Goal: Task Accomplishment & Management: Manage account settings

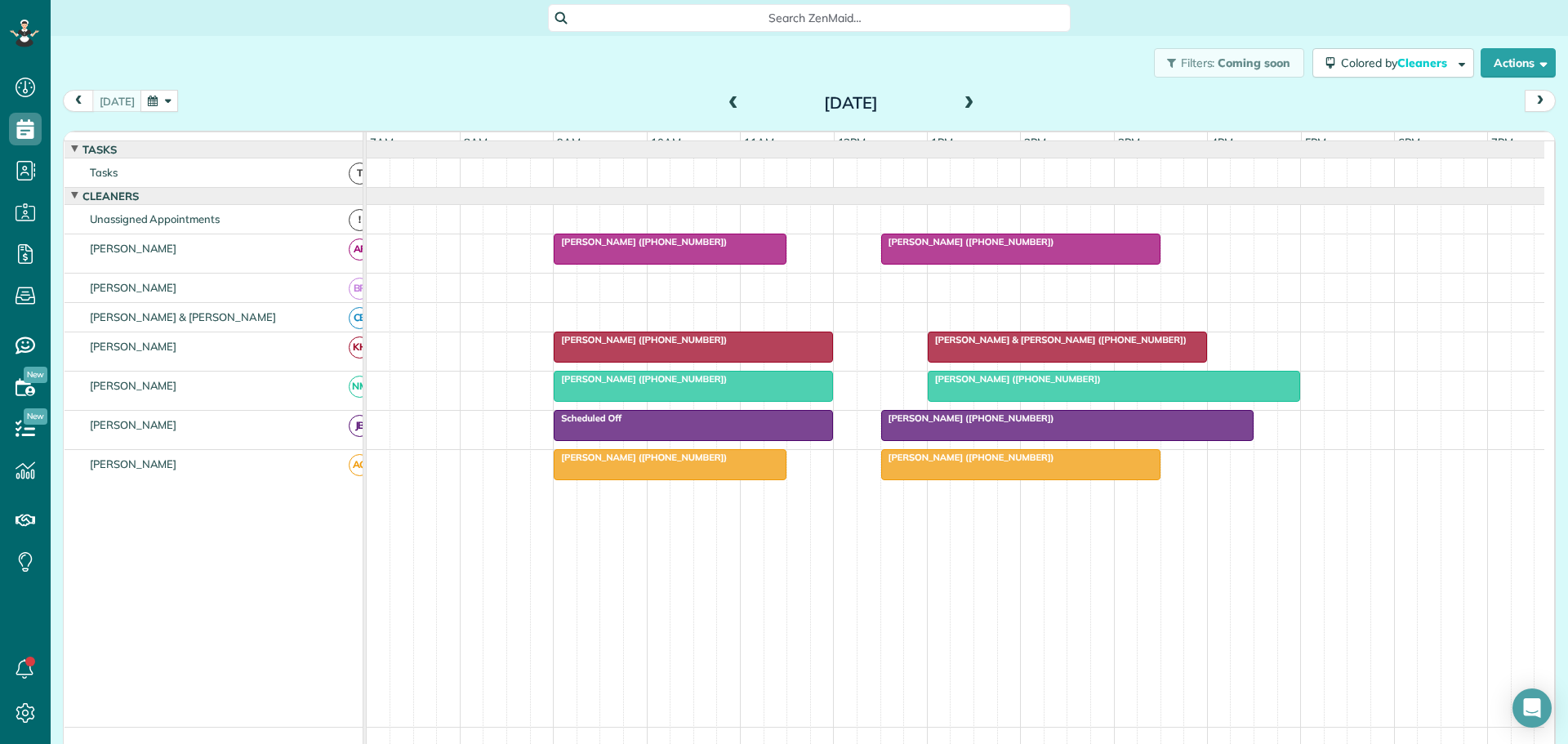
scroll to position [26, 0]
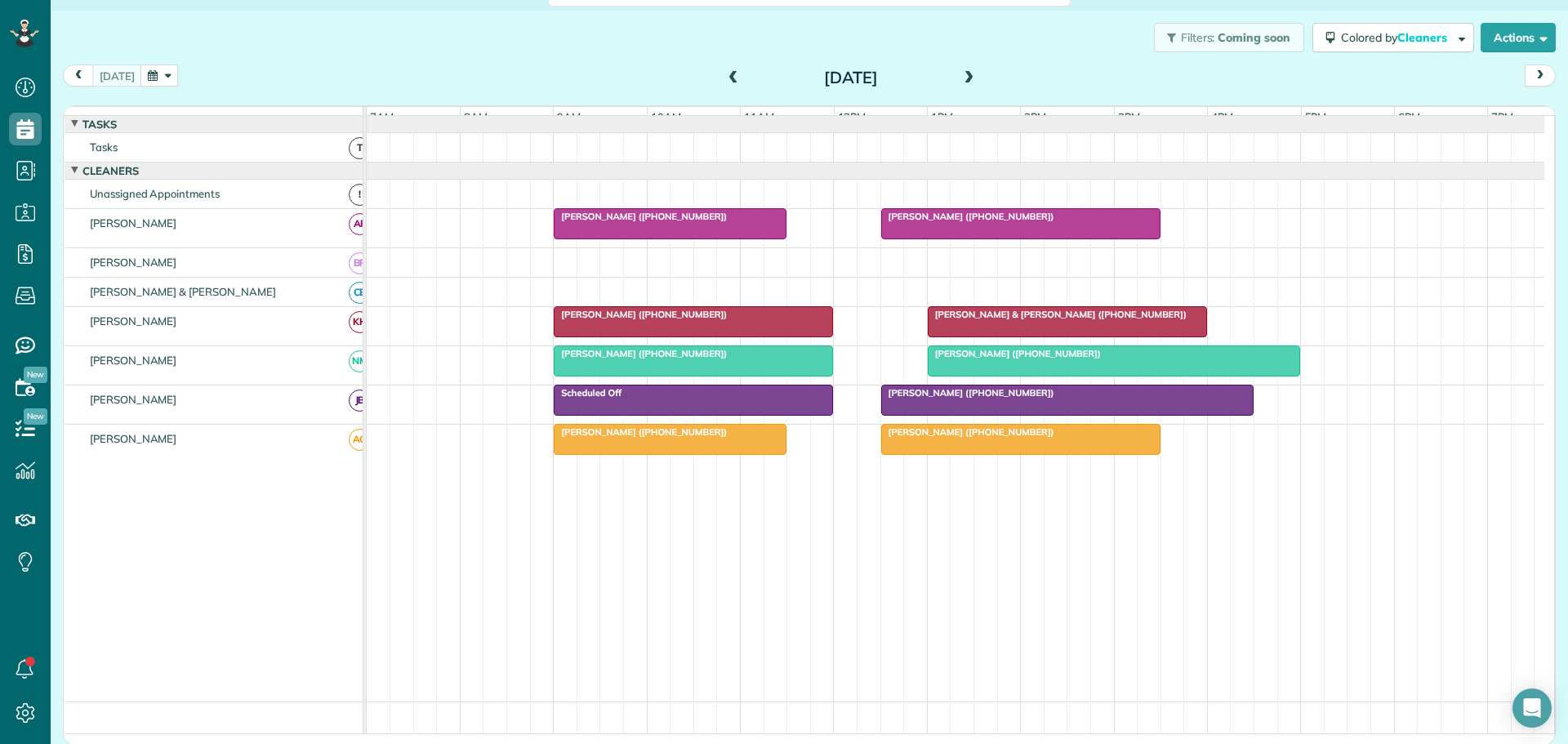
click at [644, 320] on span "[PERSON_NAME] ([PHONE_NUMBER])" at bounding box center [640, 315] width 175 height 11
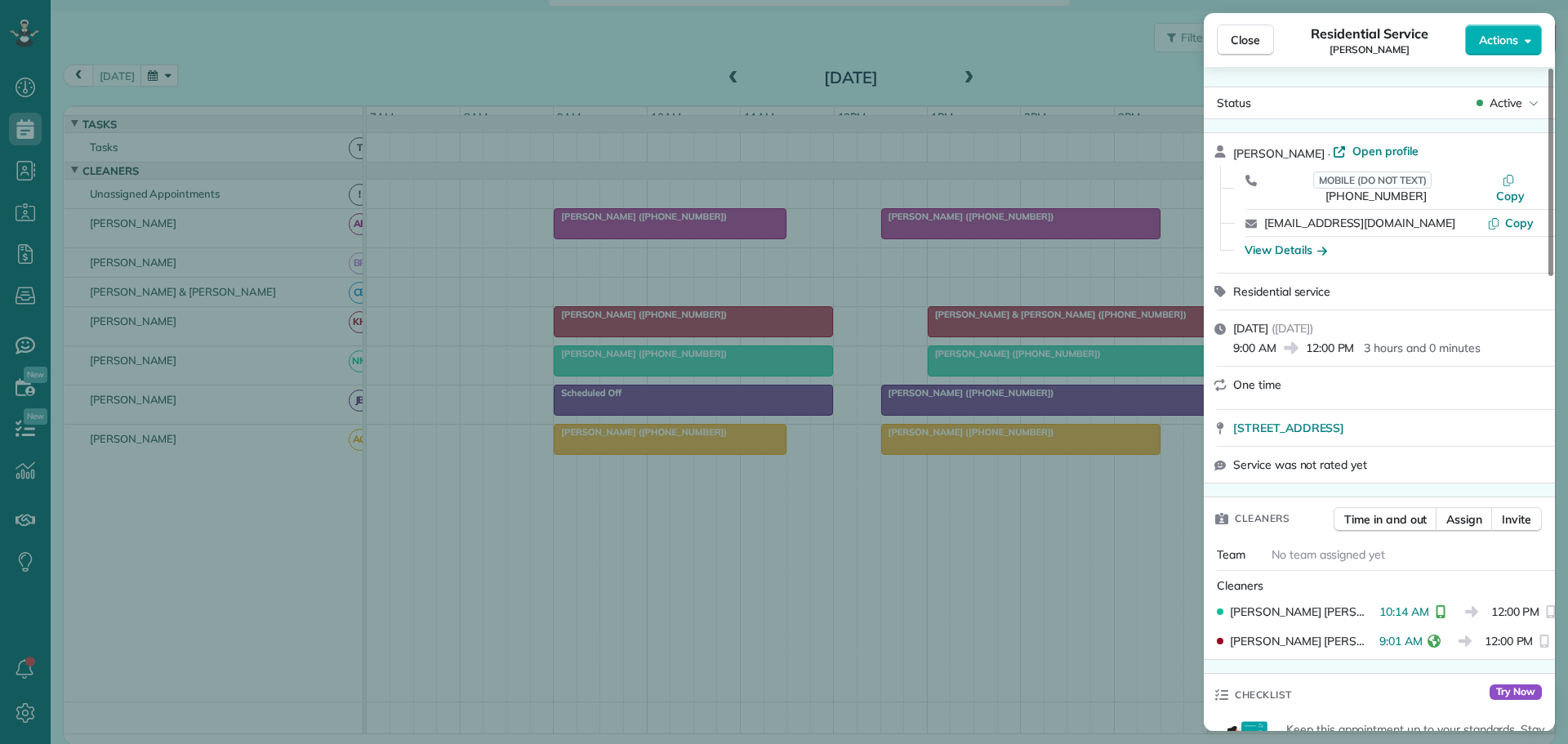
drag, startPoint x: 1244, startPoint y: 33, endPoint x: 1207, endPoint y: 105, distance: 81.0
click at [1244, 35] on span "Close" at bounding box center [1245, 40] width 29 height 17
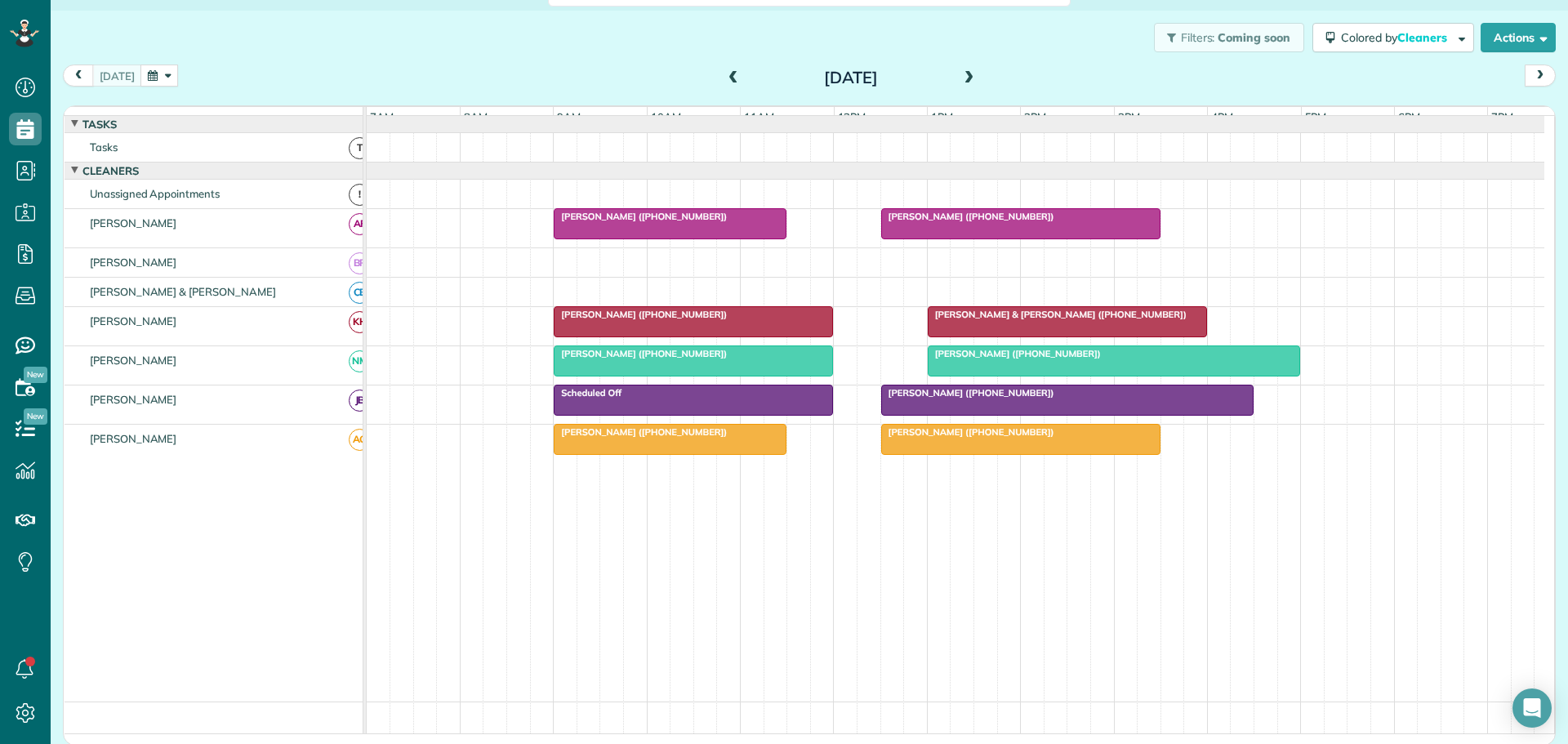
click at [960, 82] on span at bounding box center [969, 78] width 18 height 15
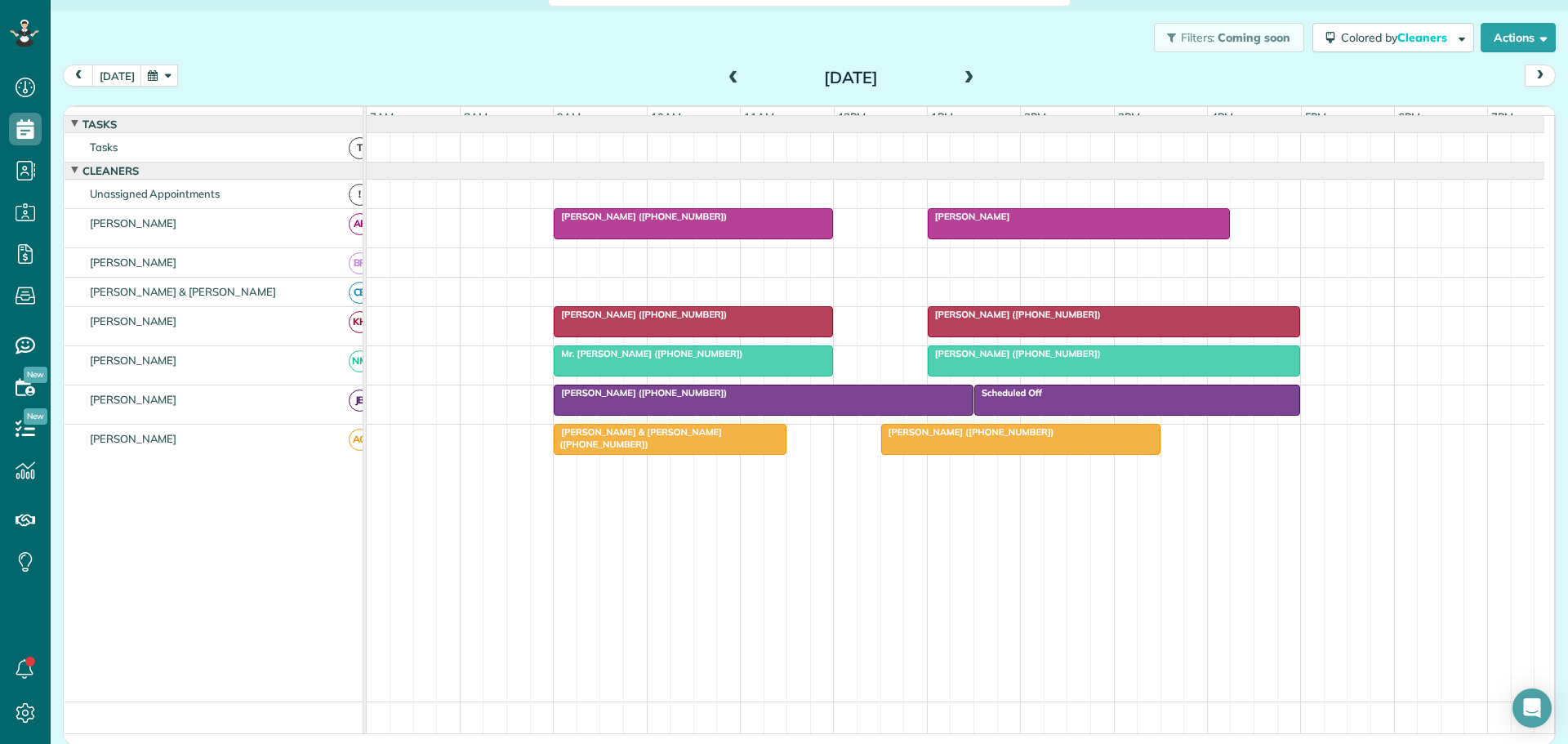
click at [962, 74] on span at bounding box center [969, 78] width 18 height 15
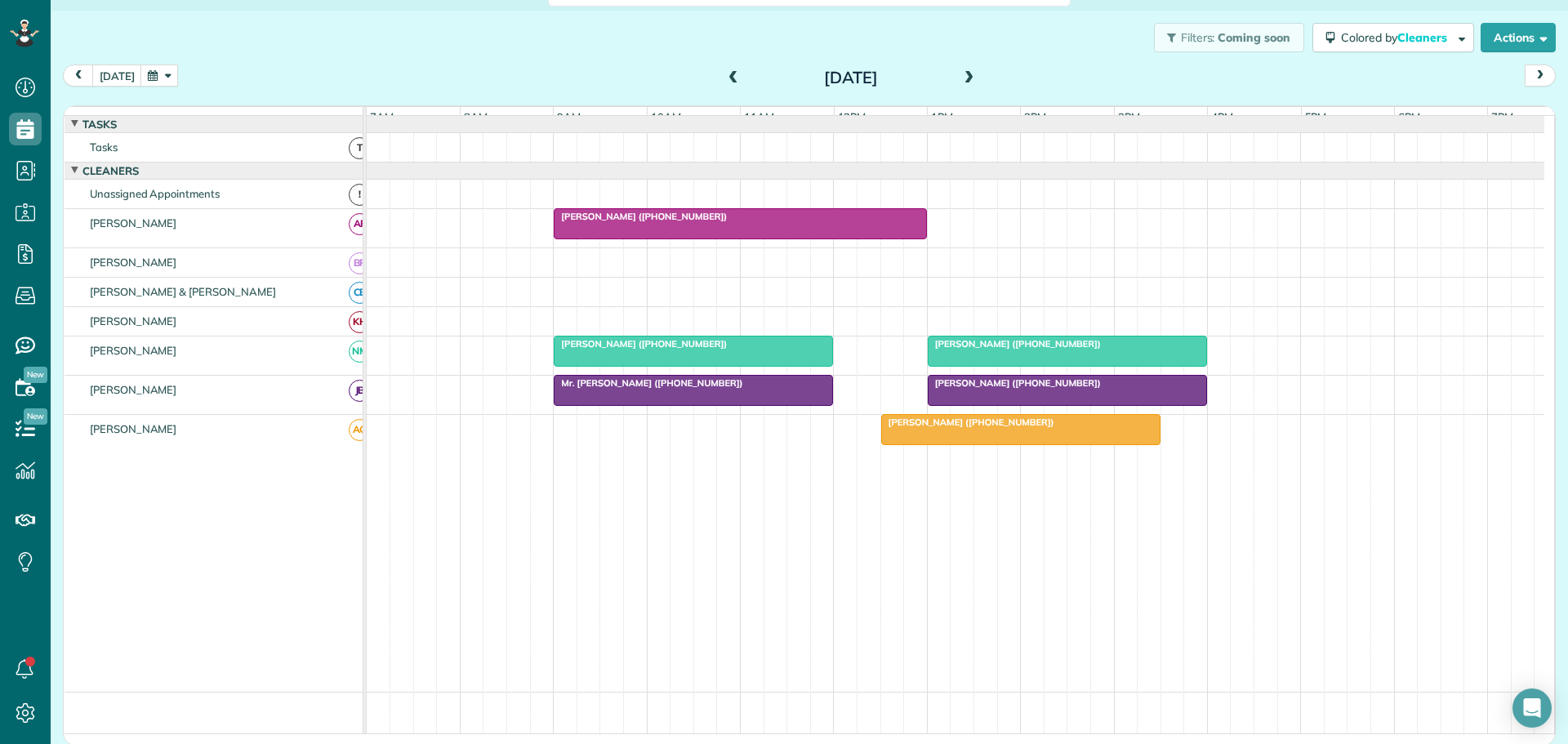
click at [962, 74] on span at bounding box center [969, 78] width 18 height 15
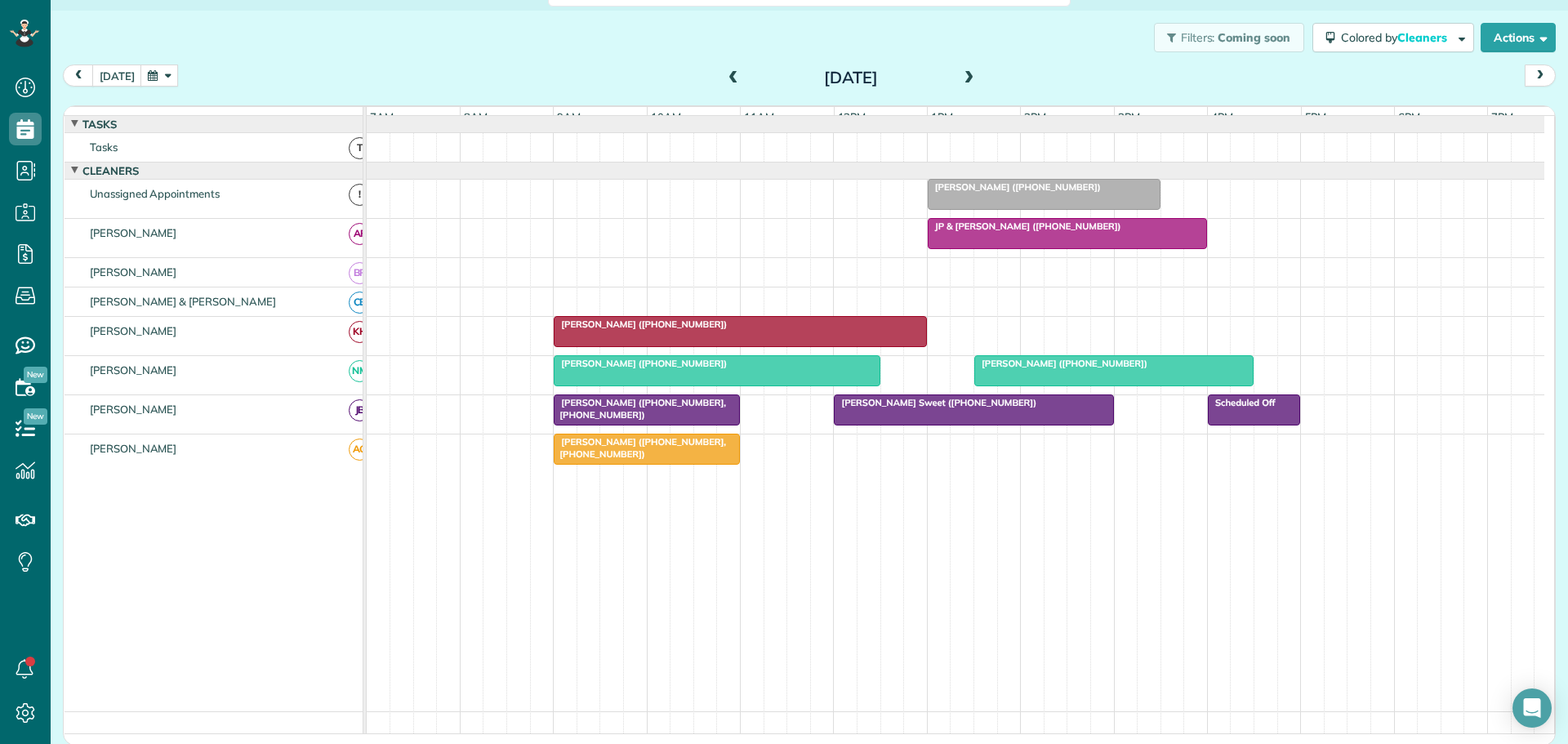
click at [962, 74] on span at bounding box center [969, 78] width 18 height 15
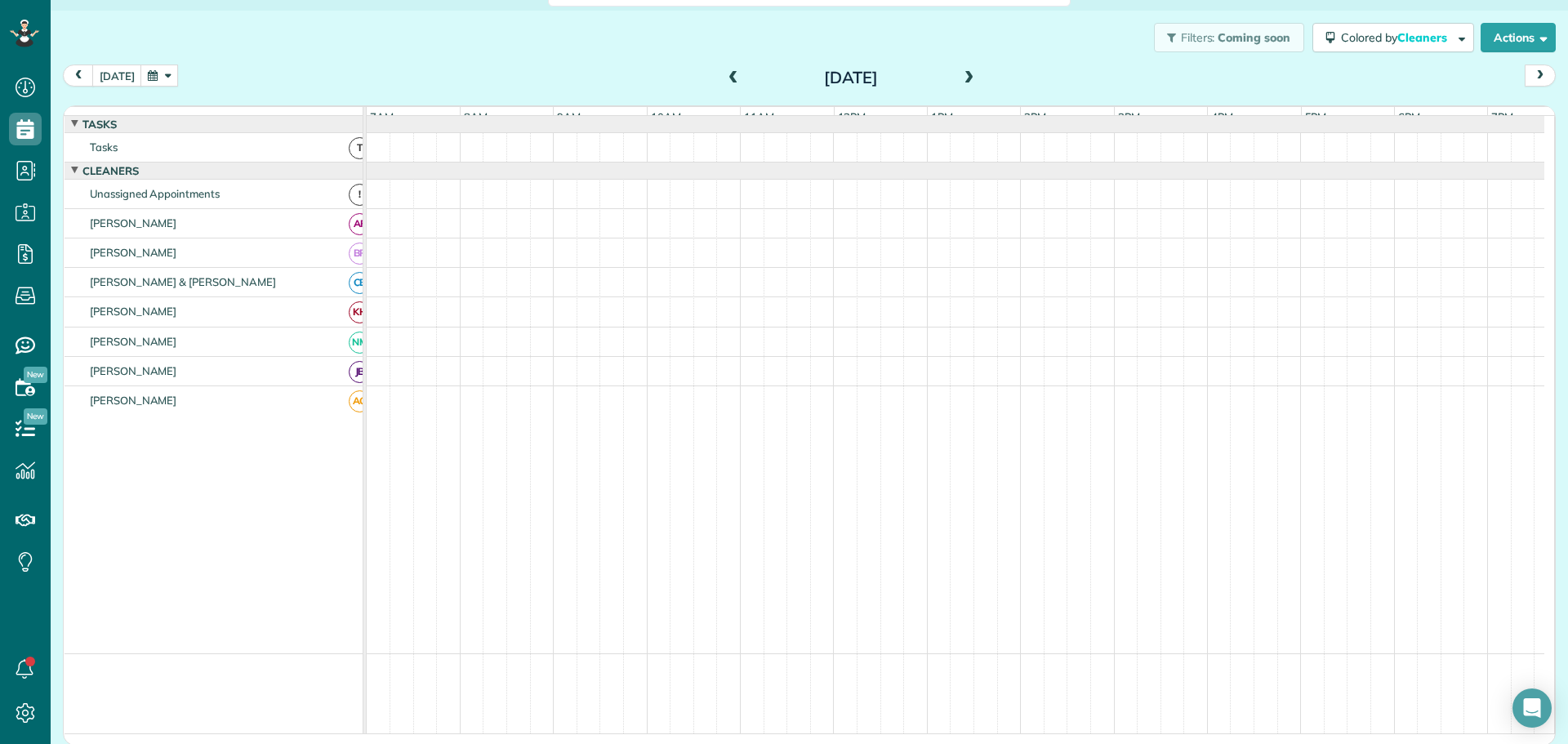
scroll to position [11, 0]
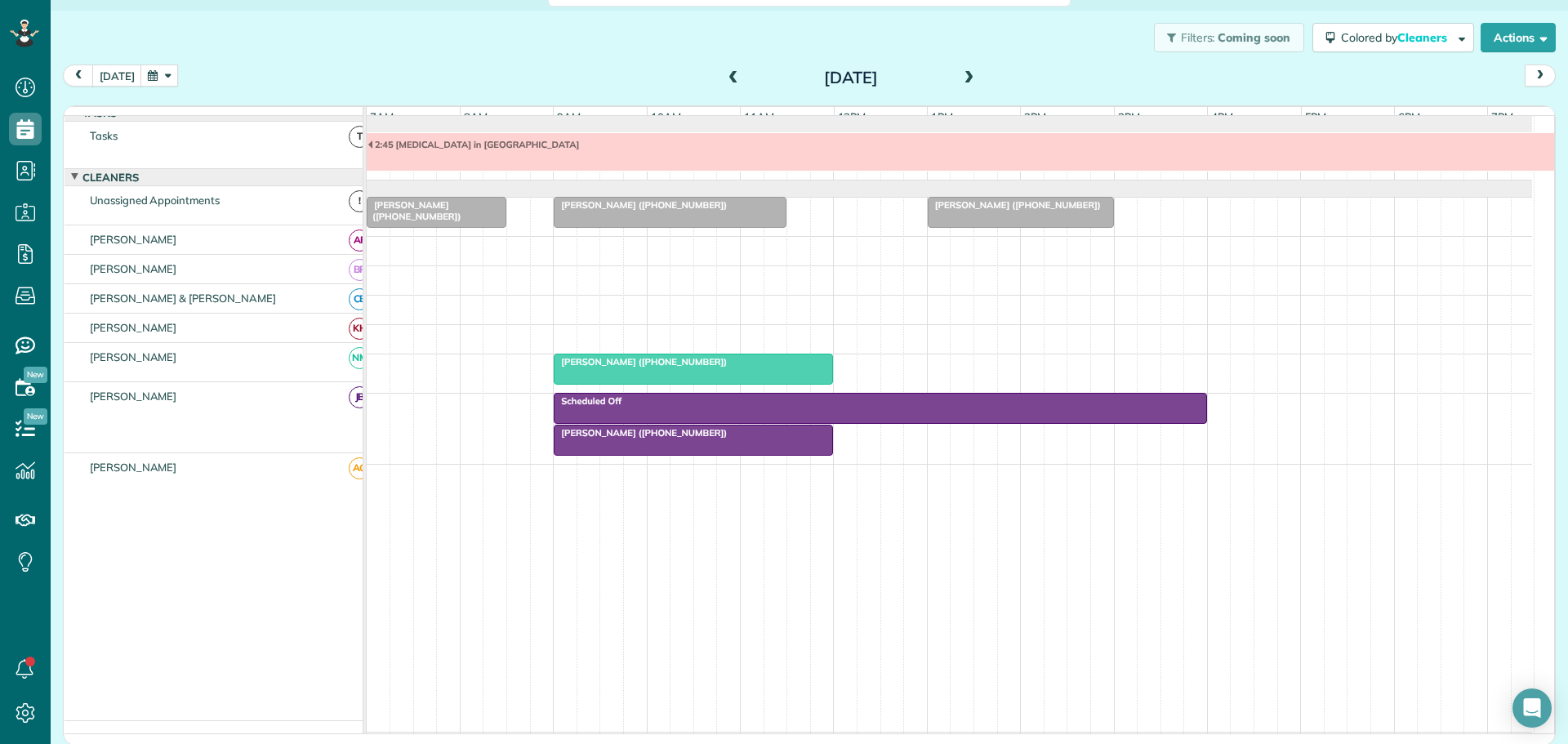
click at [725, 77] on span at bounding box center [734, 78] width 18 height 15
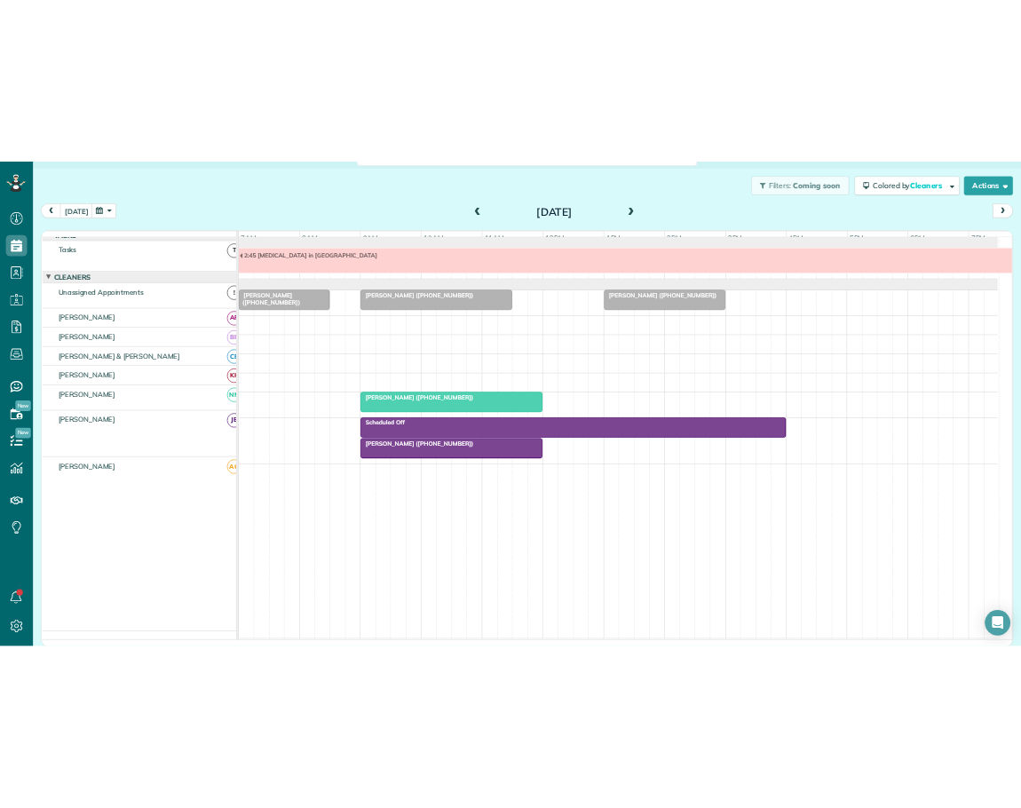
scroll to position [0, 0]
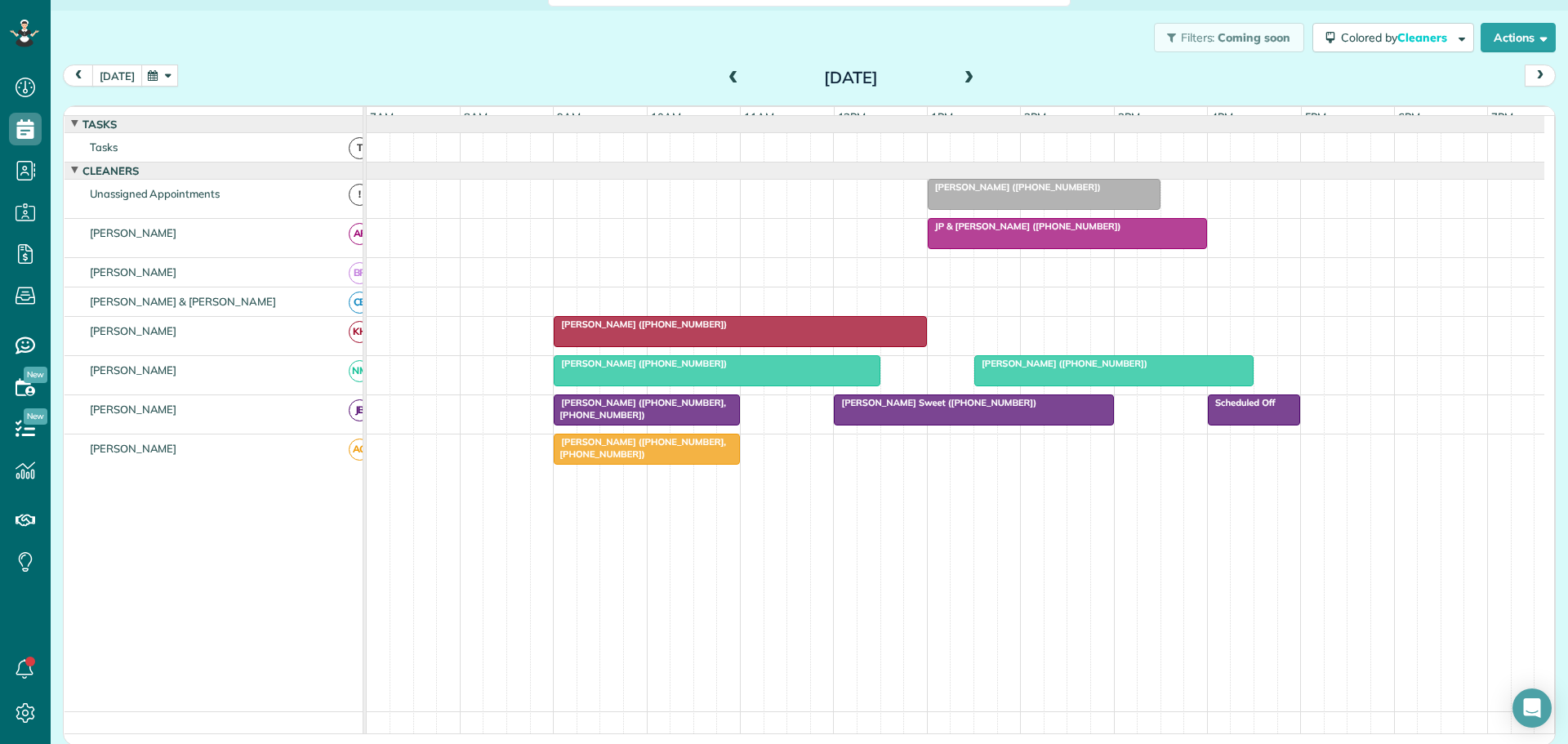
click at [120, 76] on button "[DATE]" at bounding box center [117, 75] width 50 height 22
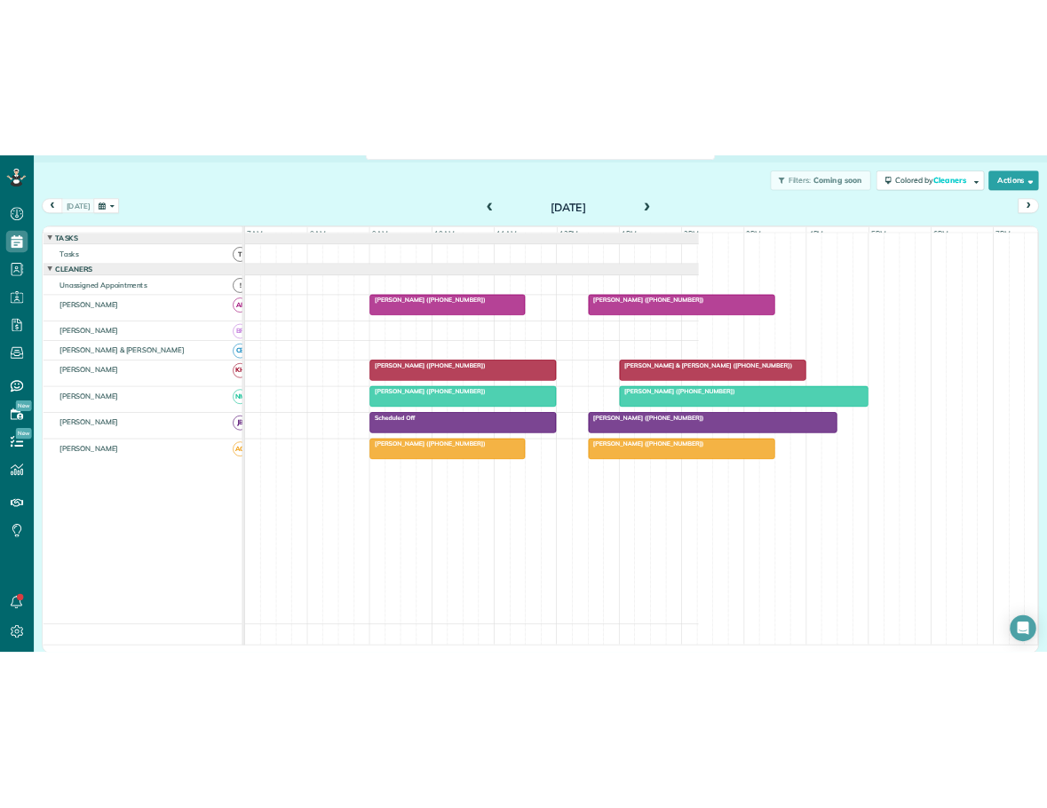
scroll to position [809, 55]
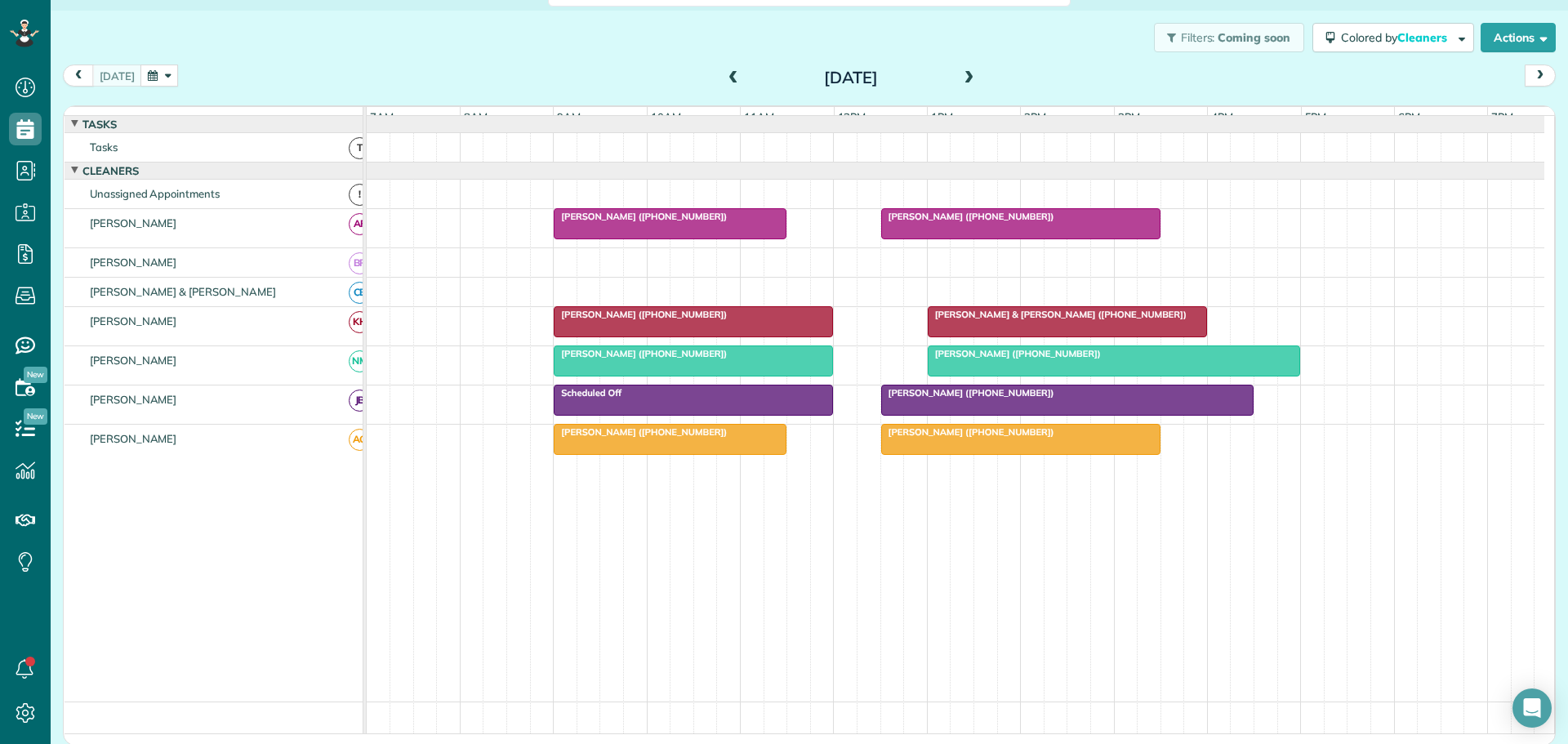
click at [965, 74] on span at bounding box center [969, 78] width 18 height 15
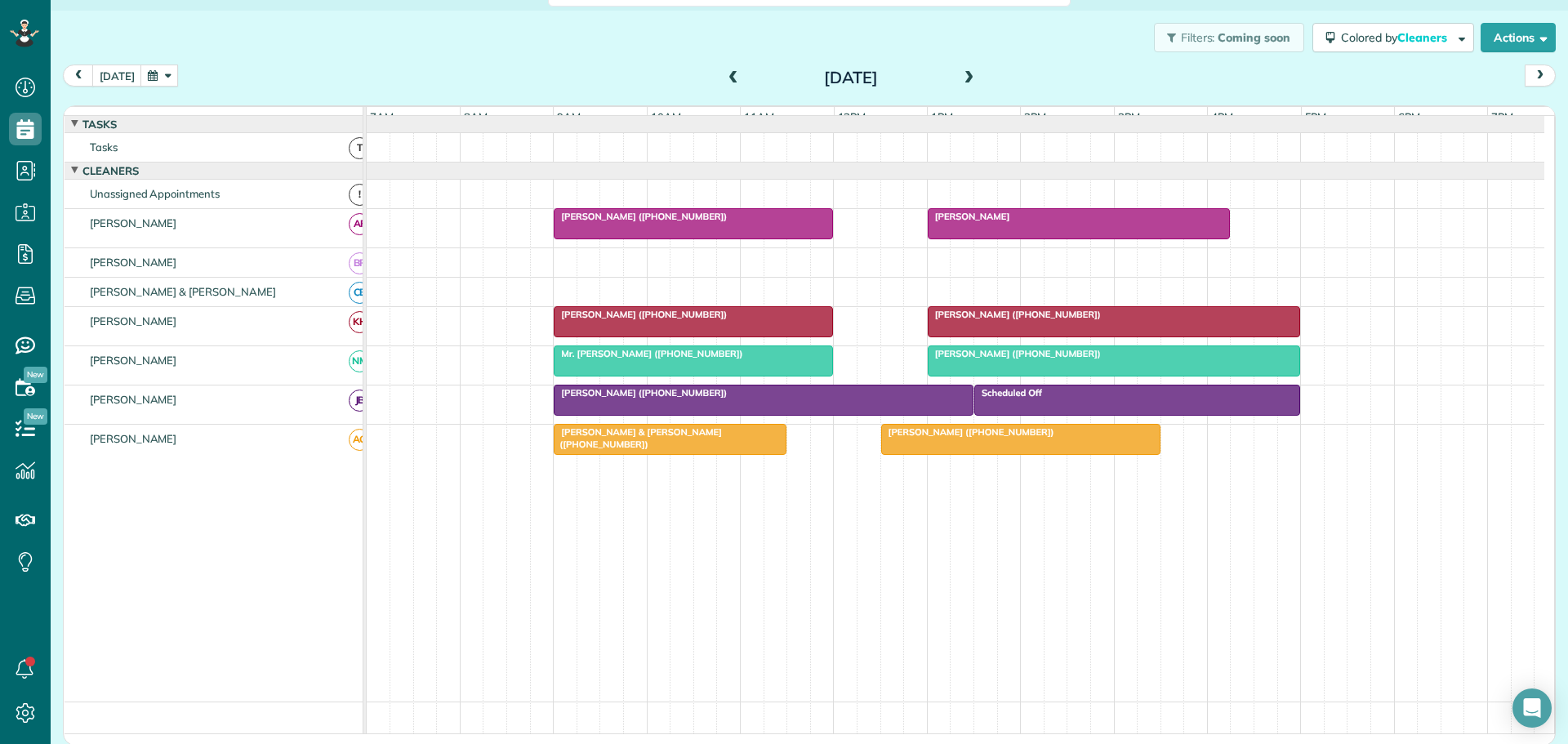
click at [960, 74] on span at bounding box center [969, 78] width 18 height 15
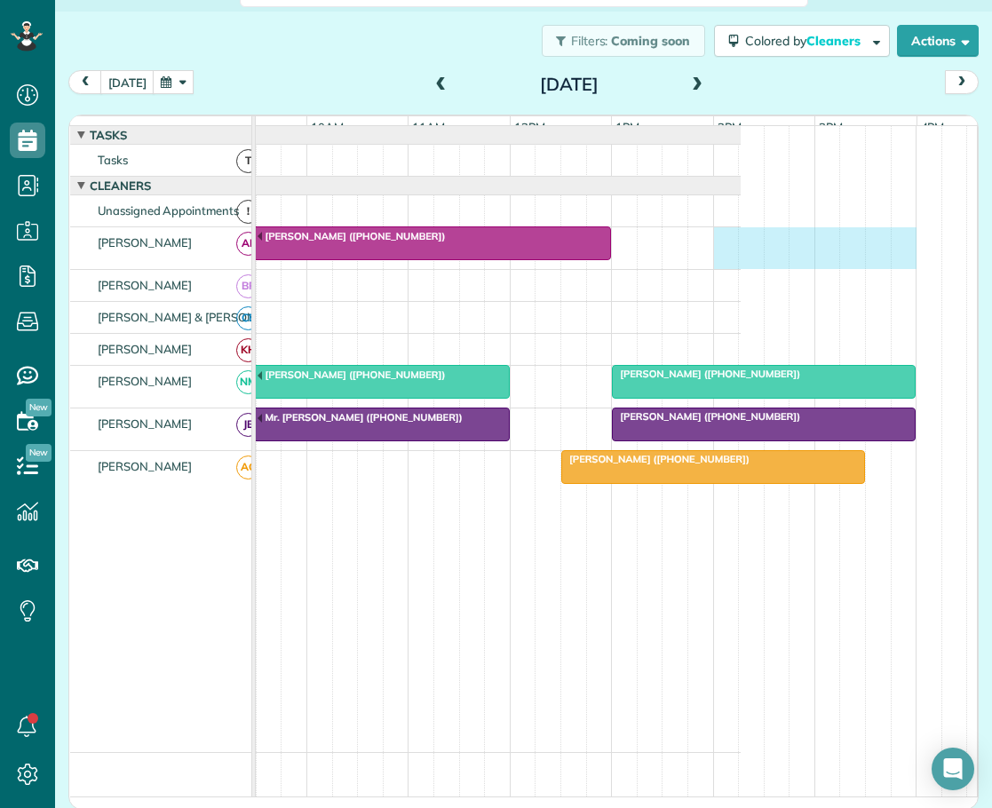
scroll to position [0, 272]
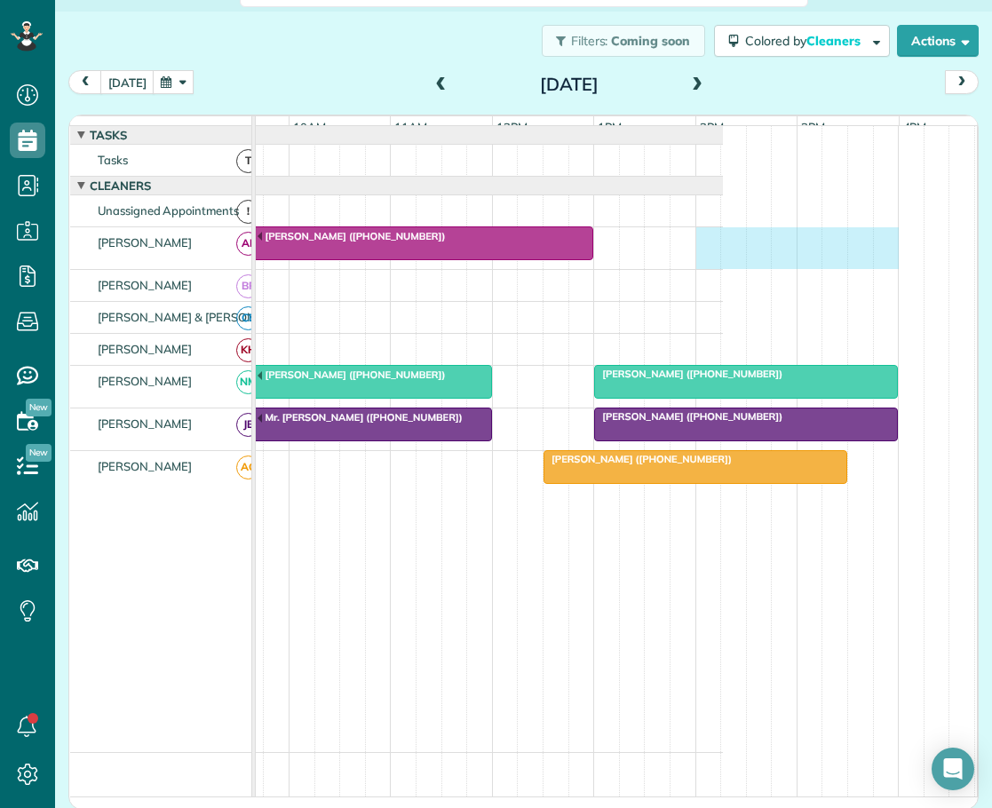
drag, startPoint x: 786, startPoint y: 253, endPoint x: 894, endPoint y: 254, distance: 108.3
click at [723, 254] on div "[PERSON_NAME] ([PHONE_NUMBER])" at bounding box center [353, 248] width 739 height 42
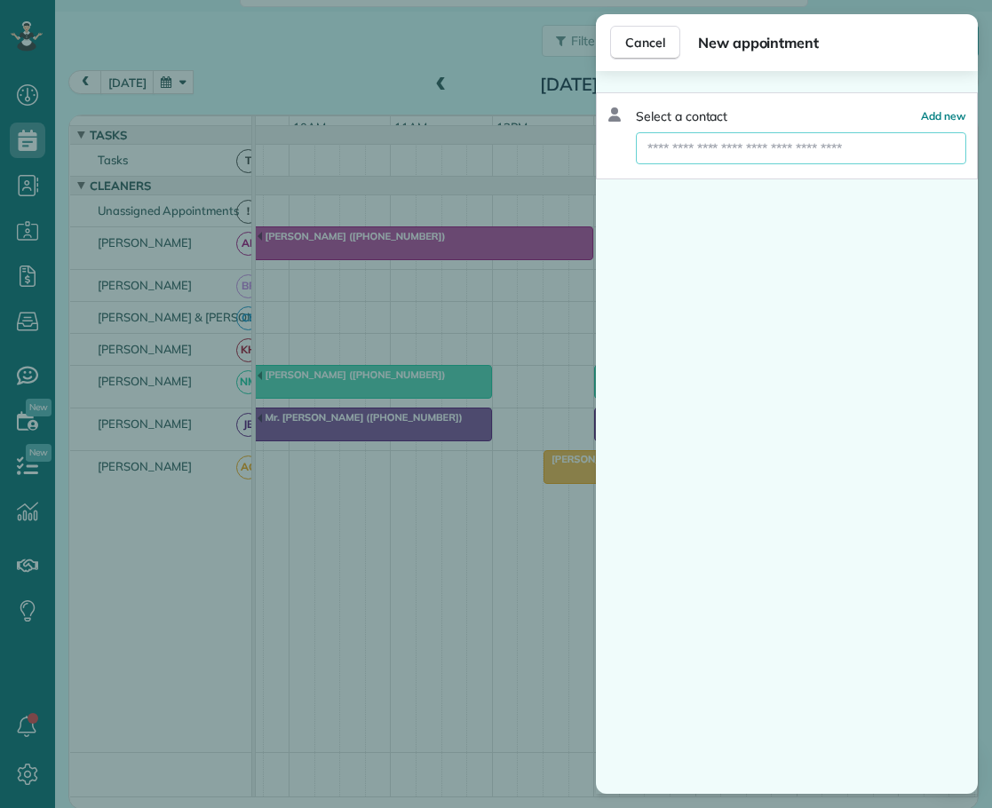
click at [782, 152] on input "text" at bounding box center [801, 148] width 330 height 32
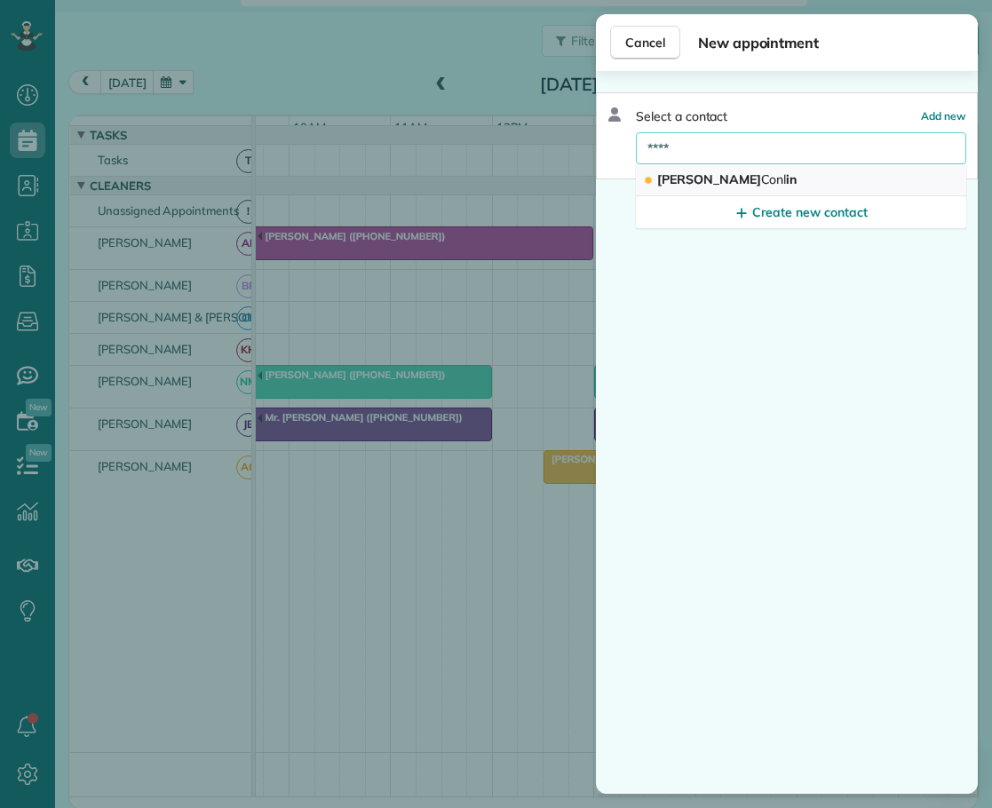
type input "****"
click at [761, 173] on span "Conl" at bounding box center [774, 179] width 26 height 16
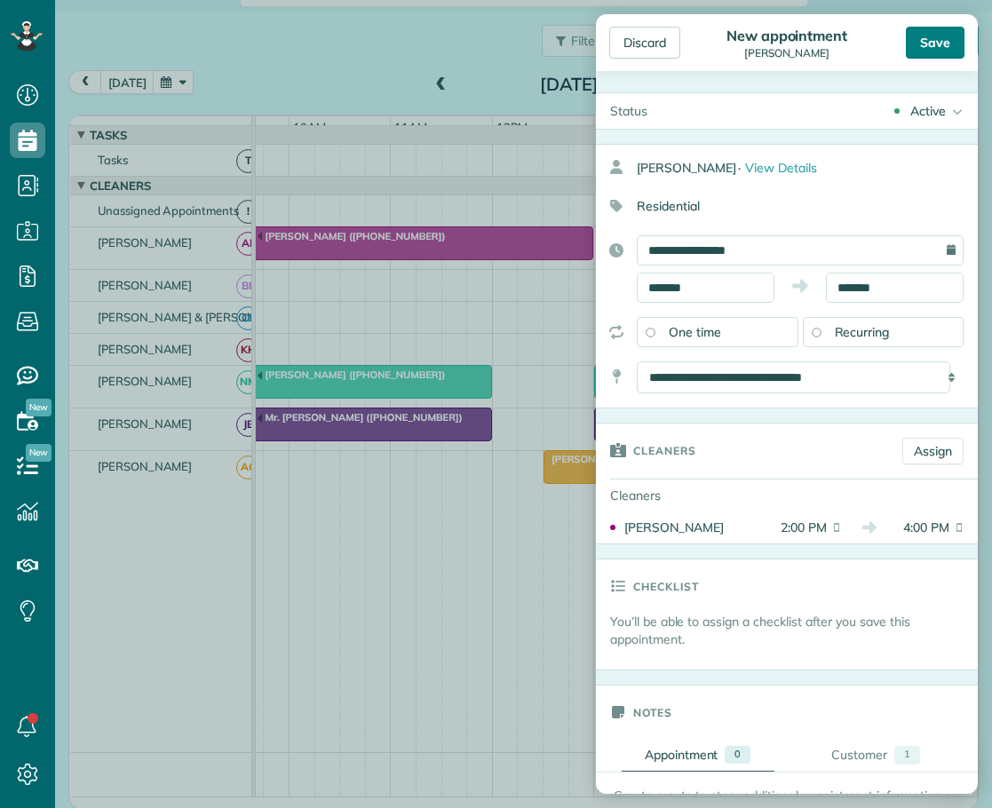
click at [935, 46] on div "Save" at bounding box center [935, 43] width 59 height 32
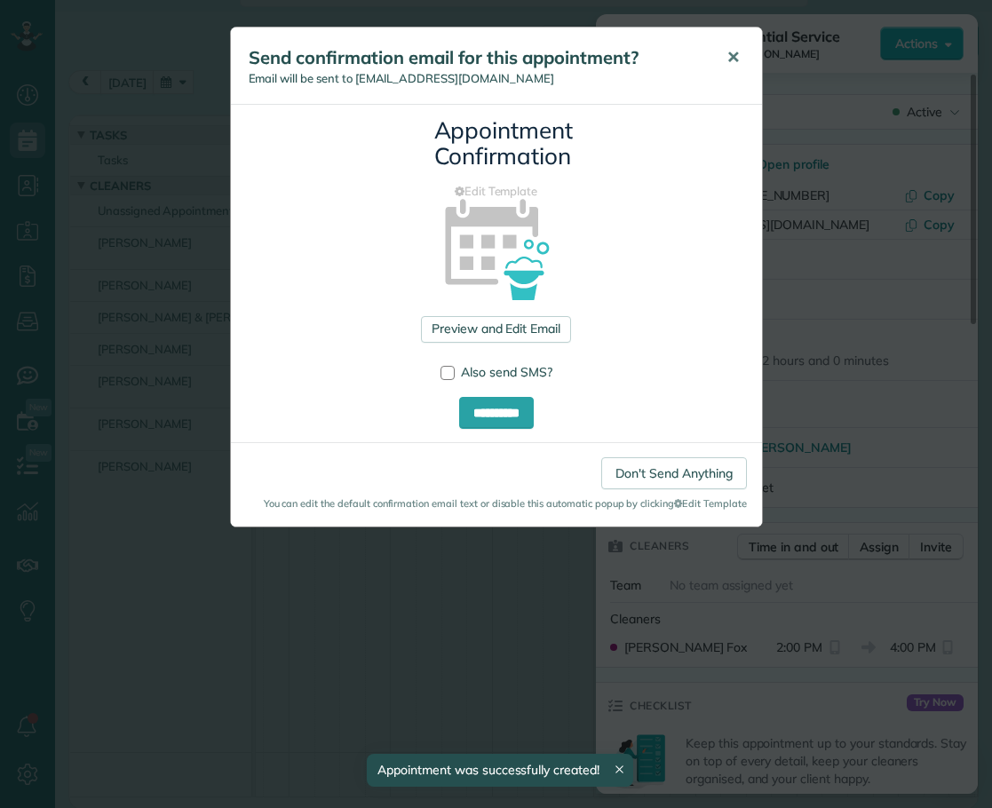
click at [731, 53] on span "✕" at bounding box center [732, 57] width 13 height 20
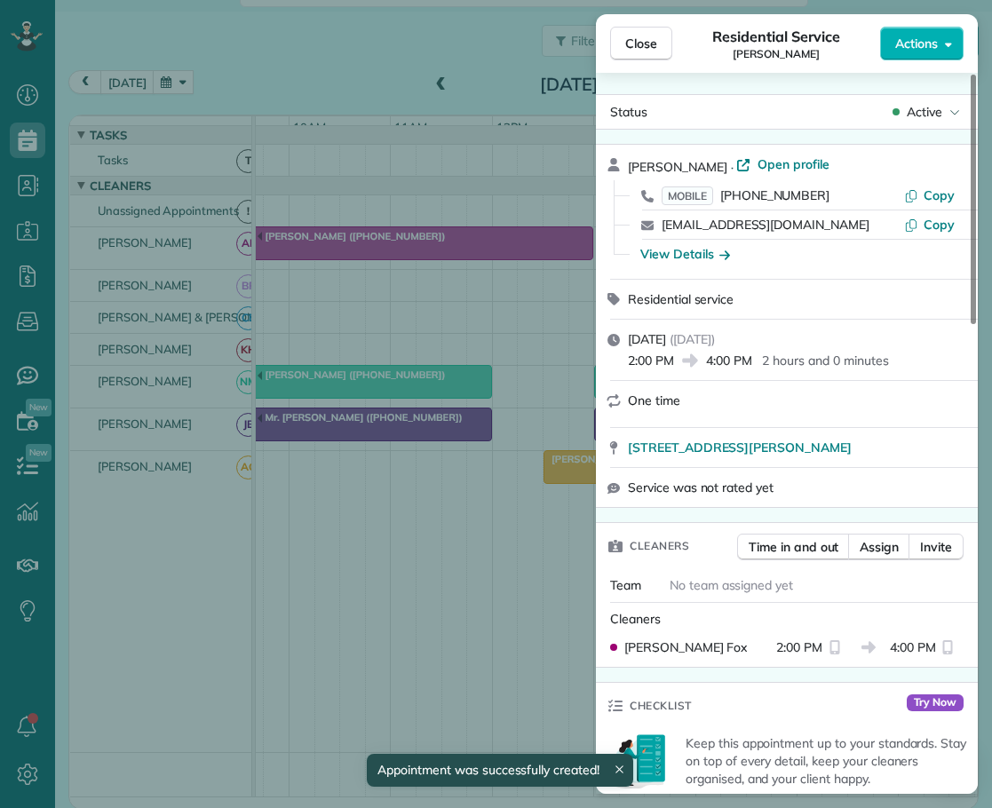
drag, startPoint x: 646, startPoint y: 49, endPoint x: 670, endPoint y: 79, distance: 39.1
click at [647, 55] on button "Close" at bounding box center [641, 44] width 62 height 34
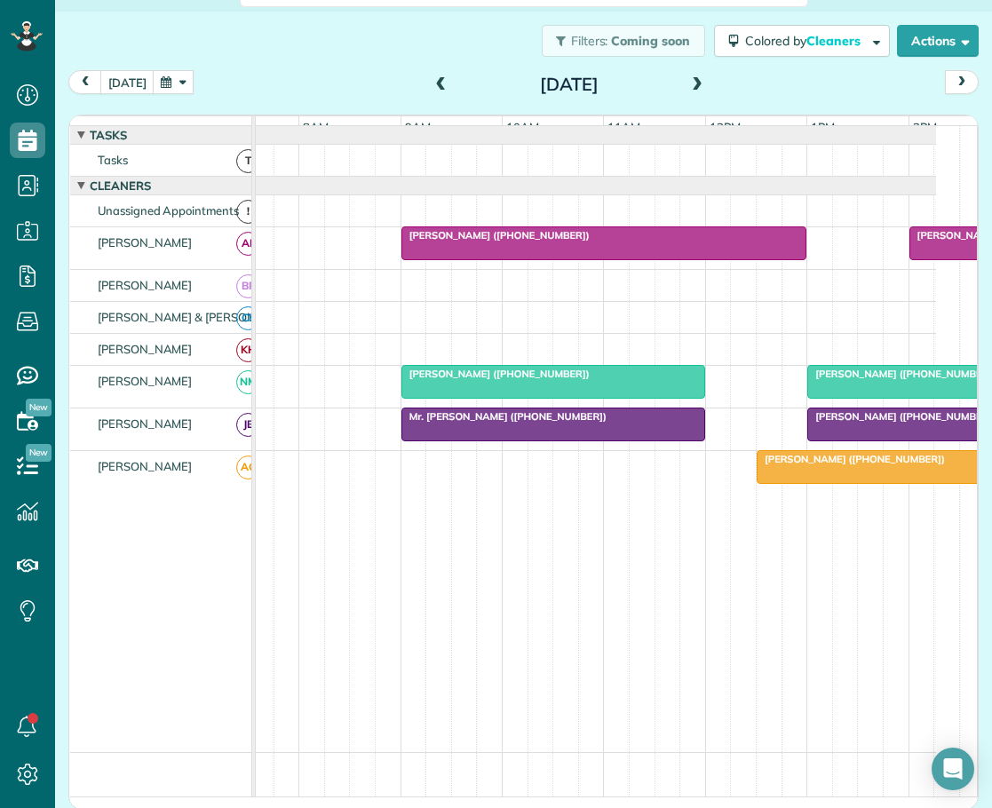
scroll to position [0, 78]
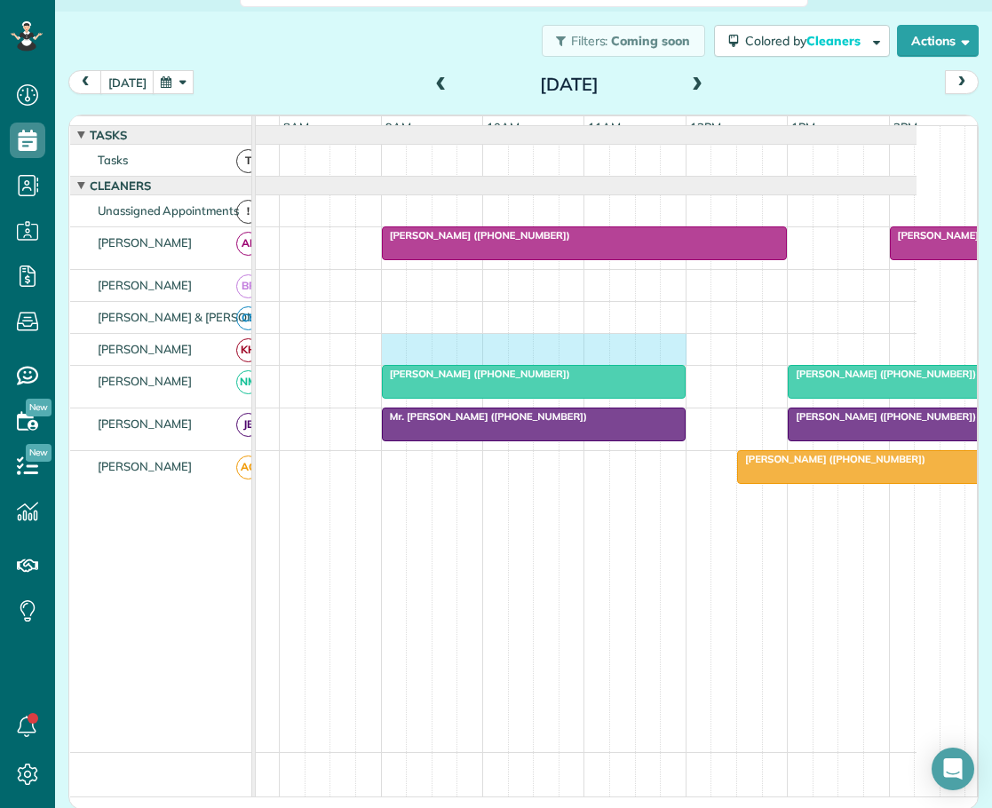
drag, startPoint x: 385, startPoint y: 353, endPoint x: 663, endPoint y: 353, distance: 278.8
click at [663, 353] on div at bounding box center [547, 349] width 739 height 31
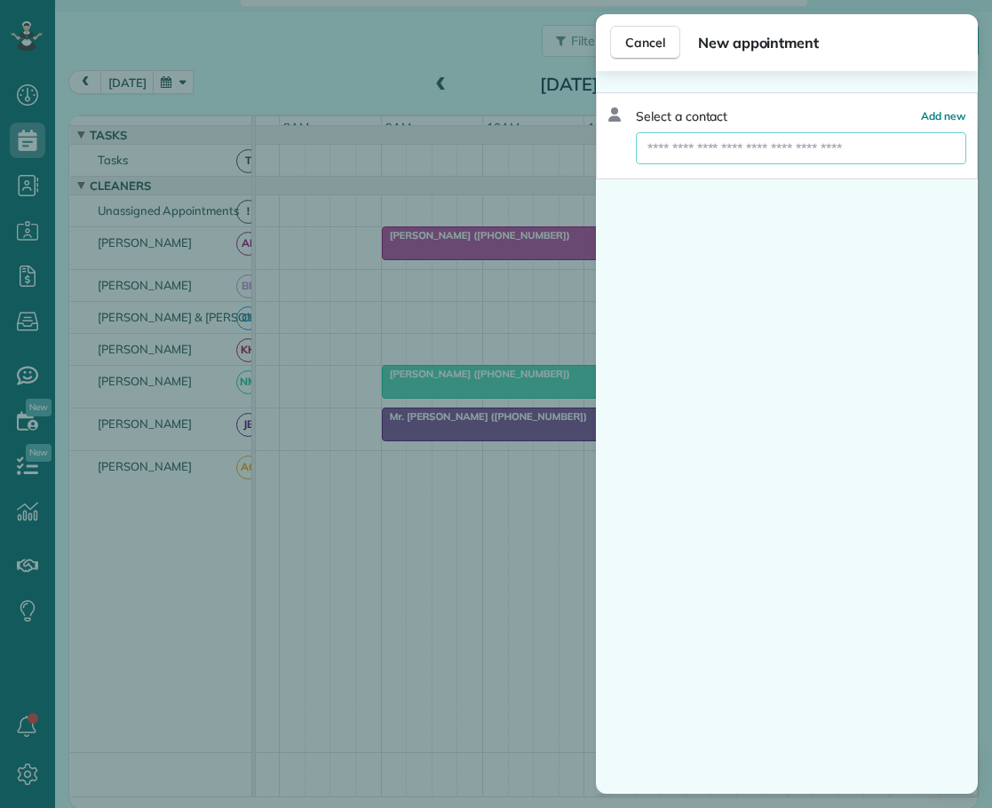
click at [663, 147] on input "text" at bounding box center [801, 148] width 330 height 32
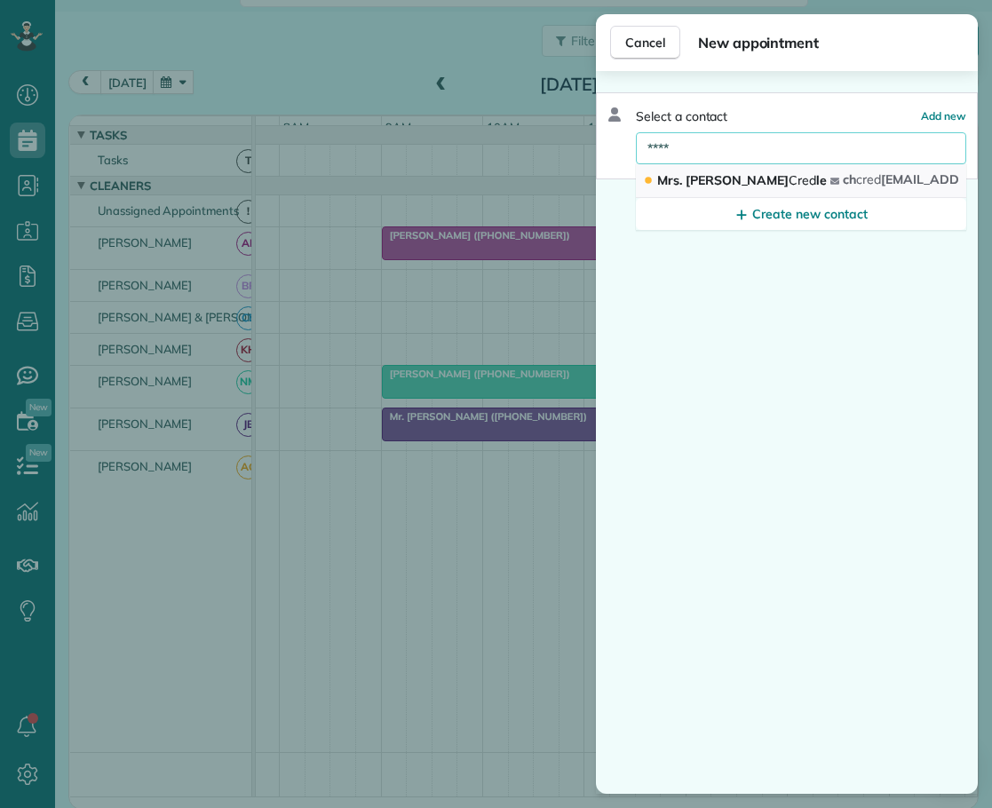
type input "****"
click at [789, 186] on span "Cred" at bounding box center [803, 180] width 28 height 16
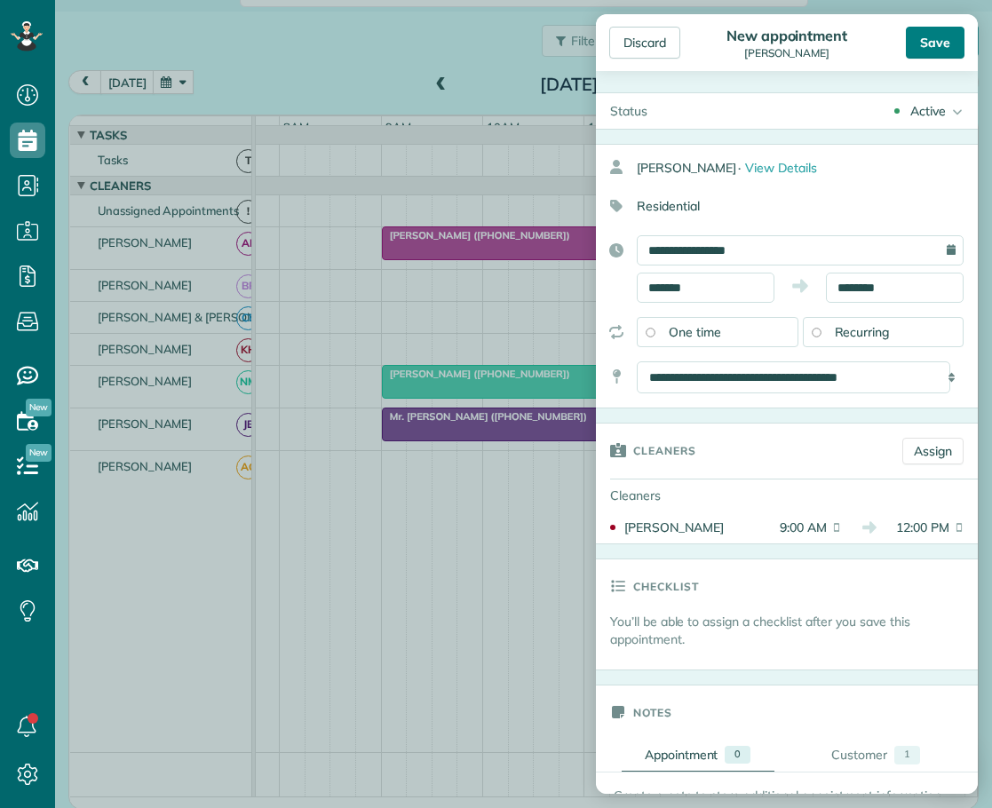
click at [930, 38] on div "Save" at bounding box center [935, 43] width 59 height 32
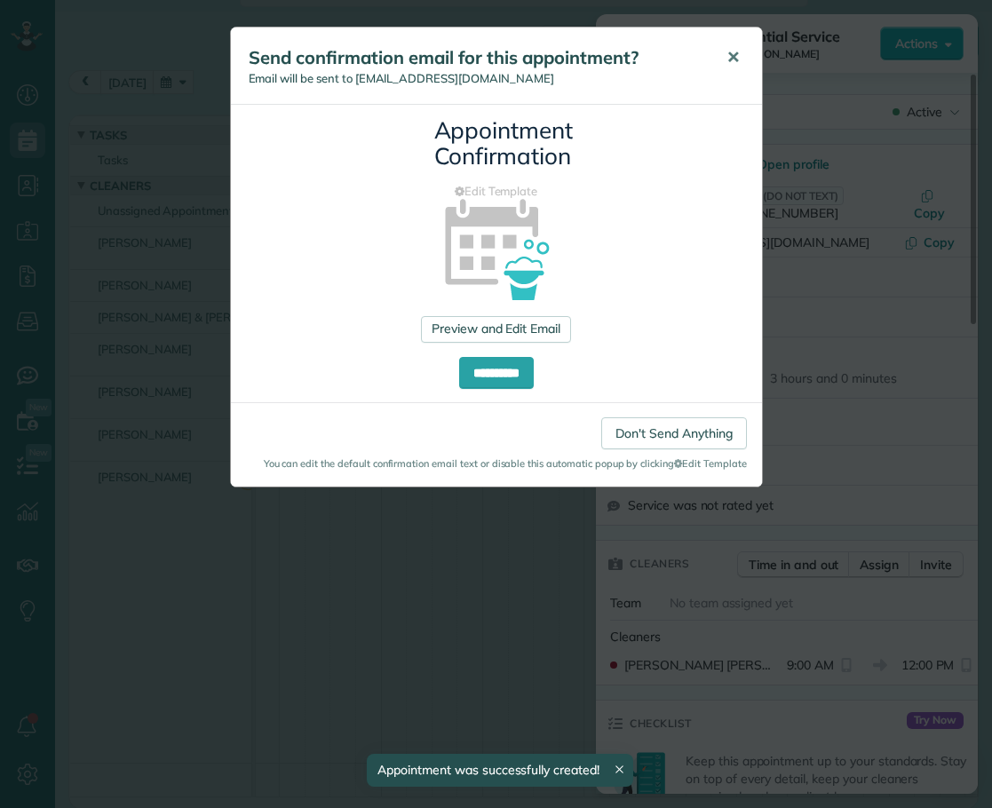
click at [736, 56] on span "✕" at bounding box center [732, 57] width 13 height 20
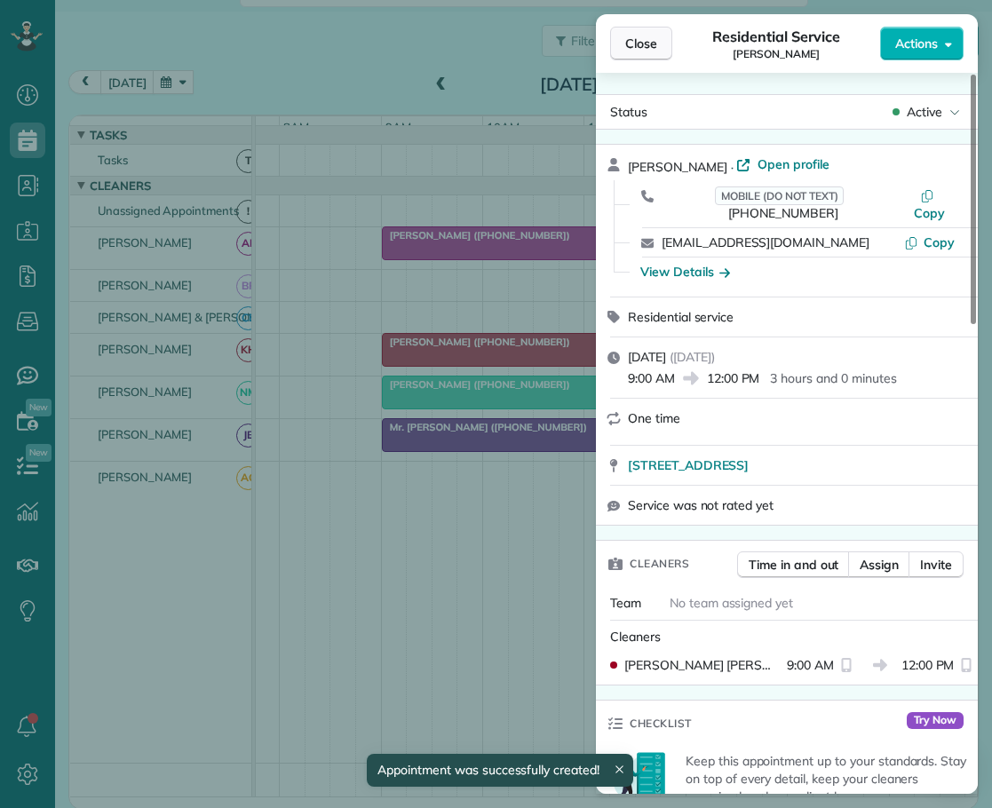
click at [640, 48] on span "Close" at bounding box center [641, 44] width 32 height 18
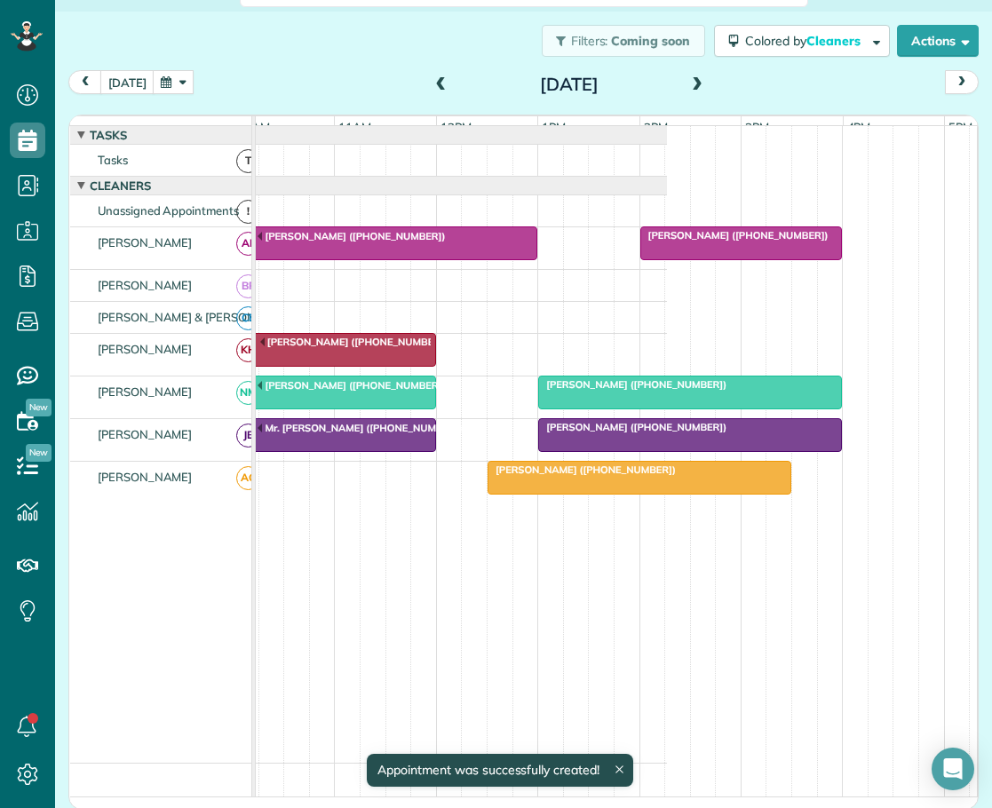
scroll to position [0, 334]
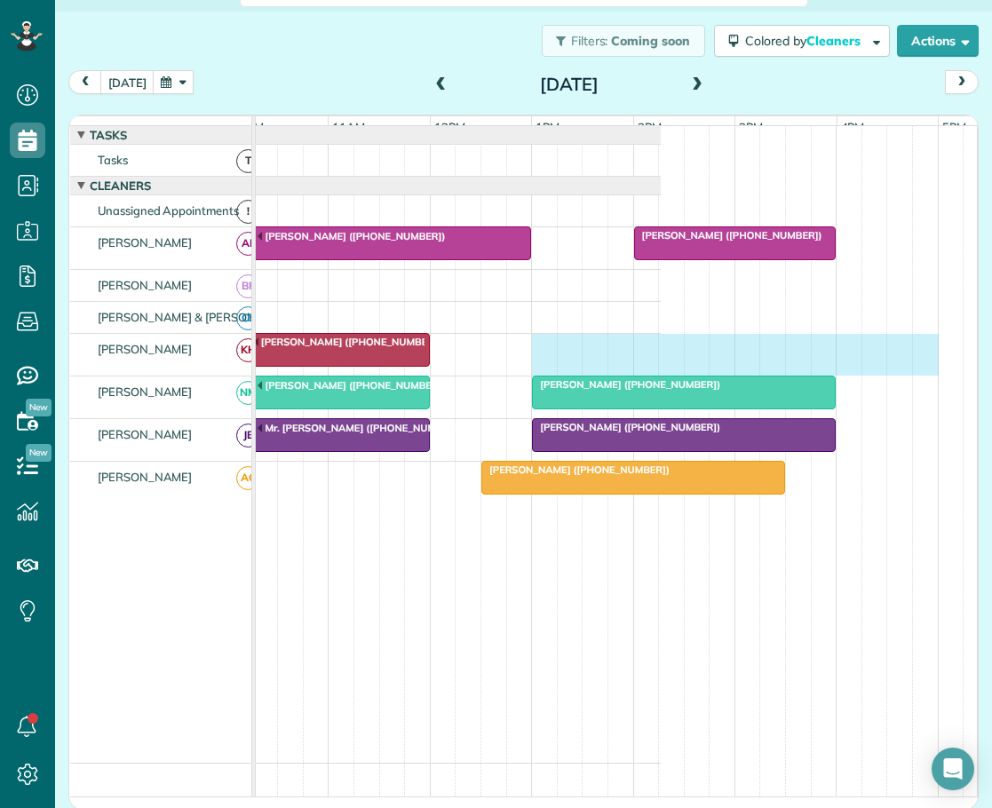
drag, startPoint x: 535, startPoint y: 353, endPoint x: 911, endPoint y: 363, distance: 376.6
click at [661, 363] on div "[PERSON_NAME] ([PHONE_NUMBER])" at bounding box center [291, 355] width 739 height 42
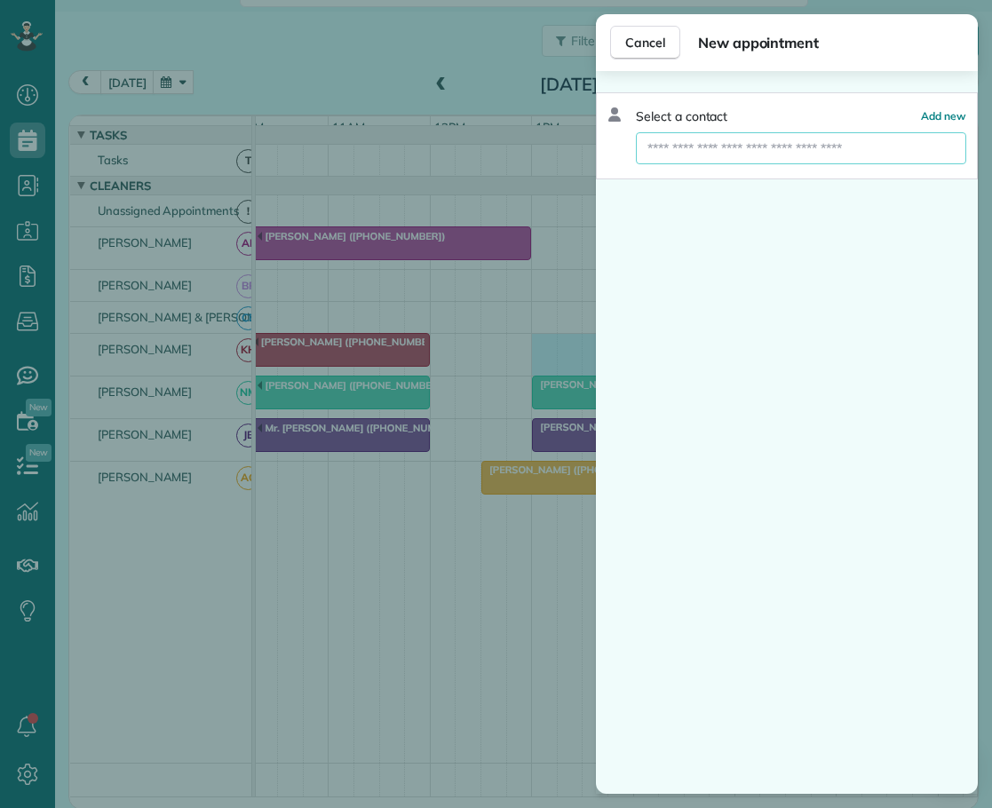
click at [655, 153] on input "text" at bounding box center [801, 148] width 330 height 32
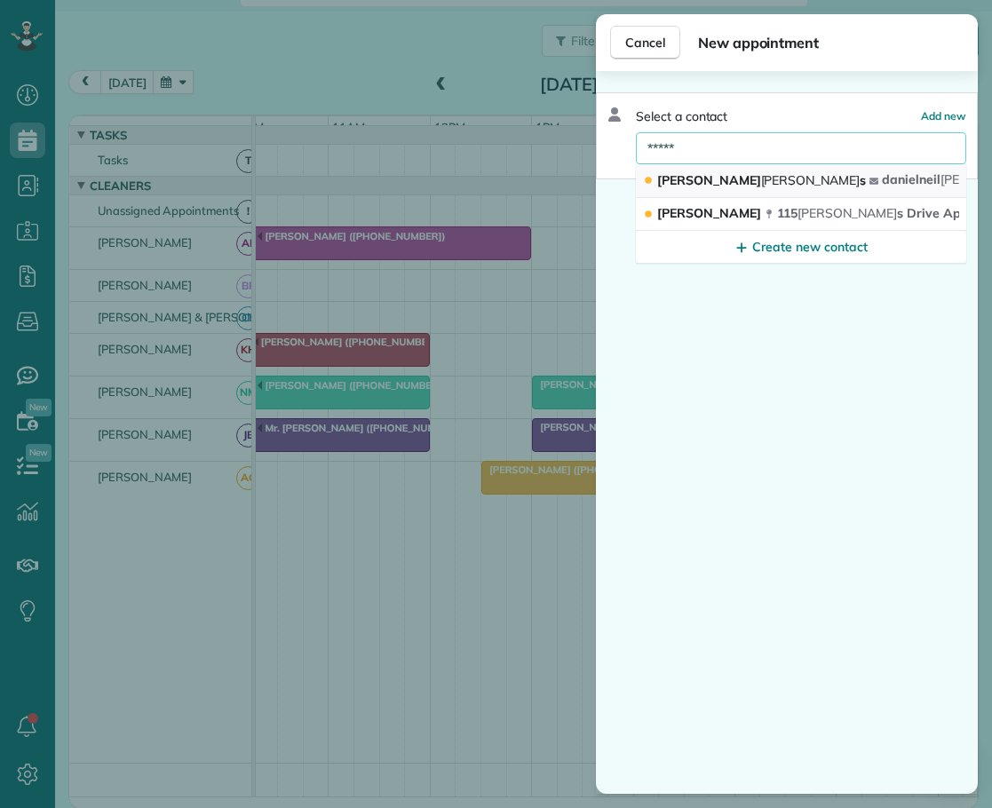
type input "*****"
click at [761, 183] on span "[PERSON_NAME]" at bounding box center [810, 180] width 99 height 16
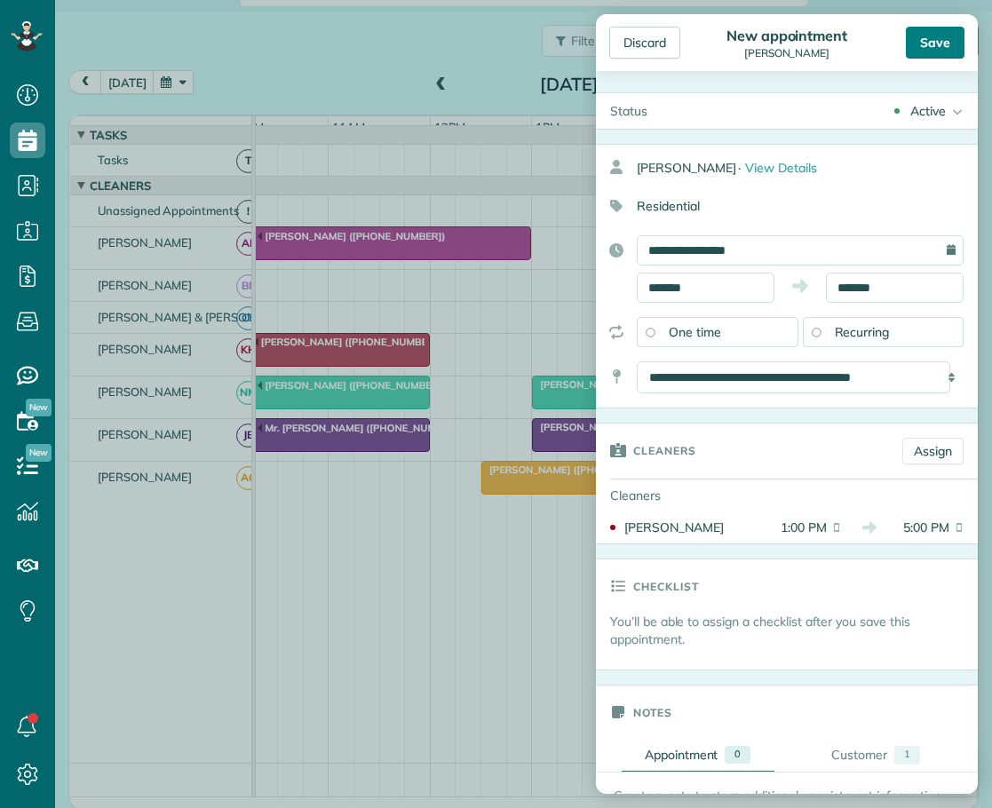
click at [939, 36] on div "Save" at bounding box center [935, 43] width 59 height 32
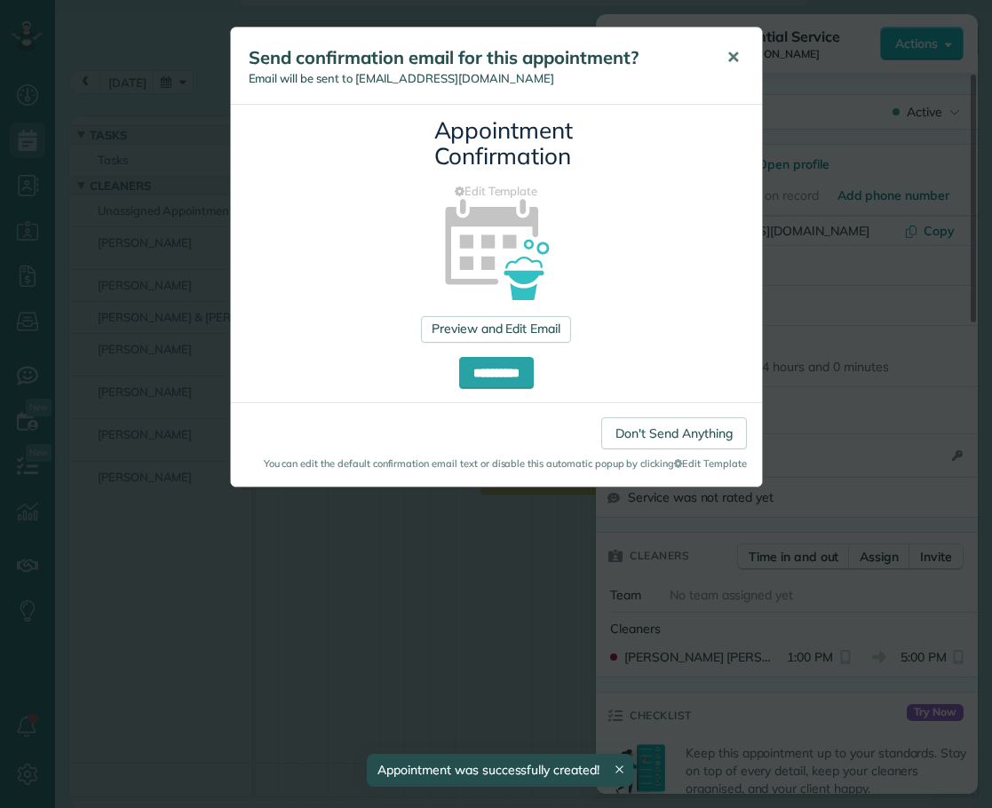
click at [730, 58] on span "✕" at bounding box center [732, 57] width 13 height 20
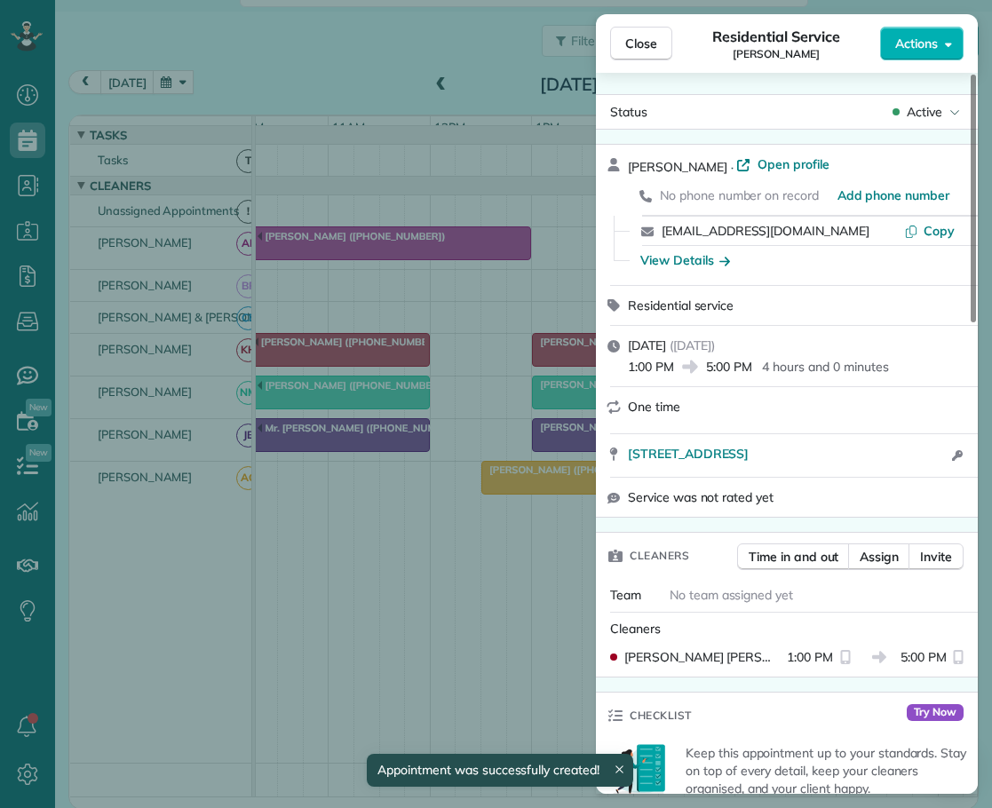
click at [646, 45] on span "Close" at bounding box center [641, 44] width 32 height 18
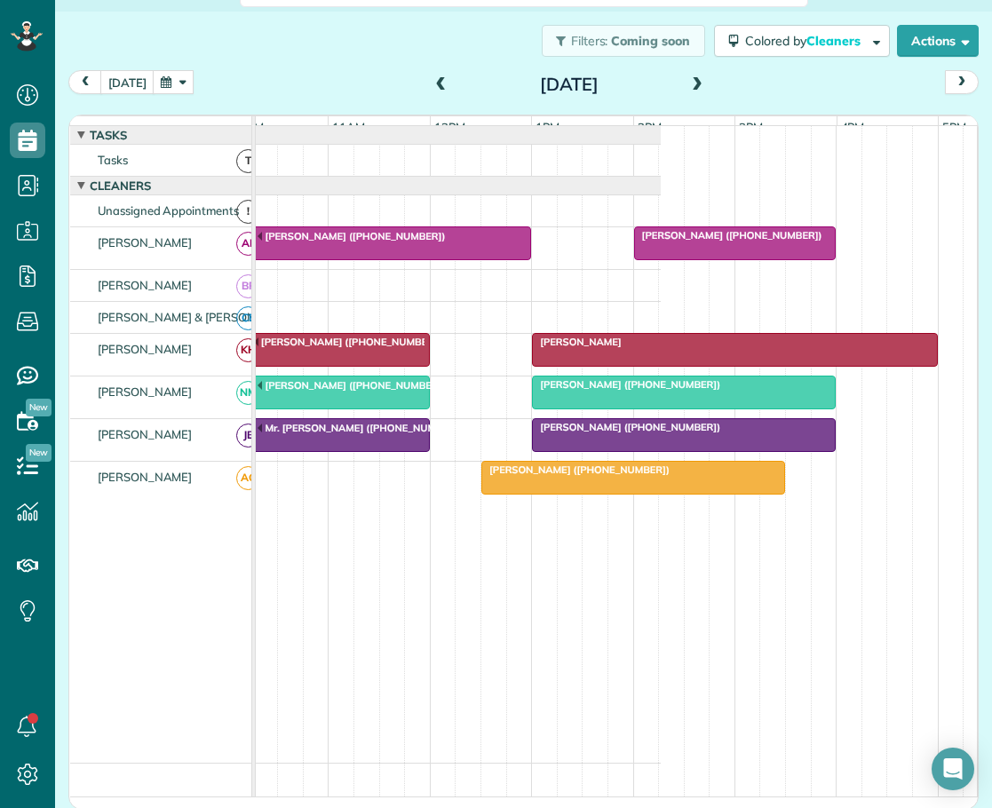
click at [687, 83] on span at bounding box center [697, 85] width 20 height 16
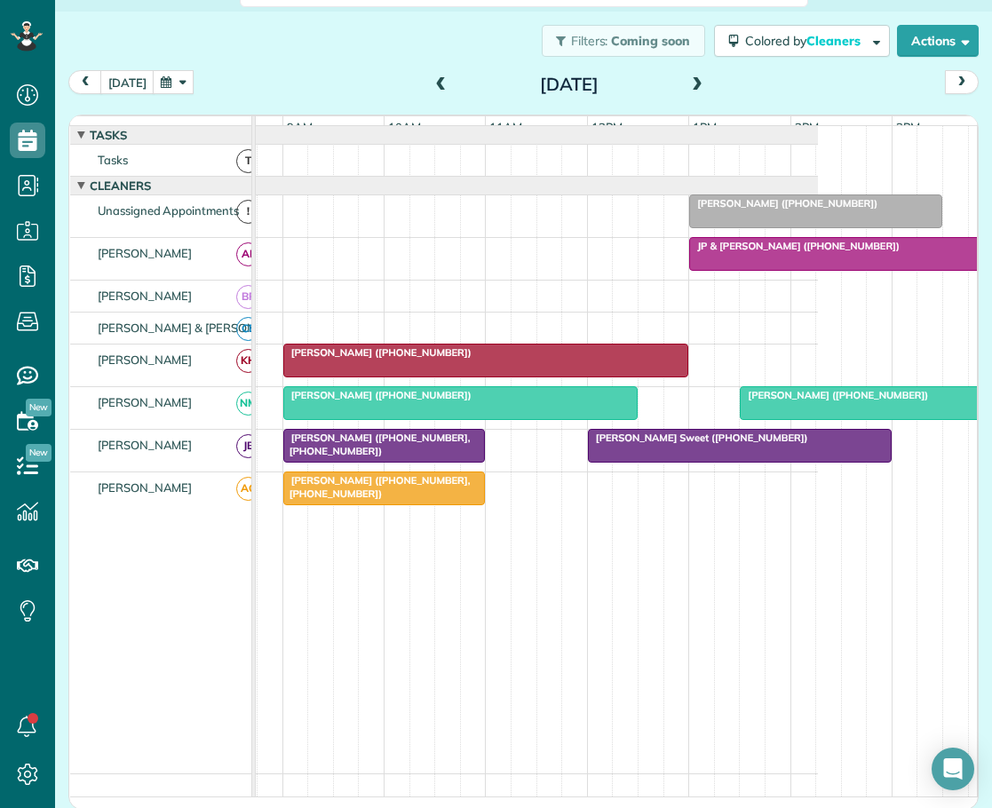
scroll to position [0, 185]
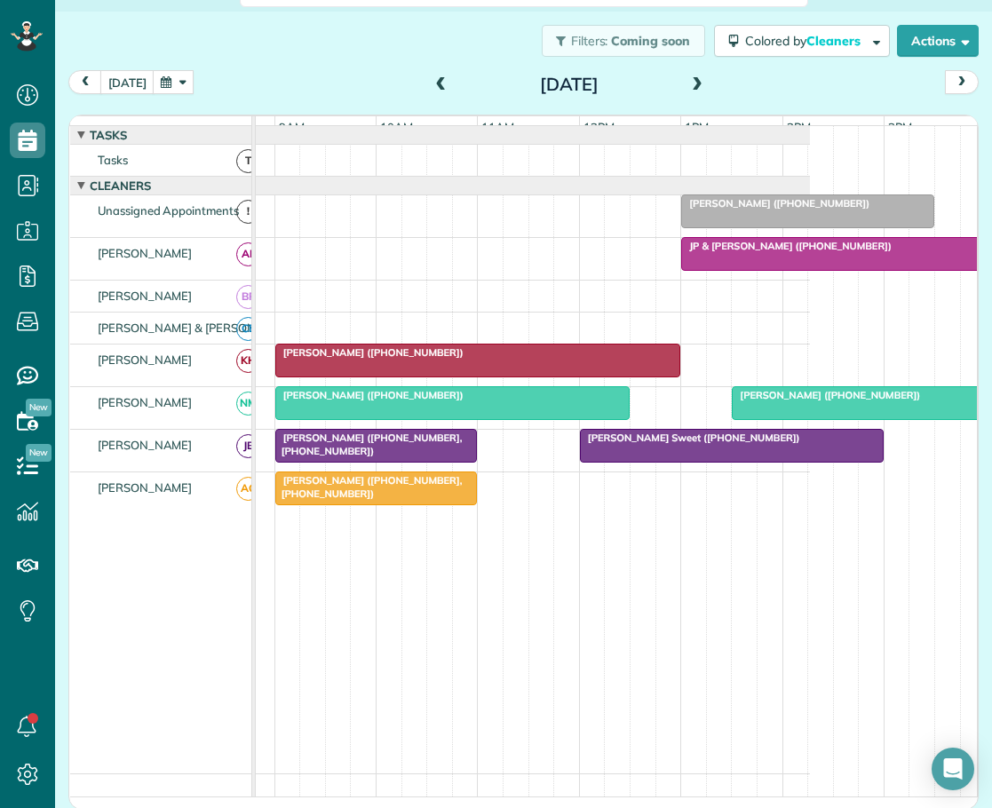
click at [442, 82] on div "[DATE]" at bounding box center [569, 84] width 284 height 28
click at [432, 80] on span at bounding box center [442, 85] width 20 height 16
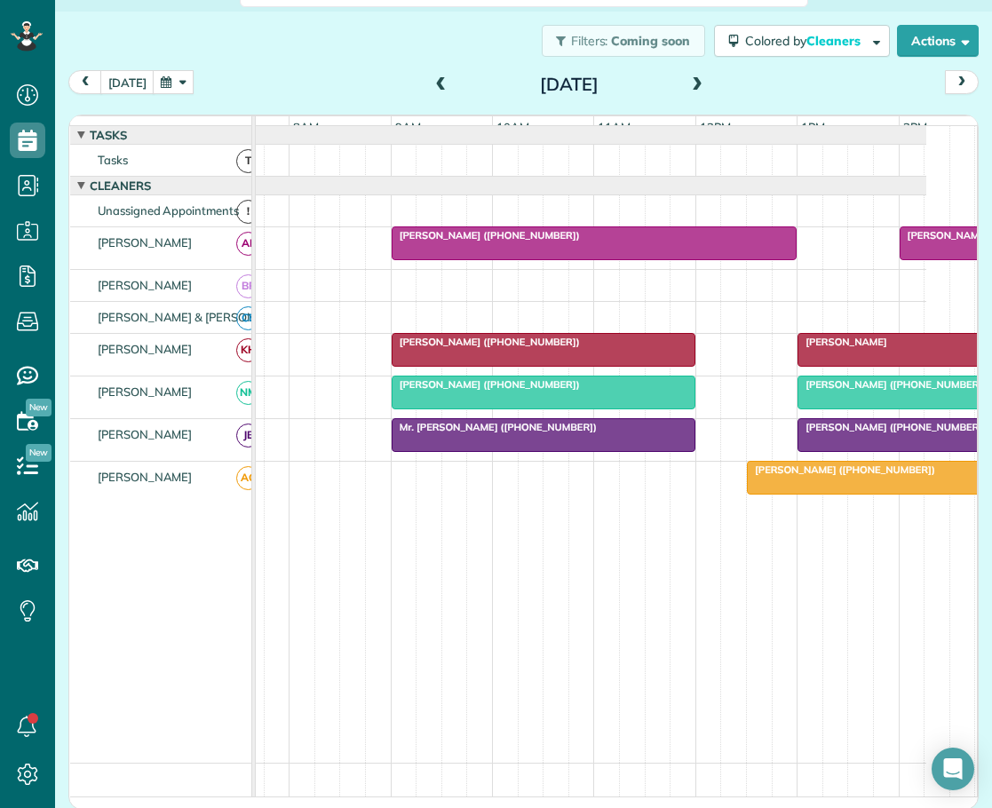
scroll to position [0, 73]
click at [687, 80] on span at bounding box center [697, 85] width 20 height 16
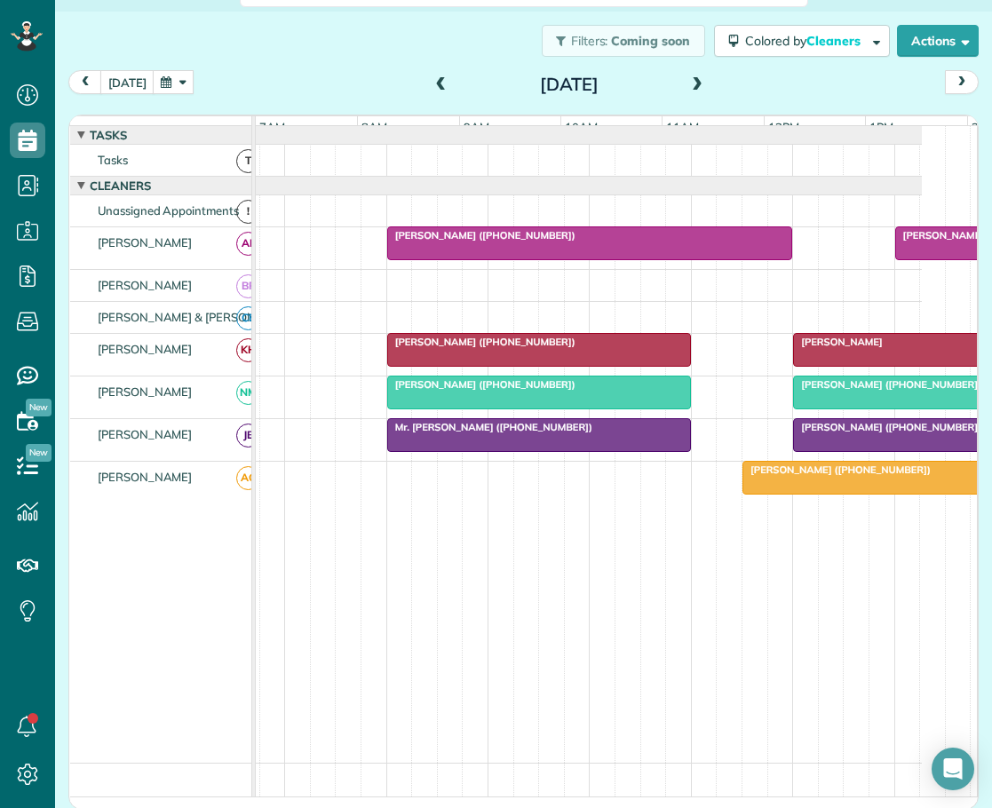
scroll to position [0, 0]
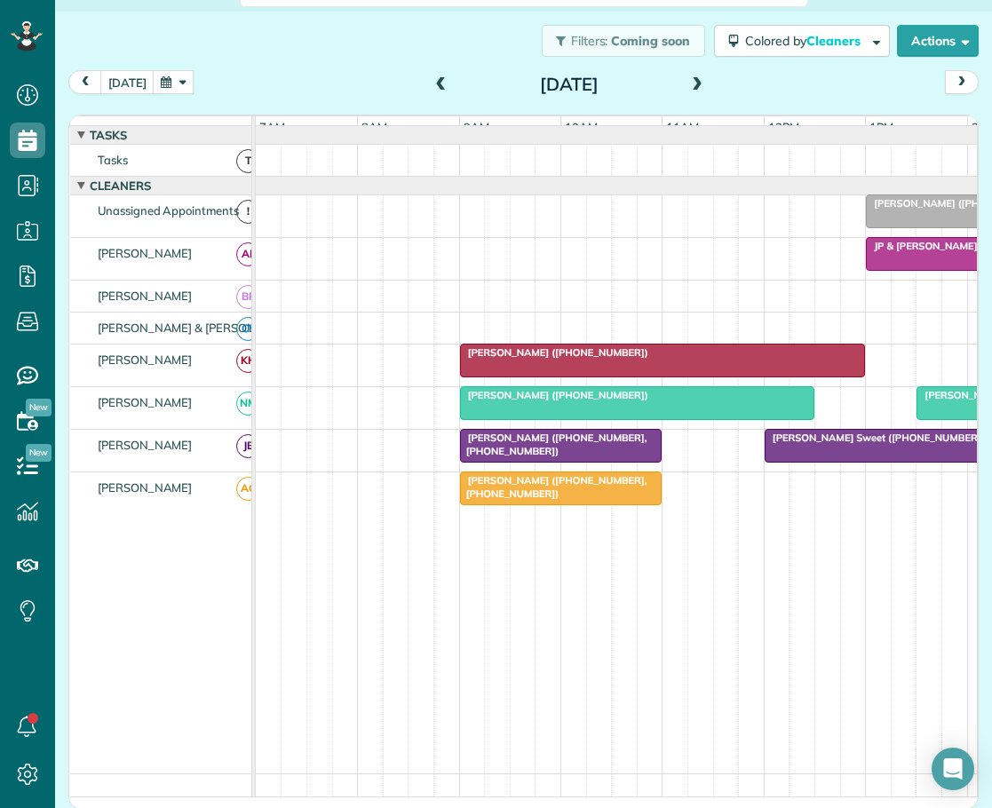
click at [890, 210] on span "[PERSON_NAME] ([PHONE_NUMBER])" at bounding box center [960, 203] width 190 height 12
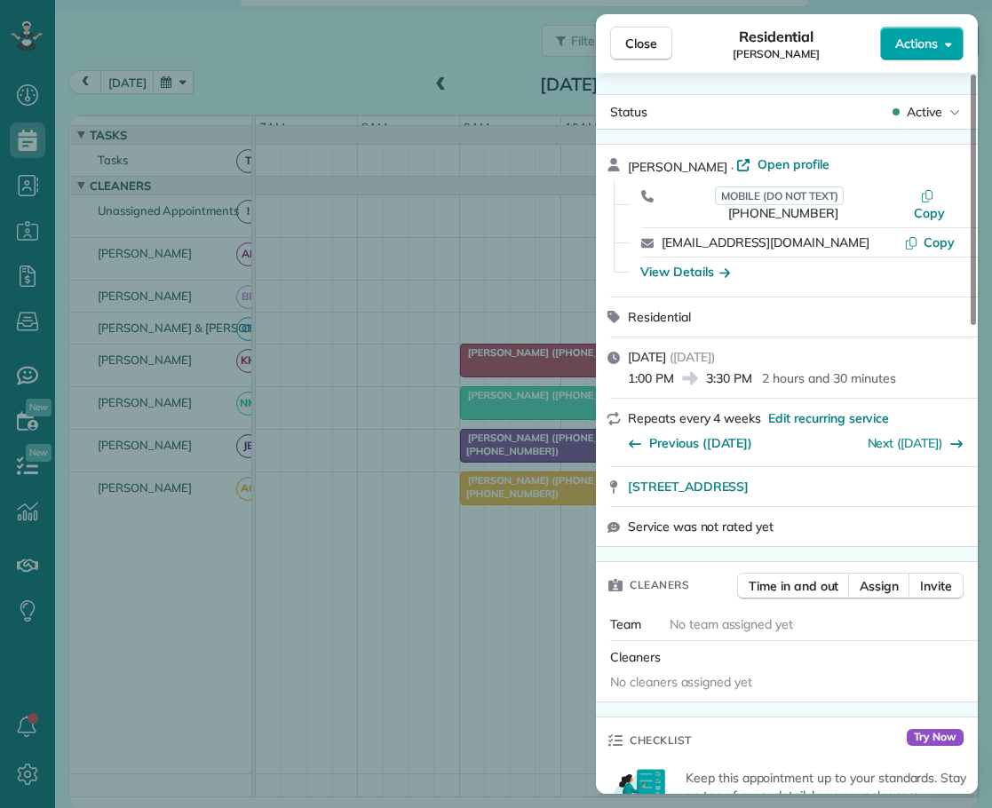
click at [895, 38] on span "Actions" at bounding box center [916, 44] width 43 height 18
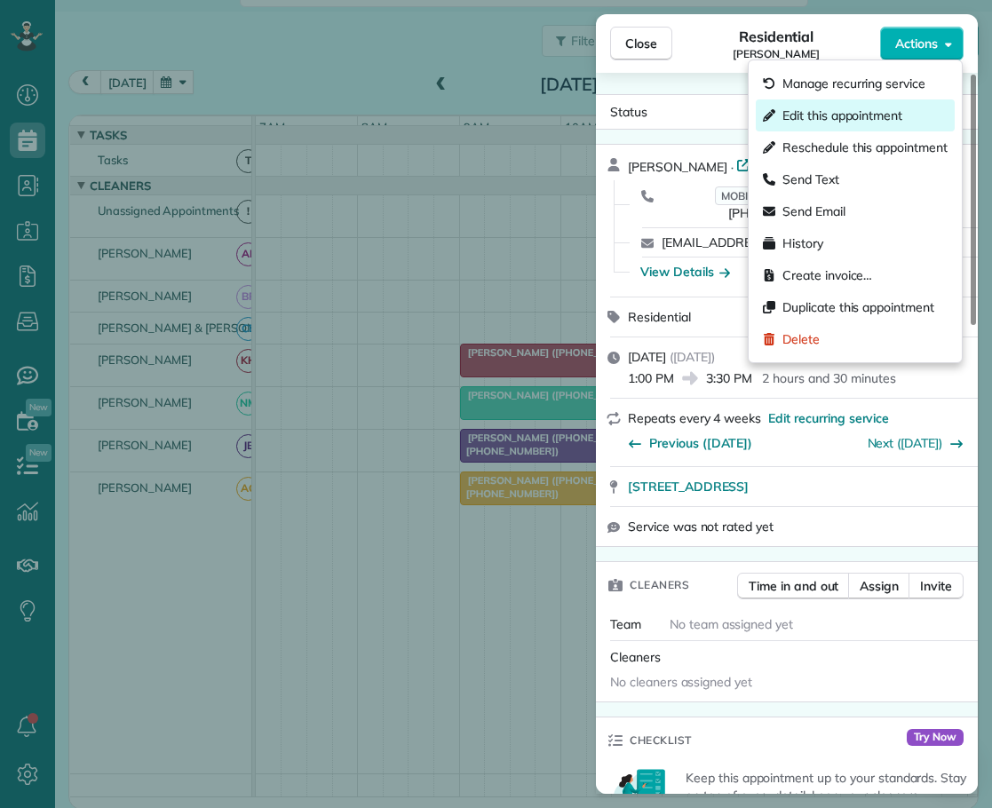
click at [809, 108] on span "Edit this appointment" at bounding box center [842, 116] width 120 height 18
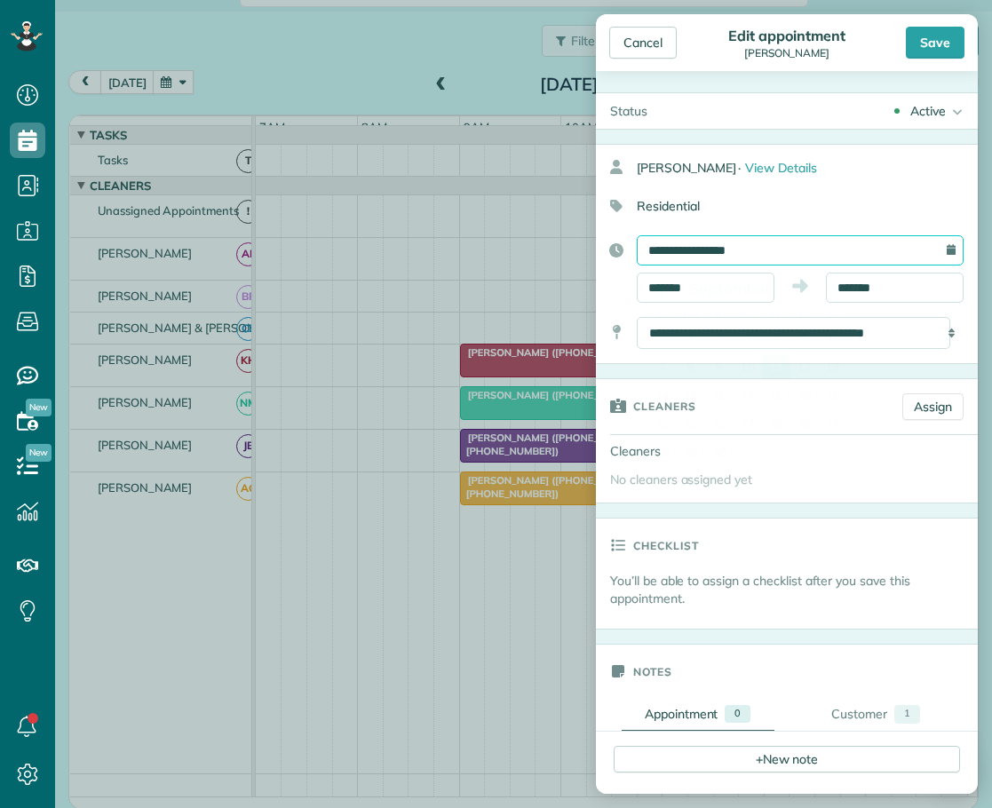
click at [681, 250] on input "**********" at bounding box center [800, 250] width 327 height 30
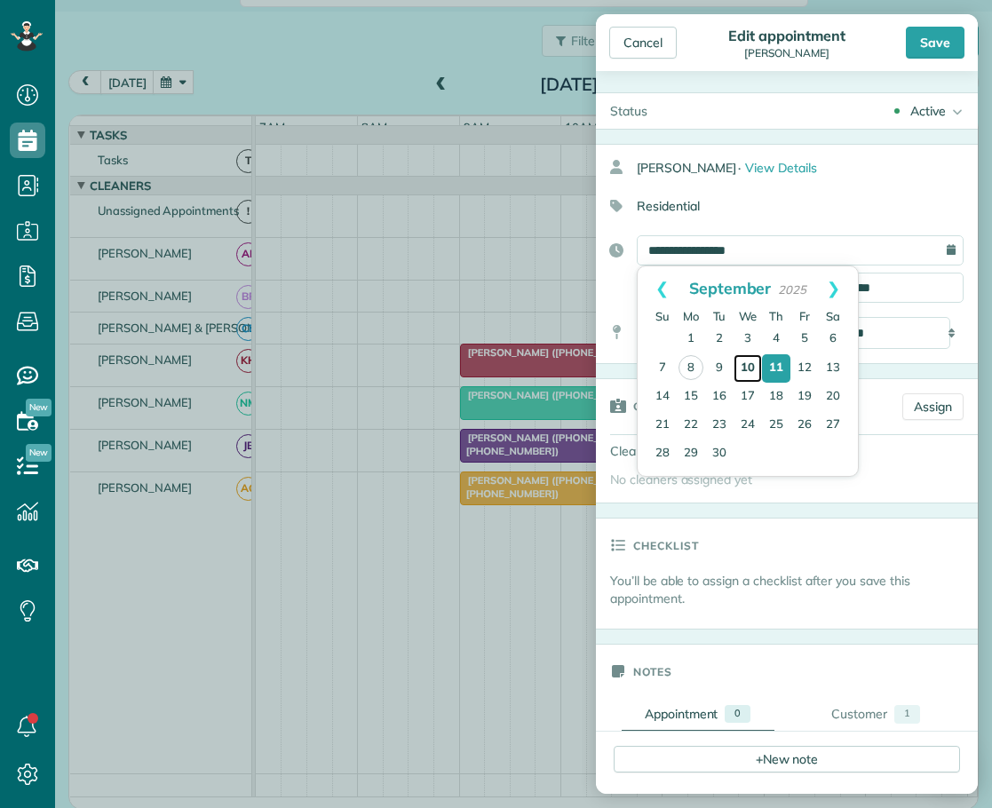
click at [749, 363] on link "10" at bounding box center [748, 368] width 28 height 28
type input "**********"
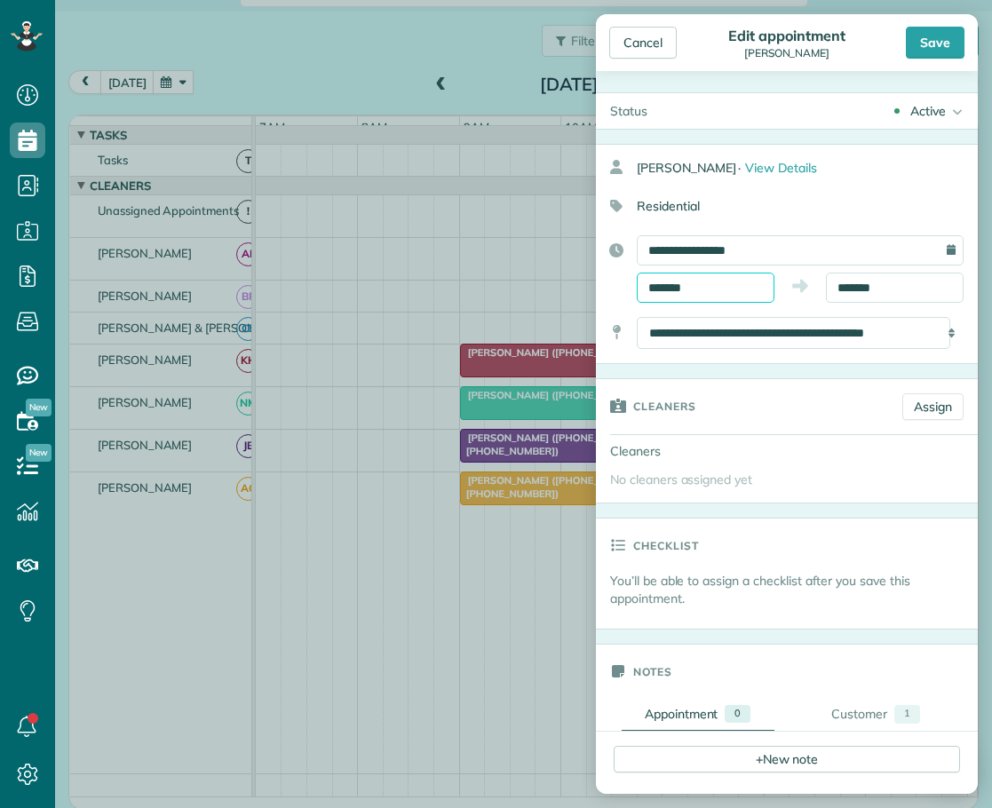
click at [658, 282] on input "*******" at bounding box center [706, 288] width 138 height 30
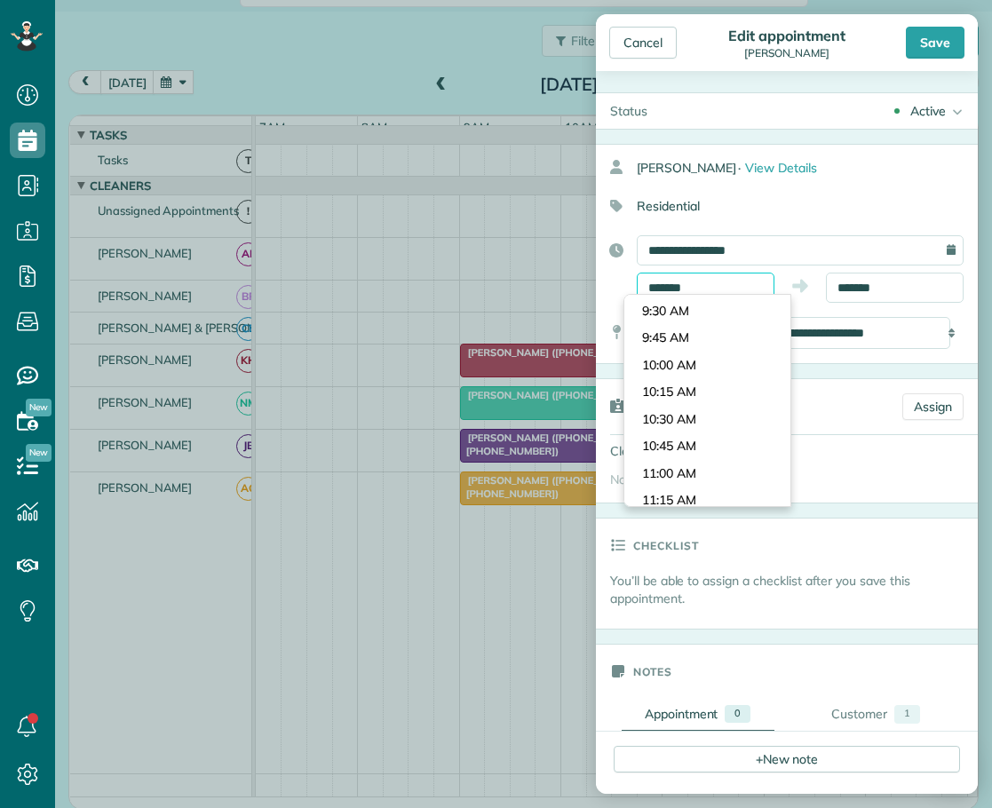
scroll to position [912, 0]
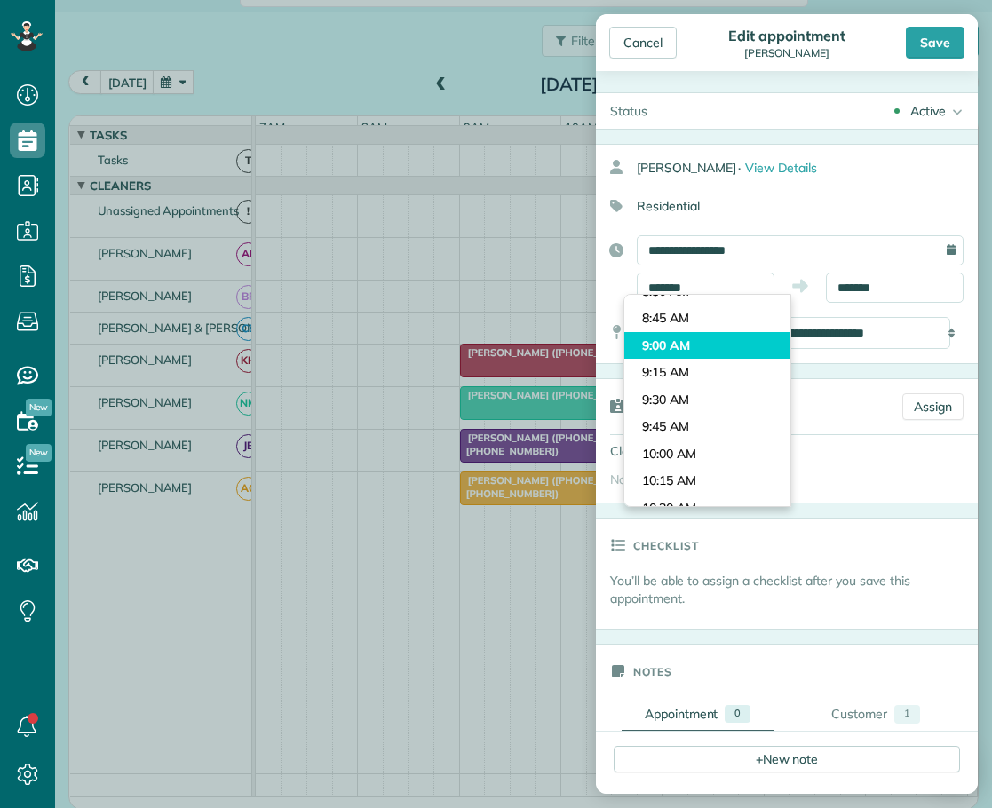
type input "*******"
click at [661, 346] on body "Dashboard Scheduling Calendar View List View Dispatch View - Weekly scheduling …" at bounding box center [496, 404] width 992 height 808
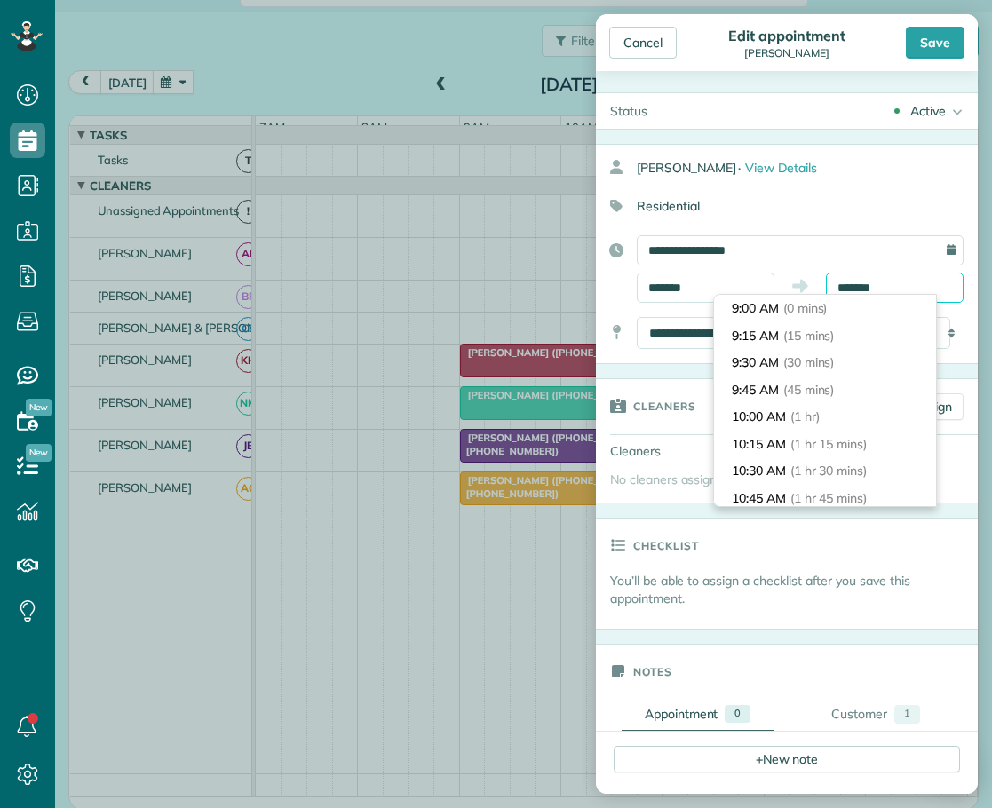
click at [833, 285] on input "*******" at bounding box center [895, 288] width 138 height 30
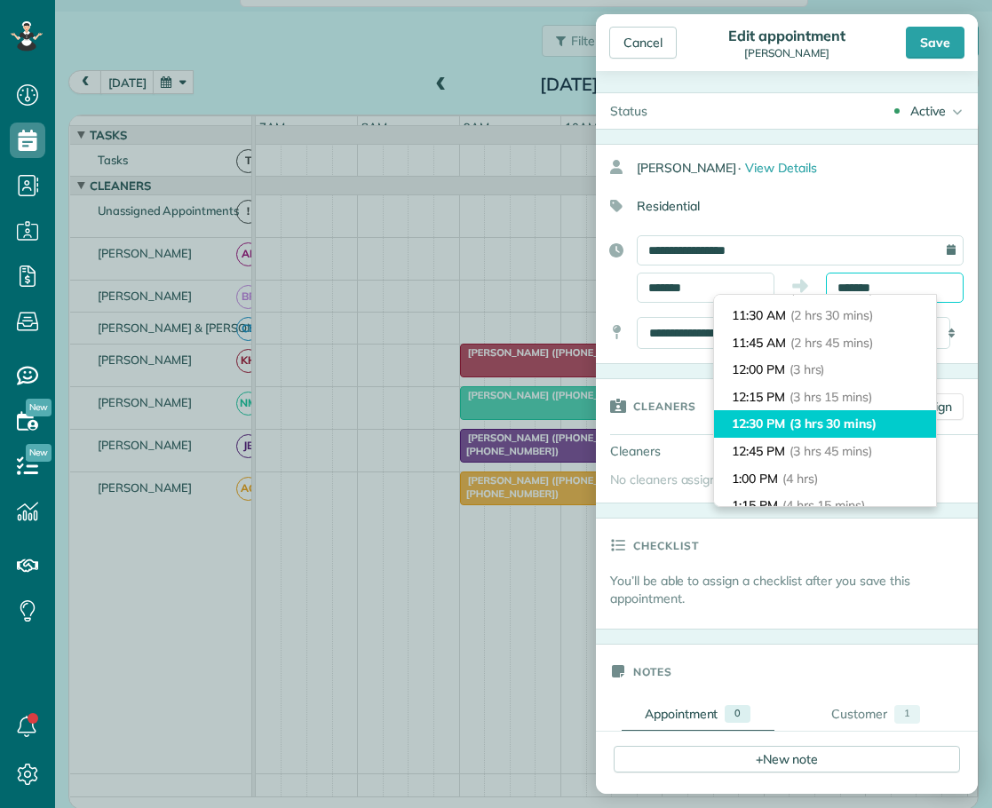
scroll to position [234, 0]
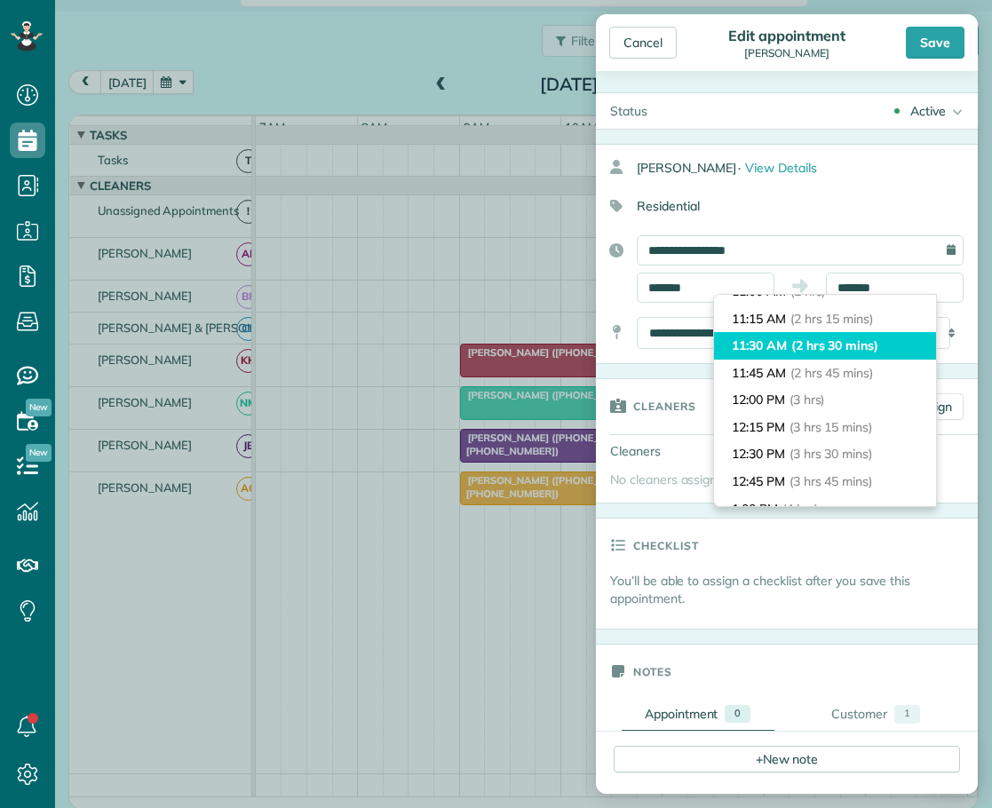
type input "********"
click at [754, 345] on li "11:30 AM (2 hrs 30 mins)" at bounding box center [825, 346] width 222 height 28
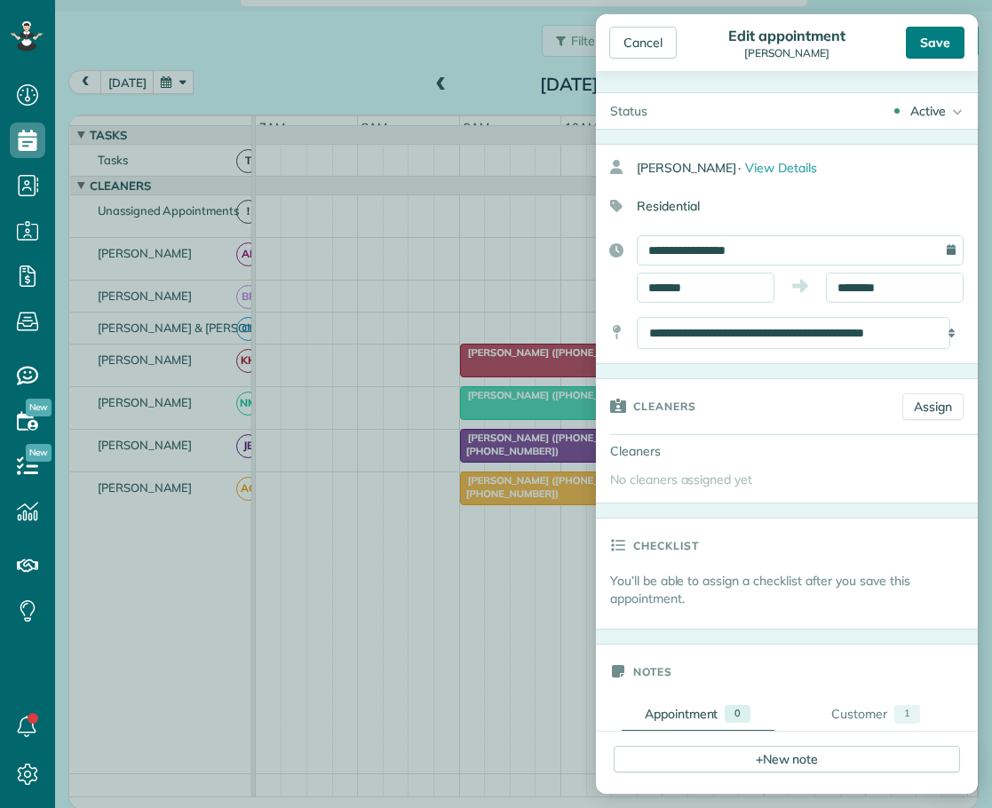
click at [935, 42] on div "Save" at bounding box center [935, 43] width 59 height 32
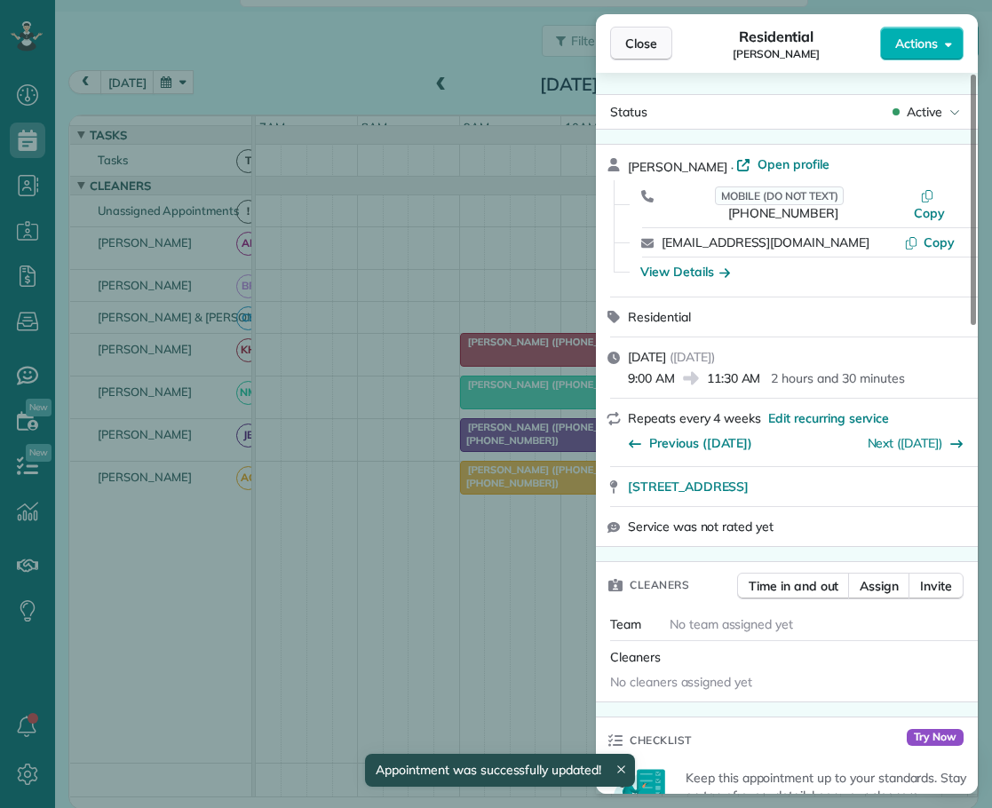
click at [640, 47] on span "Close" at bounding box center [641, 44] width 32 height 18
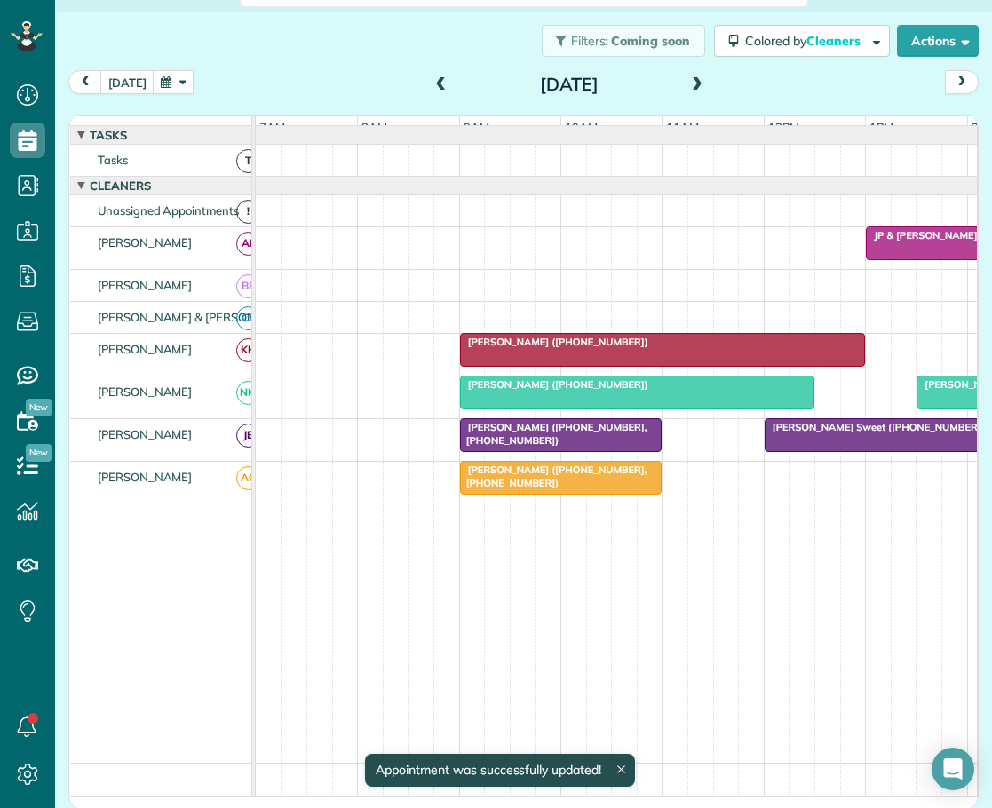
click at [432, 83] on span at bounding box center [442, 85] width 20 height 16
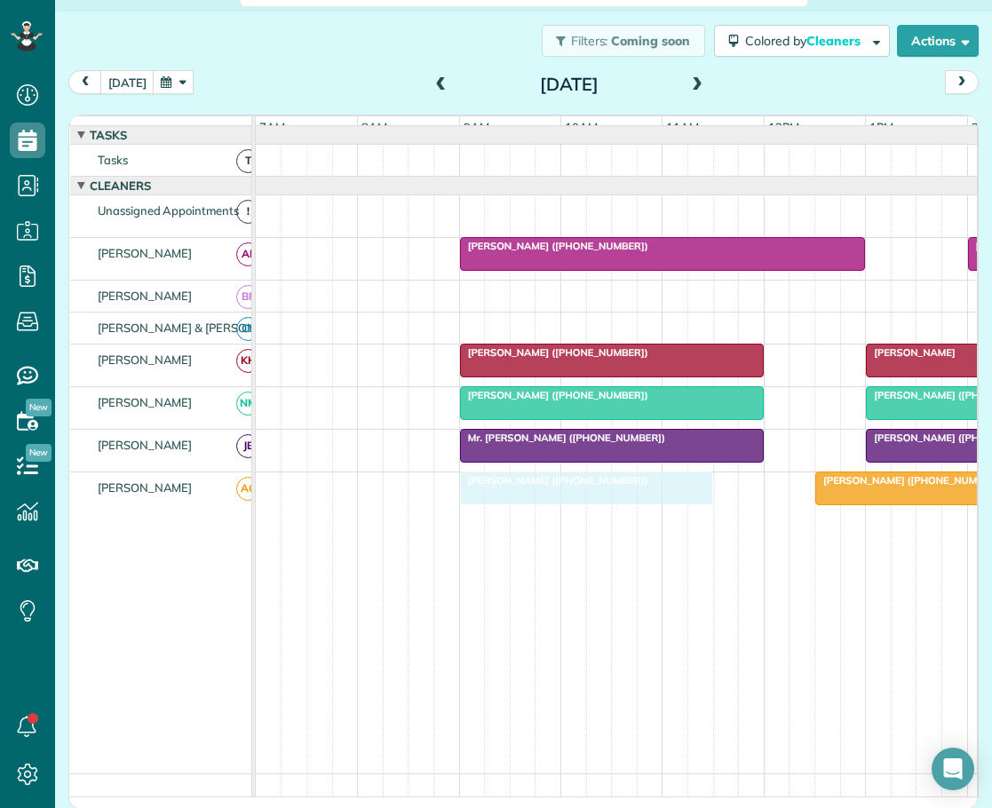
drag, startPoint x: 514, startPoint y: 218, endPoint x: 524, endPoint y: 511, distance: 293.2
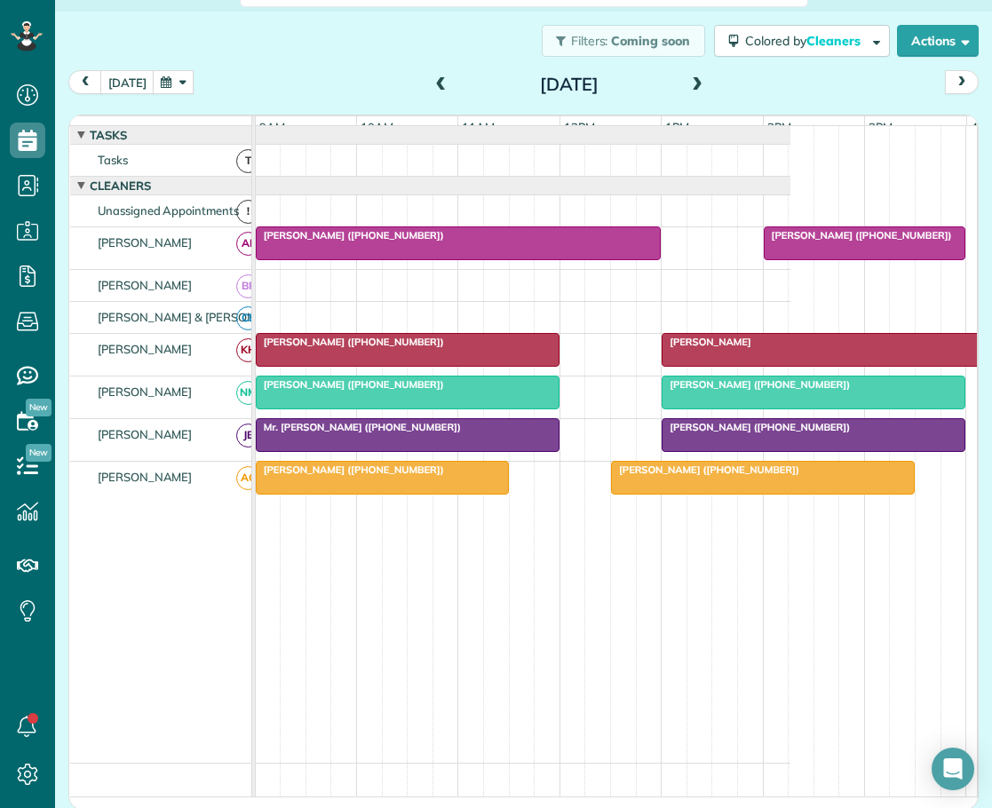
drag, startPoint x: 685, startPoint y: 77, endPoint x: 630, endPoint y: 104, distance: 61.2
click at [687, 77] on span at bounding box center [697, 85] width 20 height 16
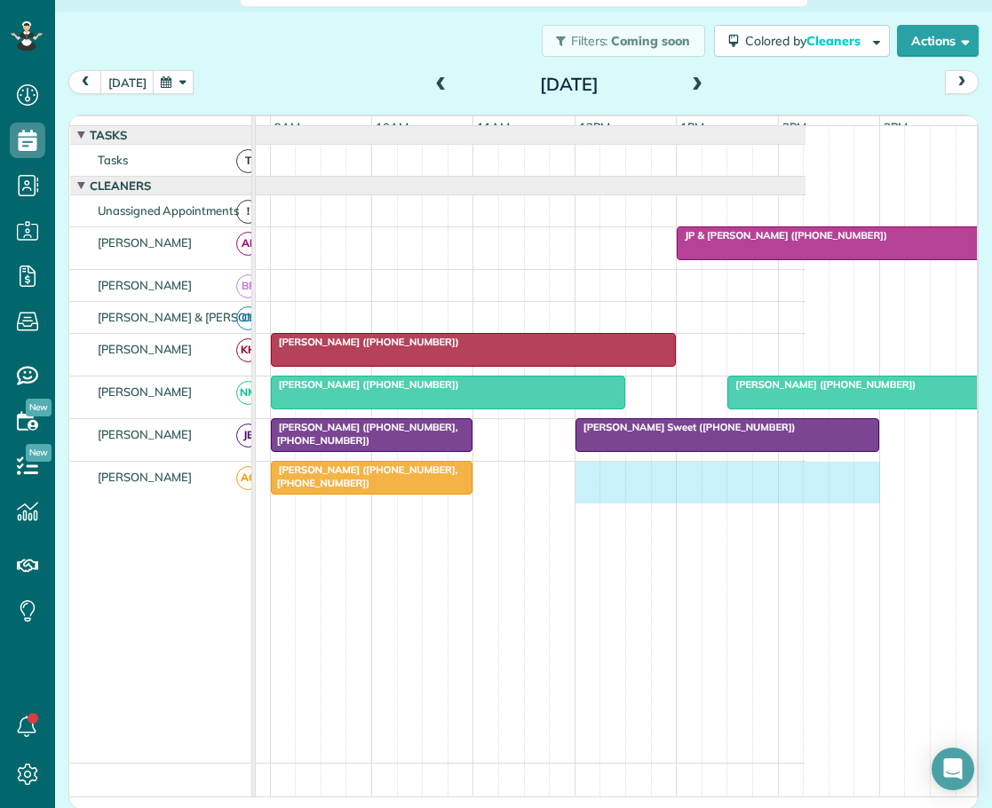
drag, startPoint x: 577, startPoint y: 491, endPoint x: 866, endPoint y: 491, distance: 288.6
click at [805, 491] on div "[PERSON_NAME] ([PHONE_NUMBER], [PHONE_NUMBER])" at bounding box center [436, 483] width 739 height 42
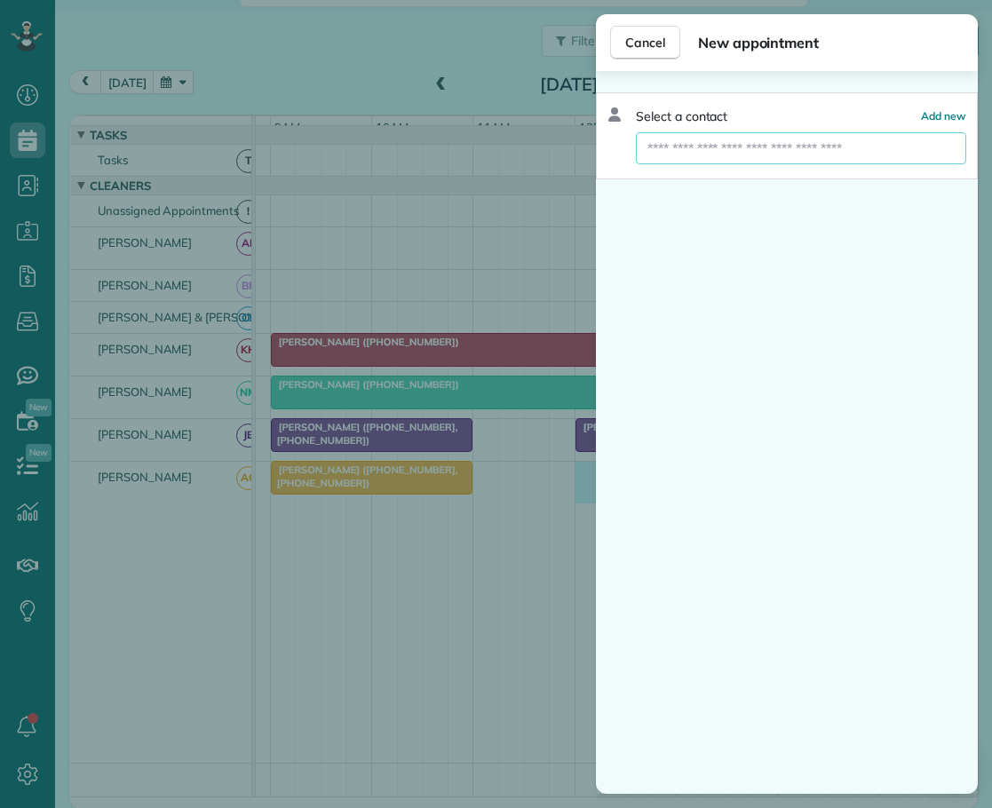
click at [680, 147] on input "text" at bounding box center [801, 148] width 330 height 32
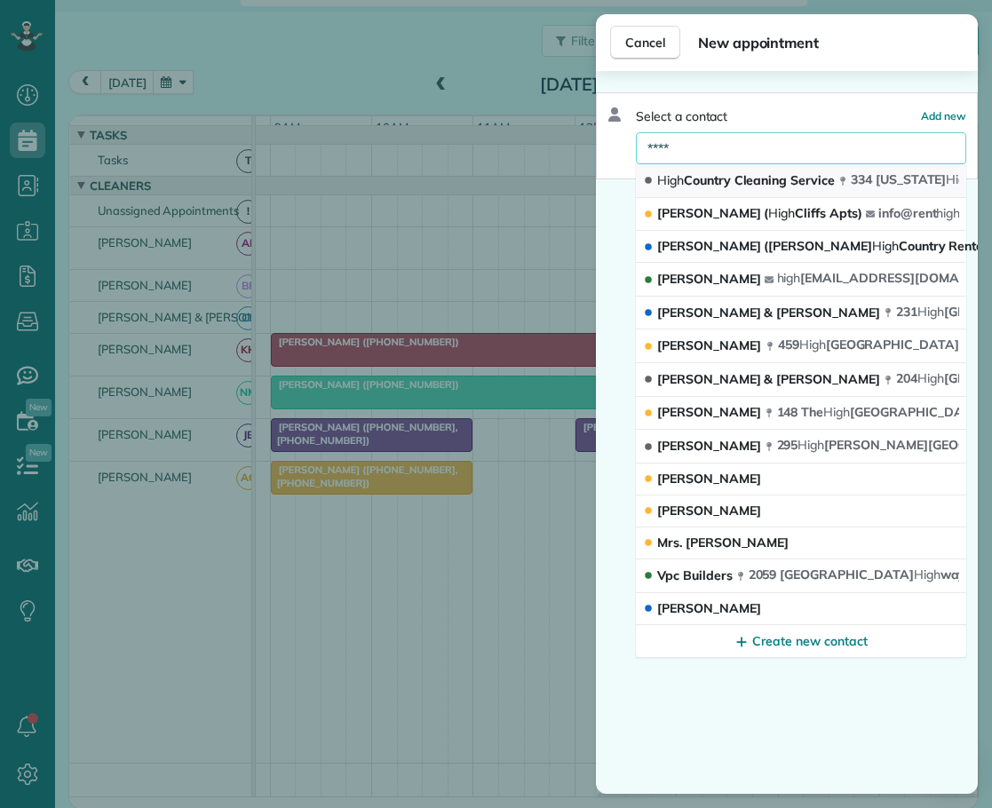
type input "****"
click at [735, 173] on span "High Country Cleaning Service" at bounding box center [746, 180] width 178 height 16
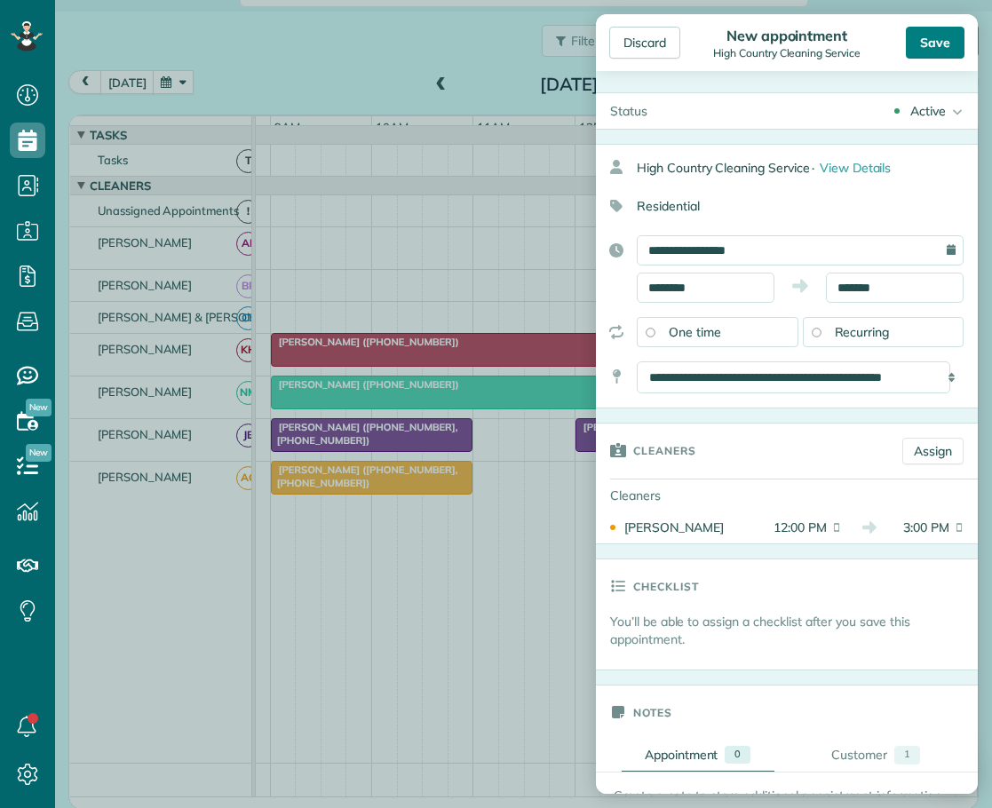
click at [940, 40] on div "Save" at bounding box center [935, 43] width 59 height 32
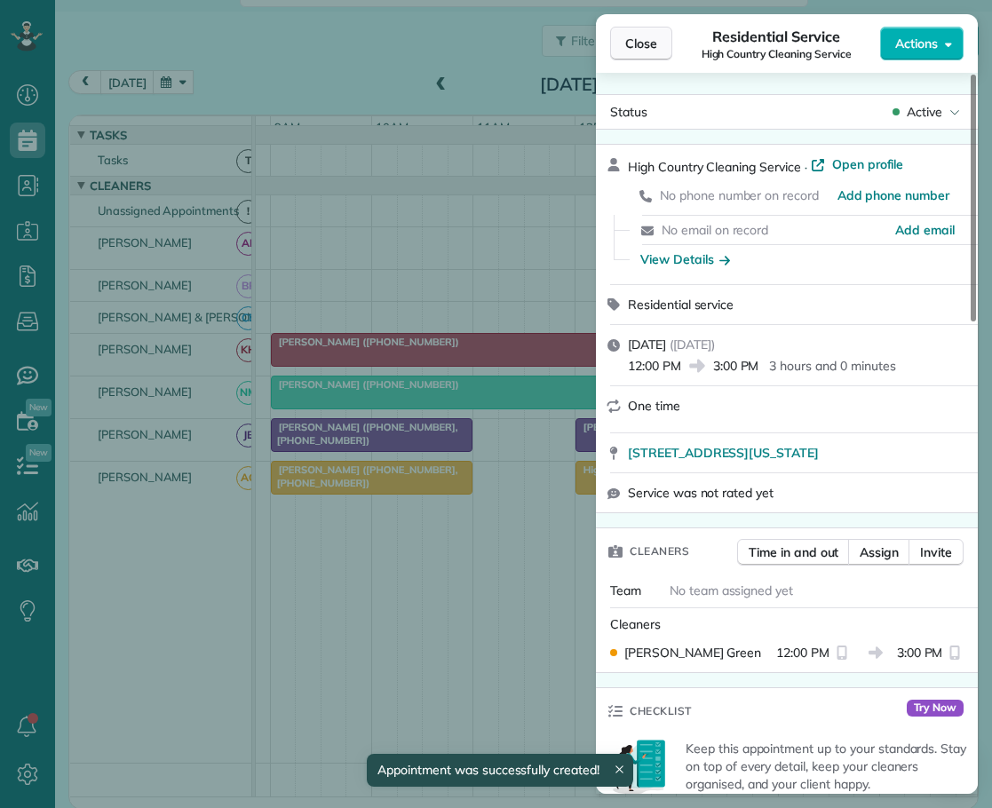
click at [642, 38] on span "Close" at bounding box center [641, 44] width 32 height 18
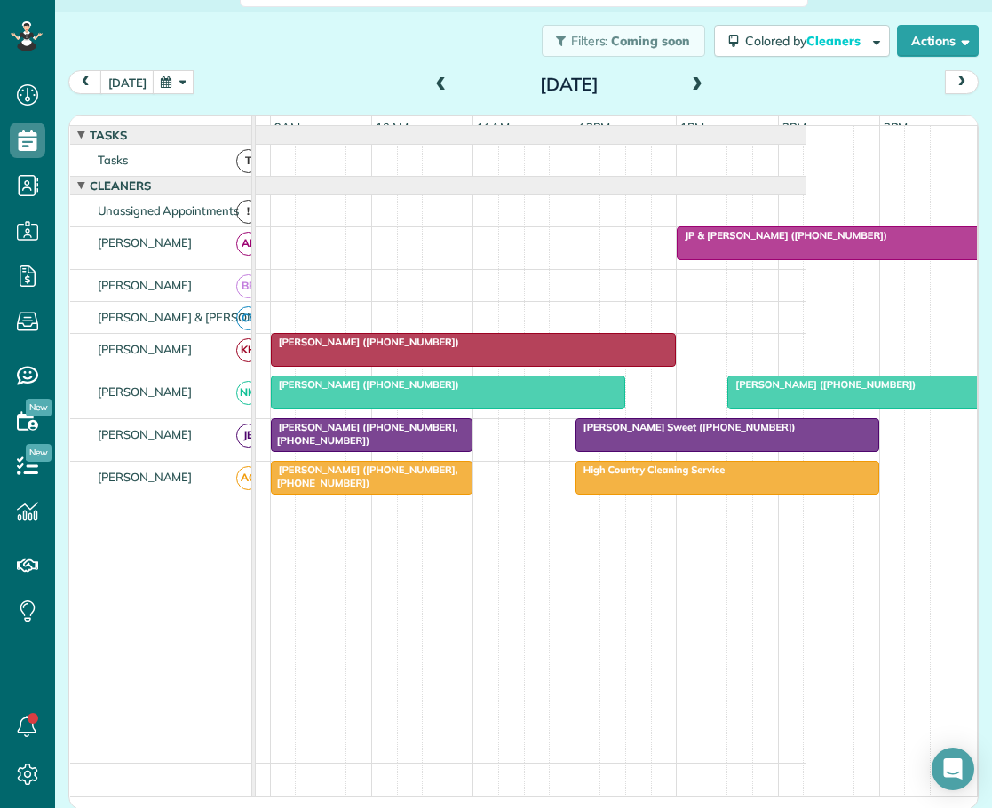
click at [687, 84] on span at bounding box center [697, 85] width 20 height 16
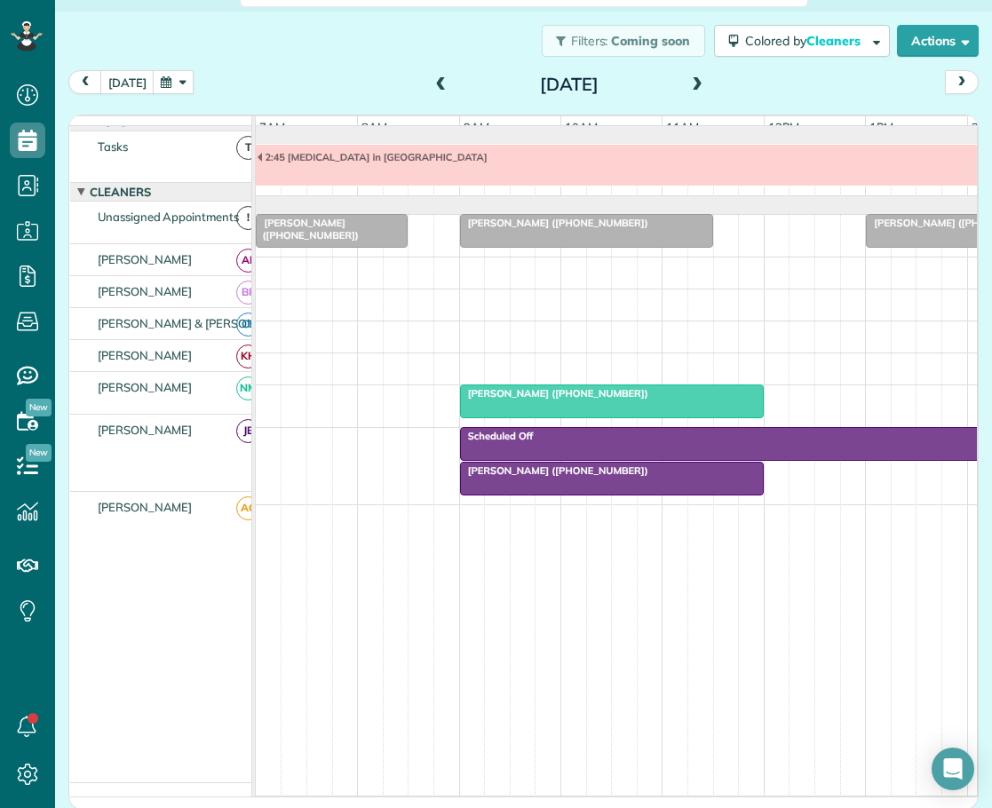
click at [432, 80] on span at bounding box center [442, 85] width 20 height 16
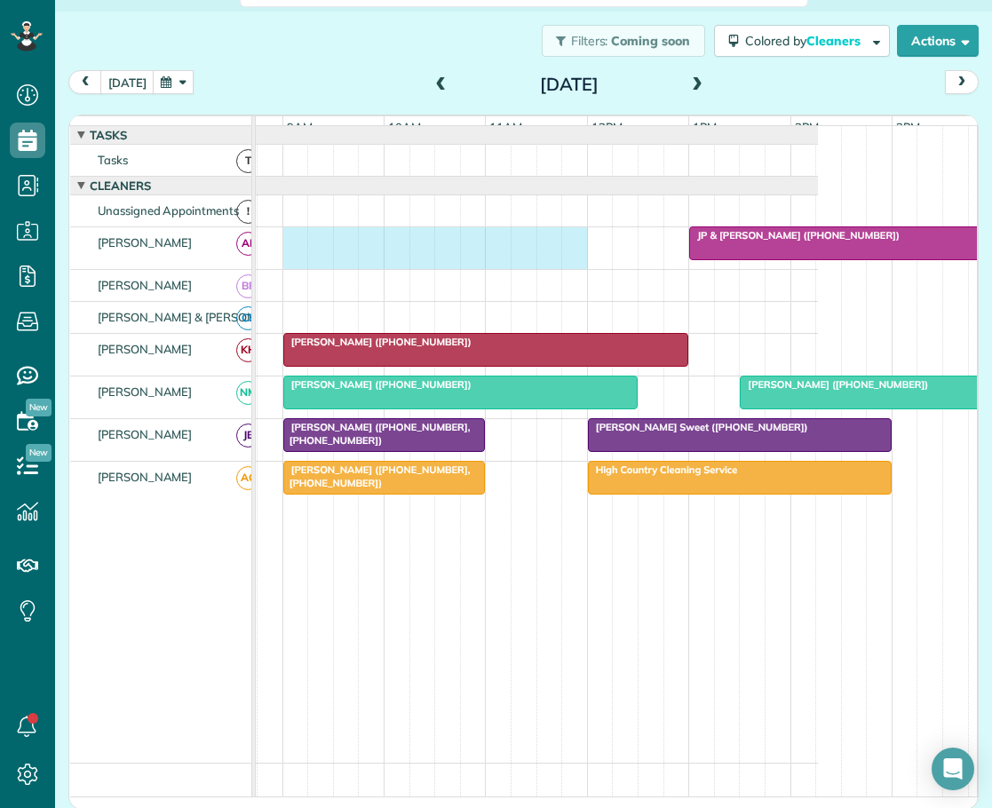
drag, startPoint x: 290, startPoint y: 249, endPoint x: 564, endPoint y: 257, distance: 273.6
click at [564, 257] on div "JP & [PERSON_NAME] ([PHONE_NUMBER])" at bounding box center [448, 248] width 739 height 42
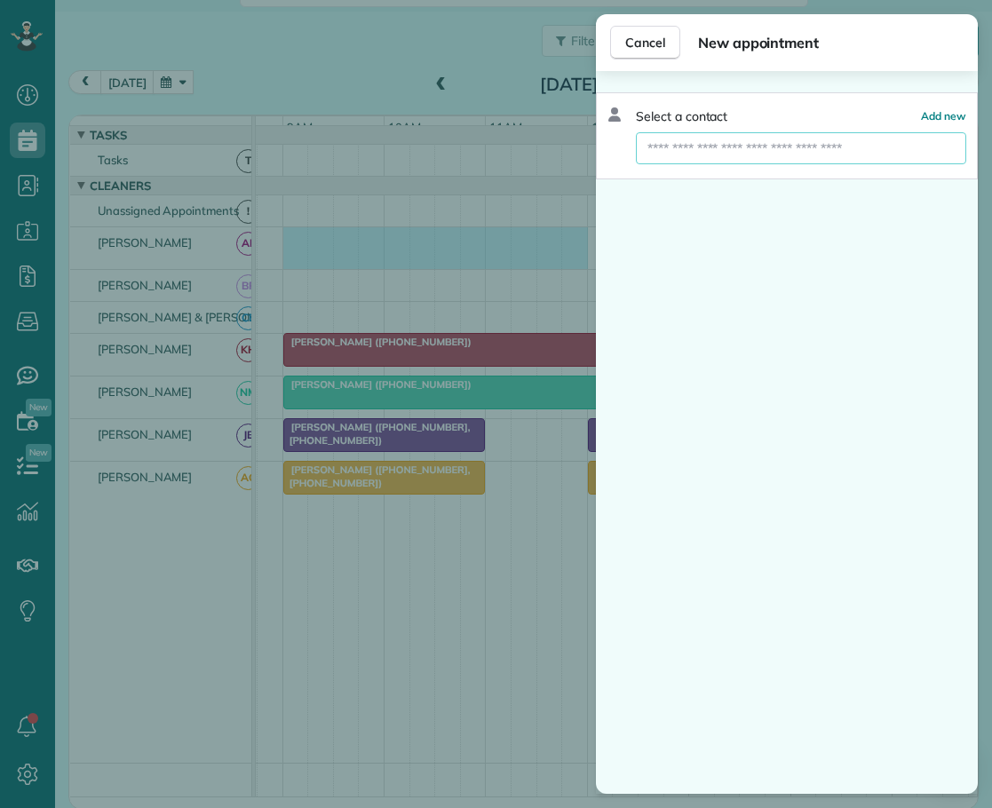
click at [706, 143] on input "text" at bounding box center [801, 148] width 330 height 32
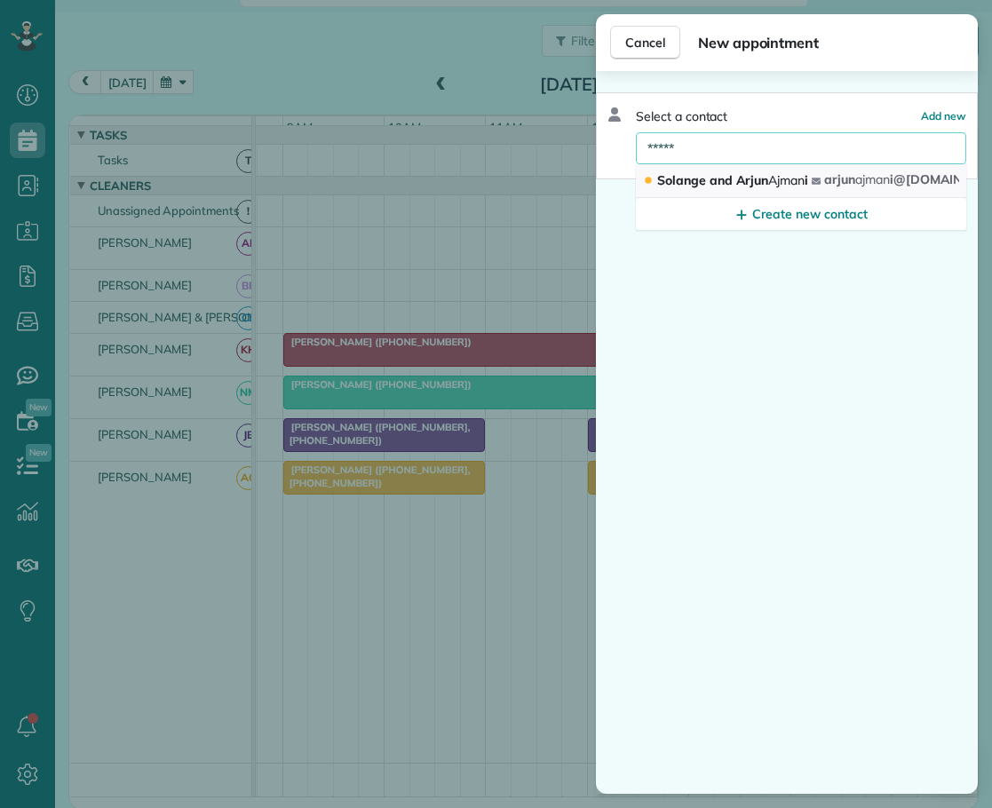
type input "*****"
click at [689, 177] on span "Solange and [PERSON_NAME] i" at bounding box center [732, 180] width 151 height 16
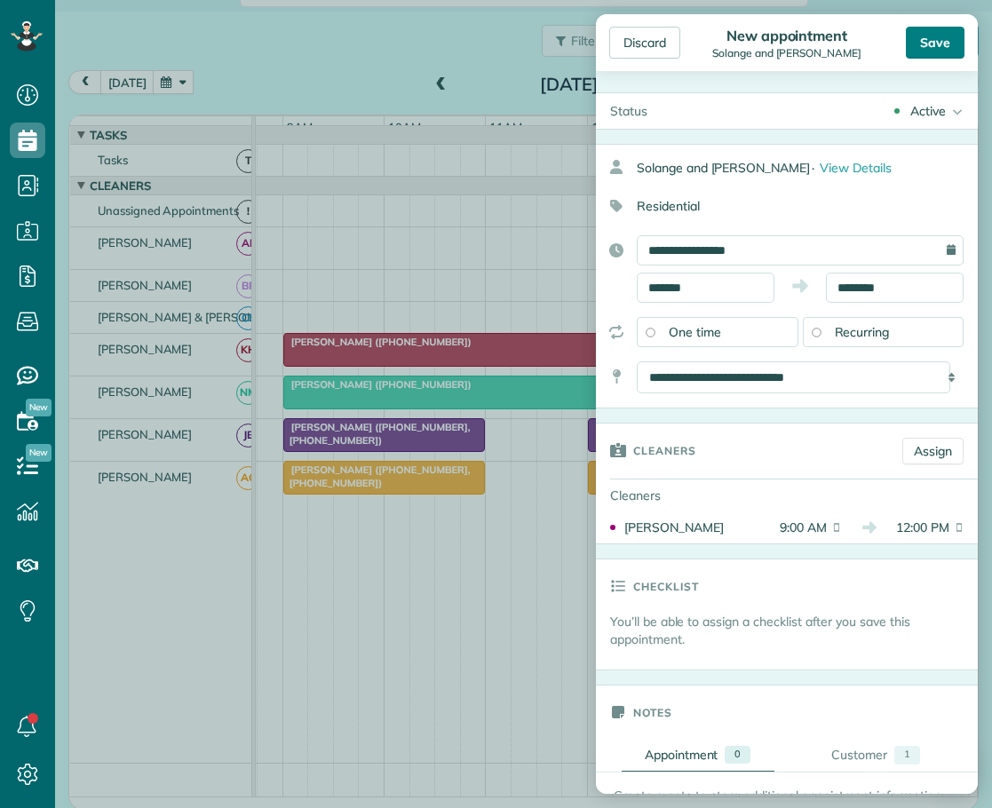
click at [939, 42] on div "Save" at bounding box center [935, 43] width 59 height 32
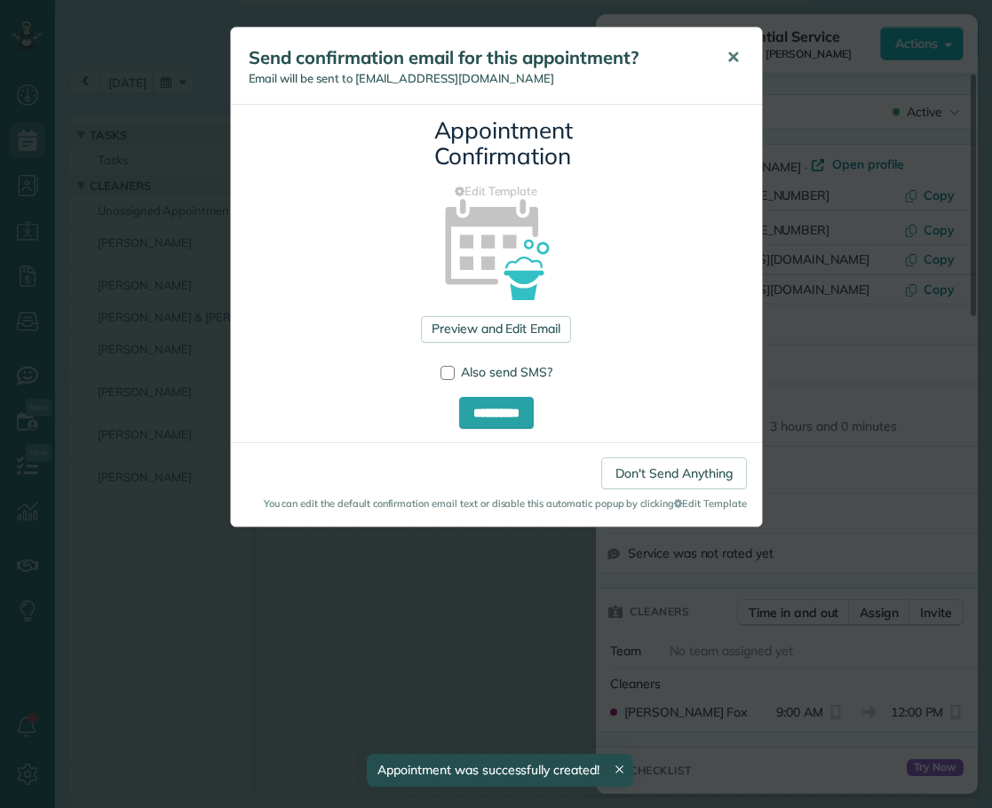
click at [733, 56] on span "✕" at bounding box center [732, 57] width 13 height 20
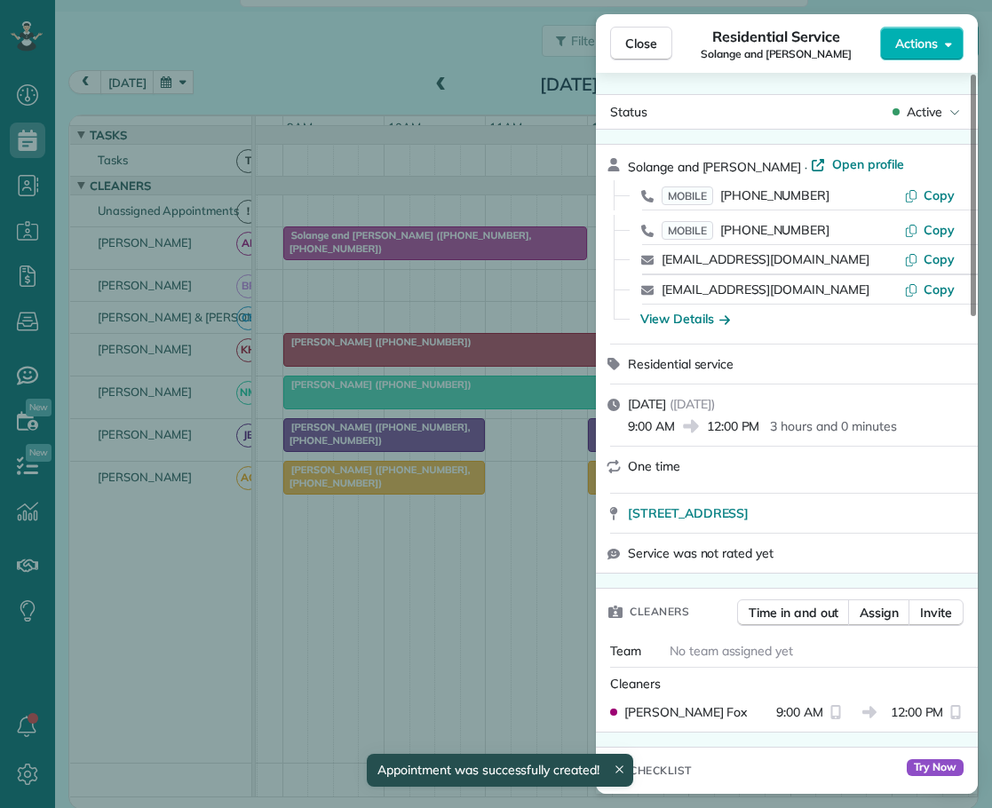
click at [647, 44] on span "Close" at bounding box center [641, 44] width 32 height 18
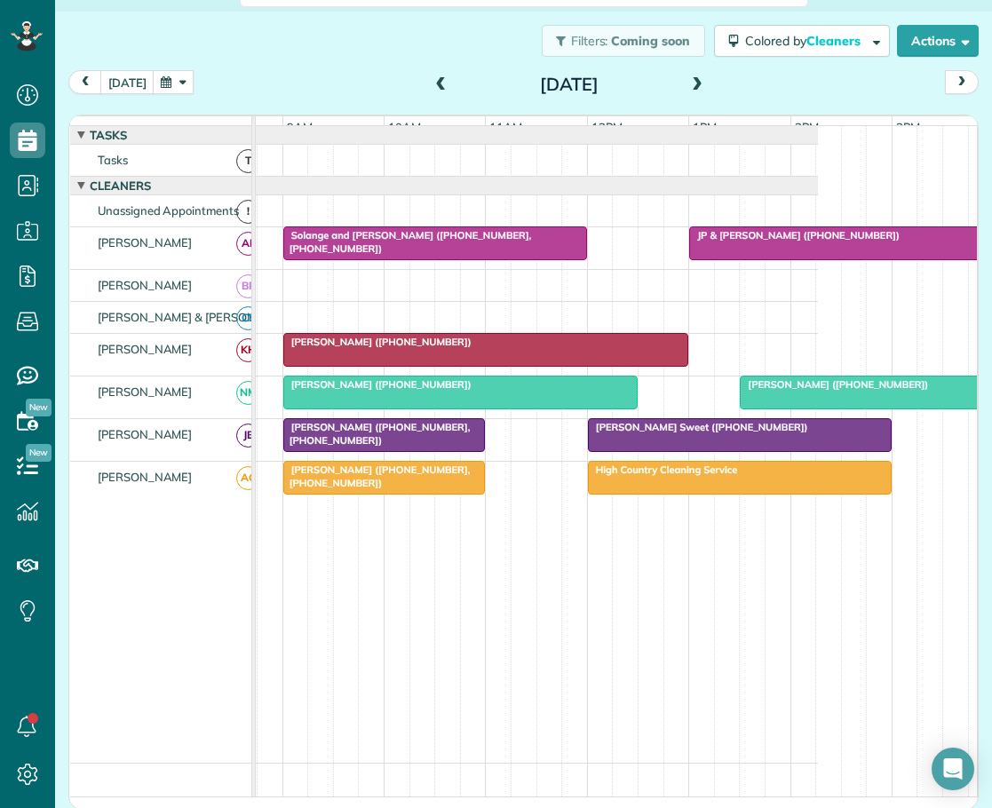
click at [694, 82] on span at bounding box center [697, 85] width 20 height 16
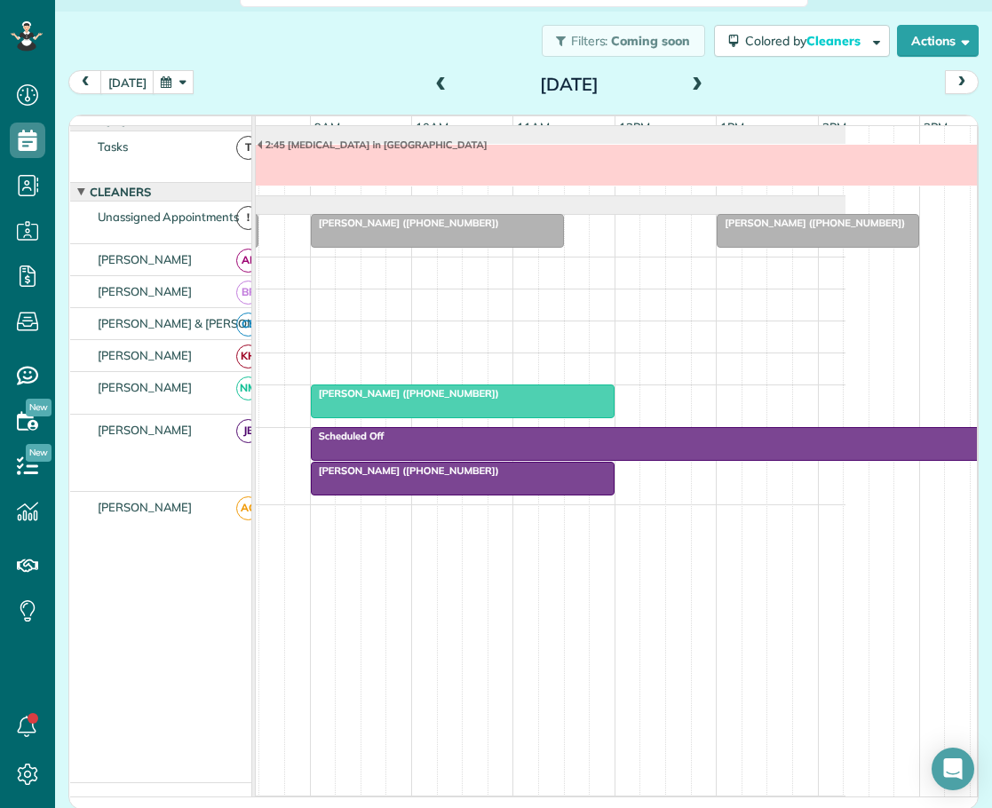
scroll to position [0, 154]
click at [433, 472] on span "[PERSON_NAME] ([PHONE_NUMBER])" at bounding box center [400, 470] width 190 height 12
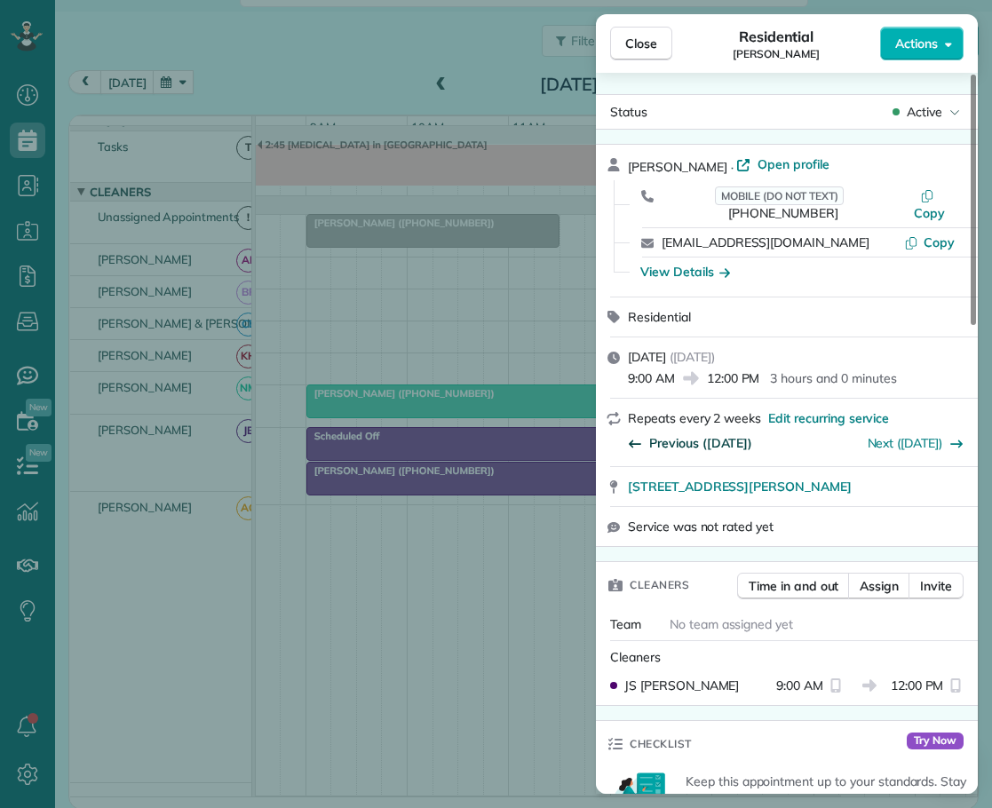
click at [670, 434] on span "Previous ([DATE])" at bounding box center [700, 443] width 103 height 18
click at [647, 46] on span "Close" at bounding box center [641, 44] width 32 height 18
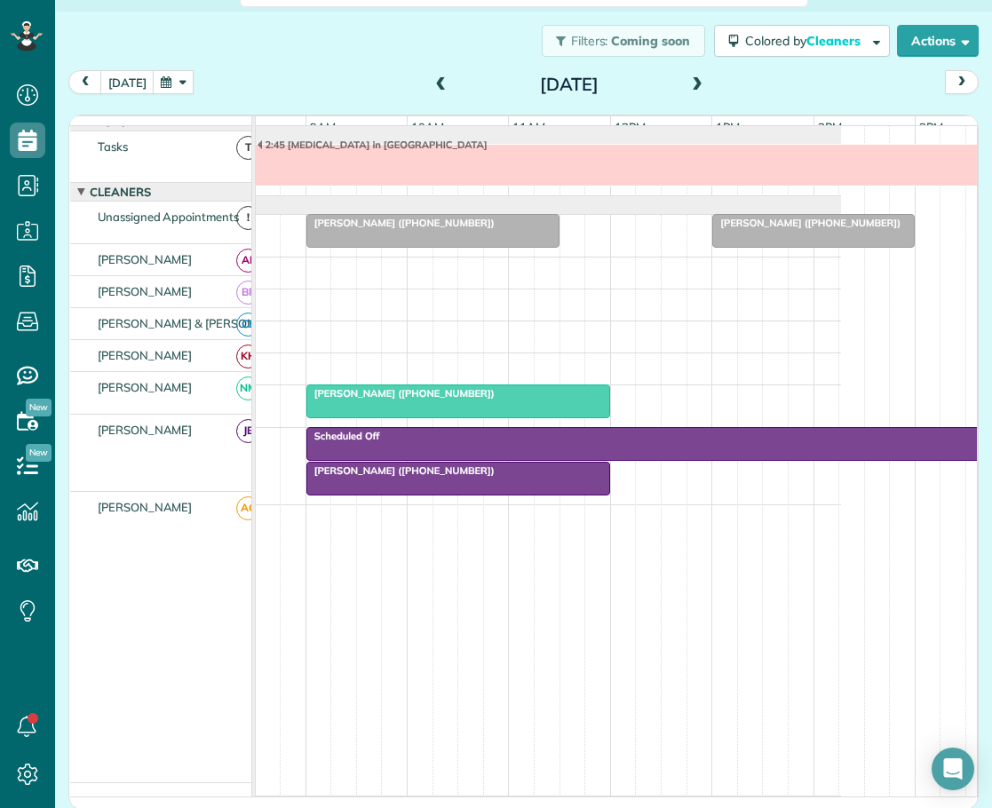
click at [408, 226] on span "[PERSON_NAME] ([PHONE_NUMBER])" at bounding box center [400, 223] width 190 height 12
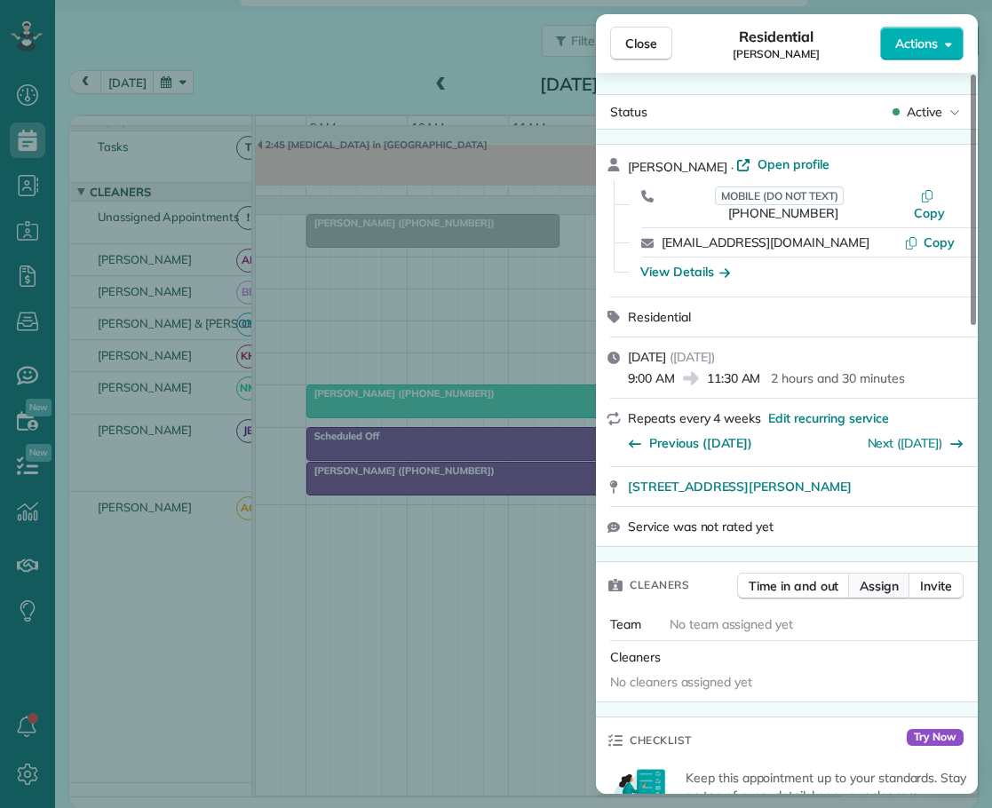
click at [883, 577] on span "Assign" at bounding box center [879, 586] width 39 height 18
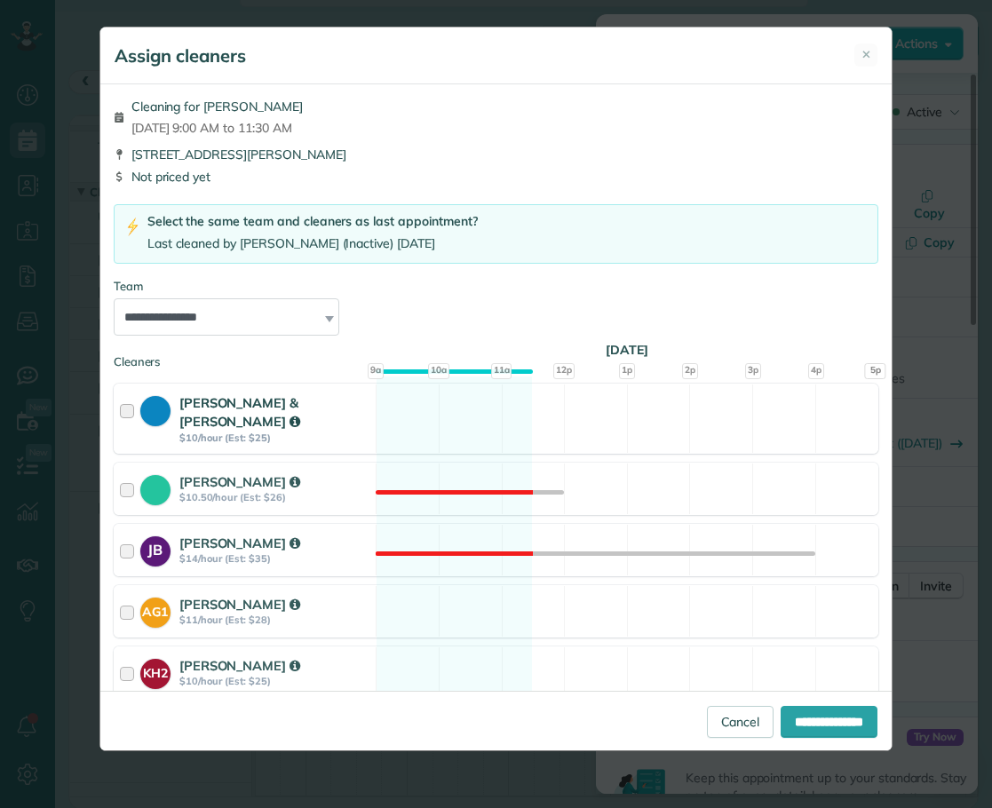
scroll to position [178, 0]
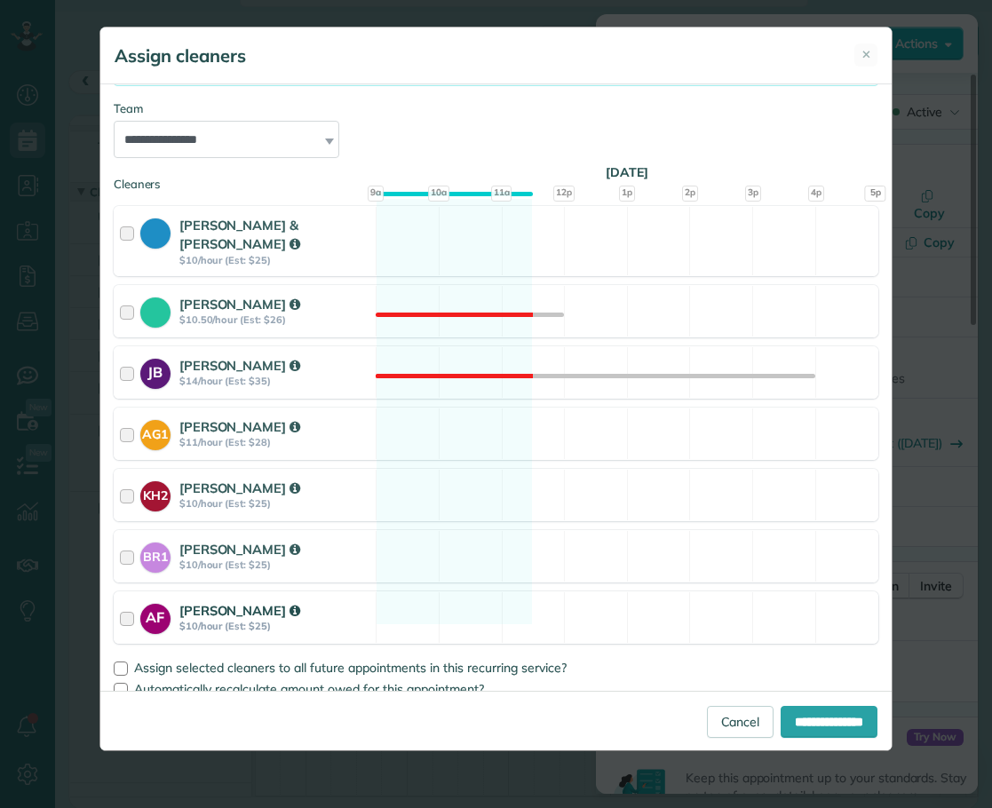
click at [128, 601] on div at bounding box center [130, 617] width 20 height 33
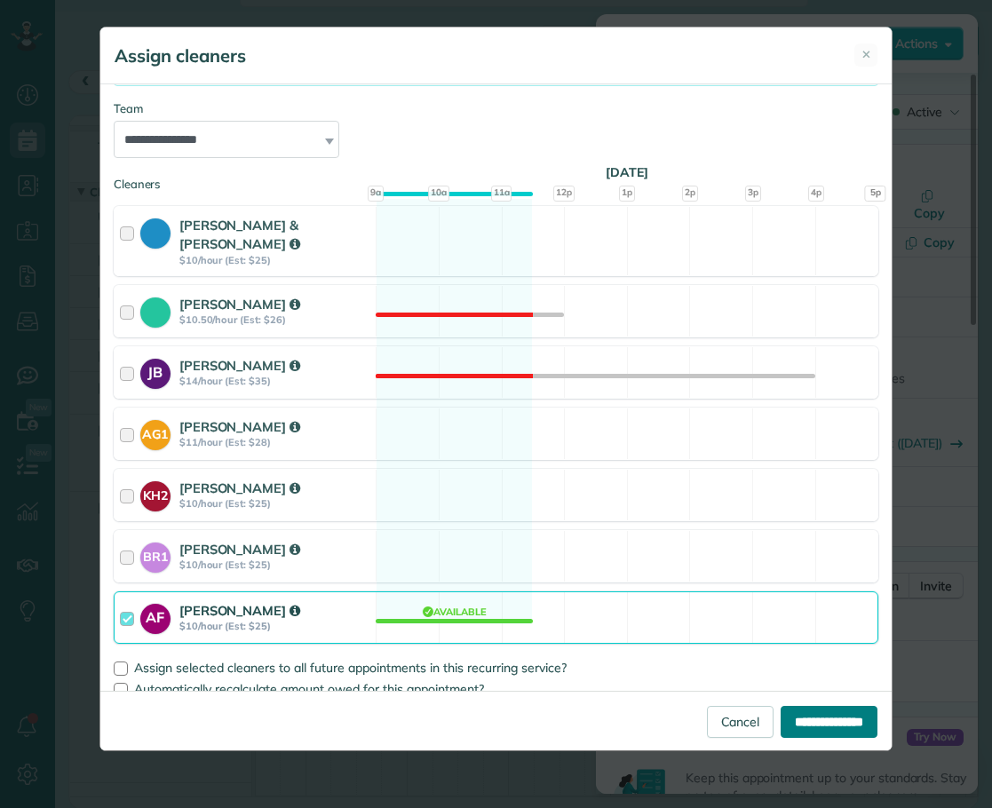
click at [817, 718] on input "**********" at bounding box center [829, 722] width 97 height 32
type input "**********"
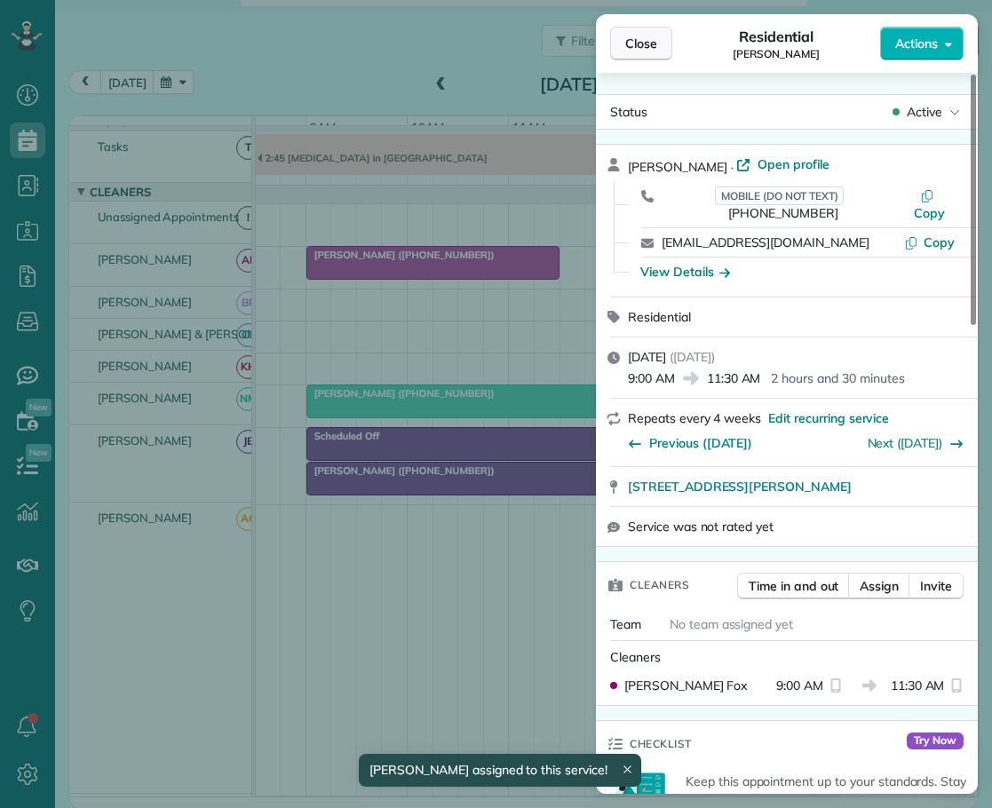
click at [642, 39] on span "Close" at bounding box center [641, 44] width 32 height 18
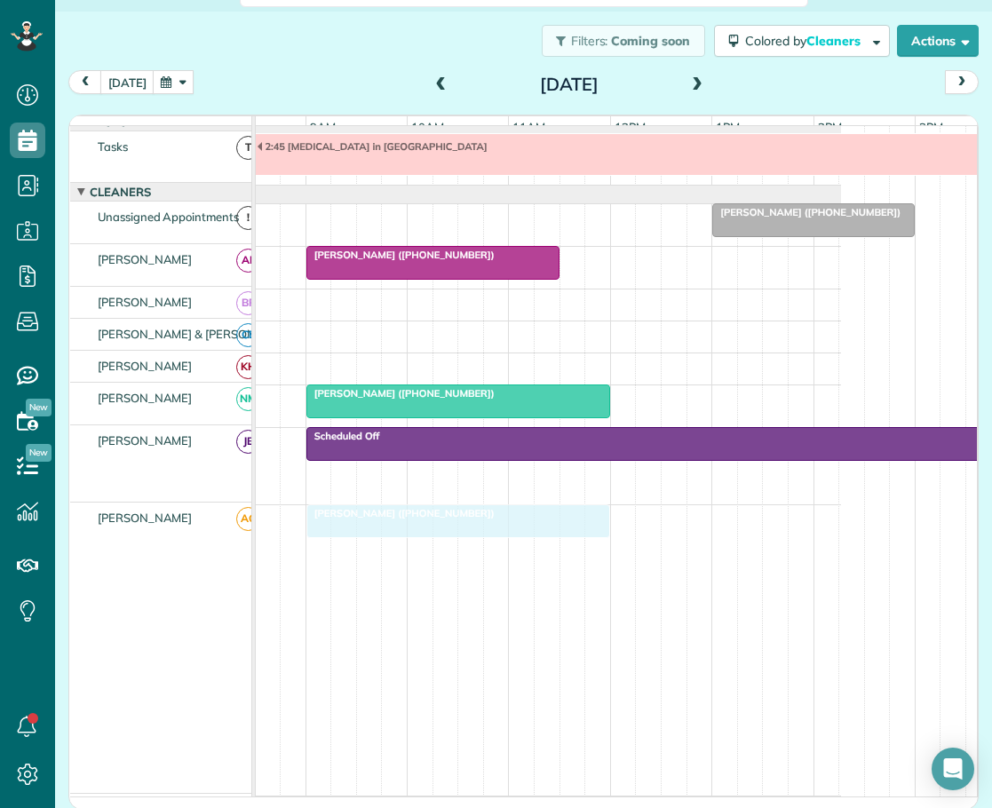
drag, startPoint x: 363, startPoint y: 483, endPoint x: 360, endPoint y: 519, distance: 35.7
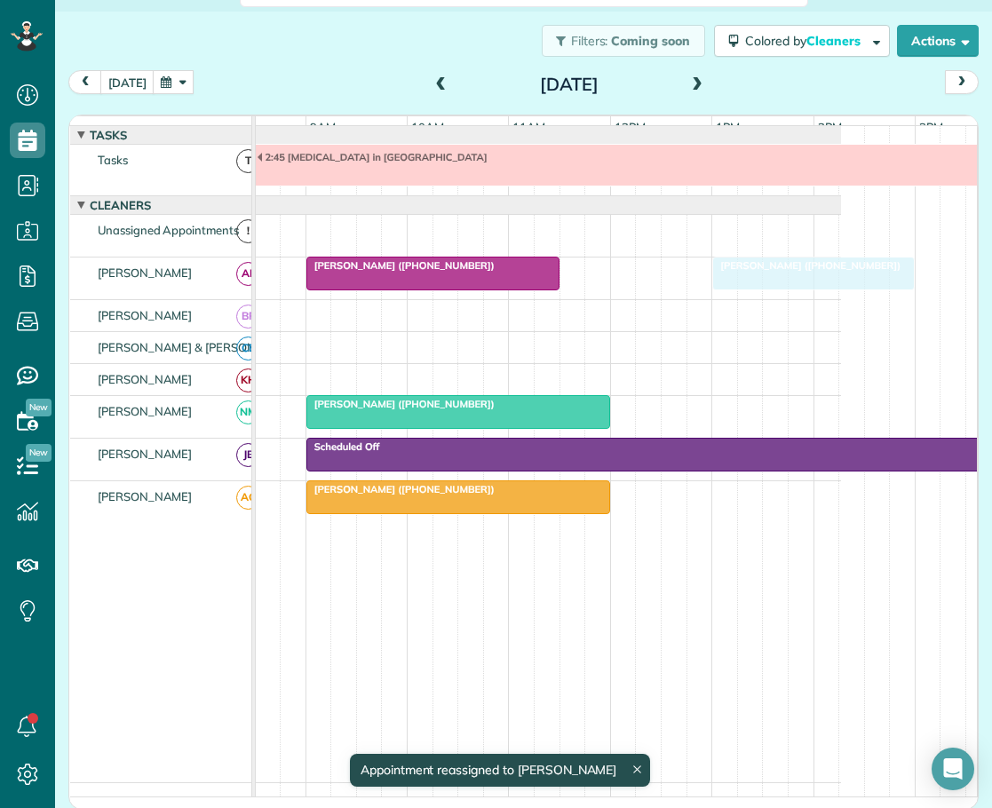
drag, startPoint x: 755, startPoint y: 246, endPoint x: 754, endPoint y: 274, distance: 27.5
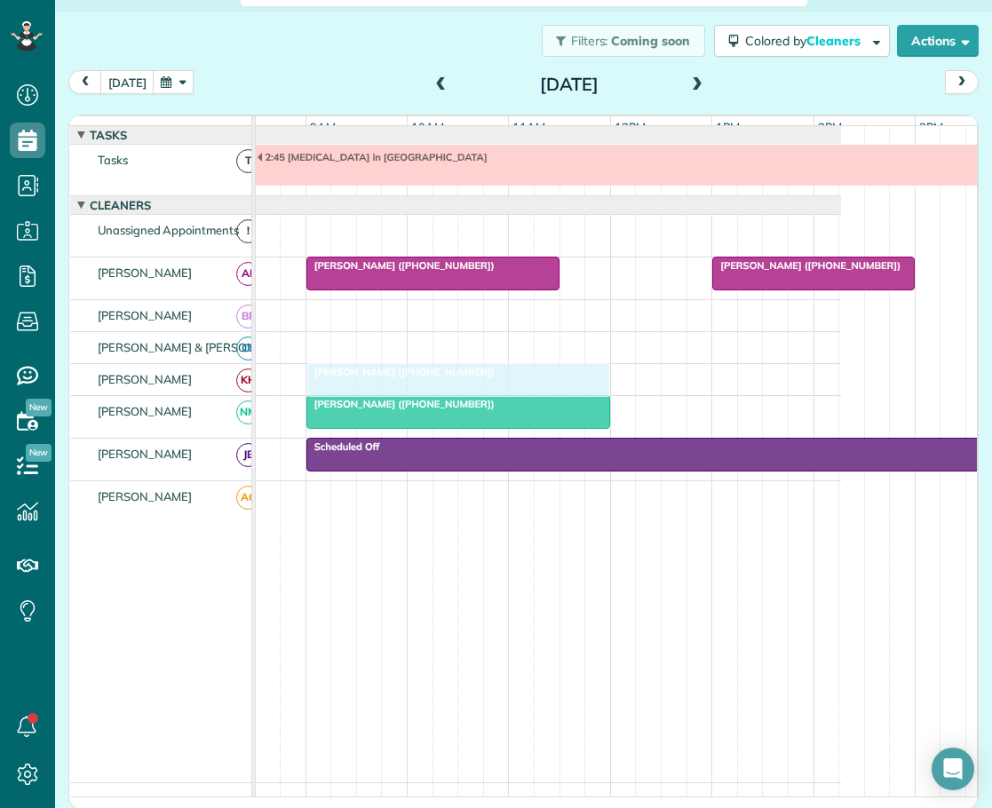
drag, startPoint x: 372, startPoint y: 504, endPoint x: 374, endPoint y: 396, distance: 108.4
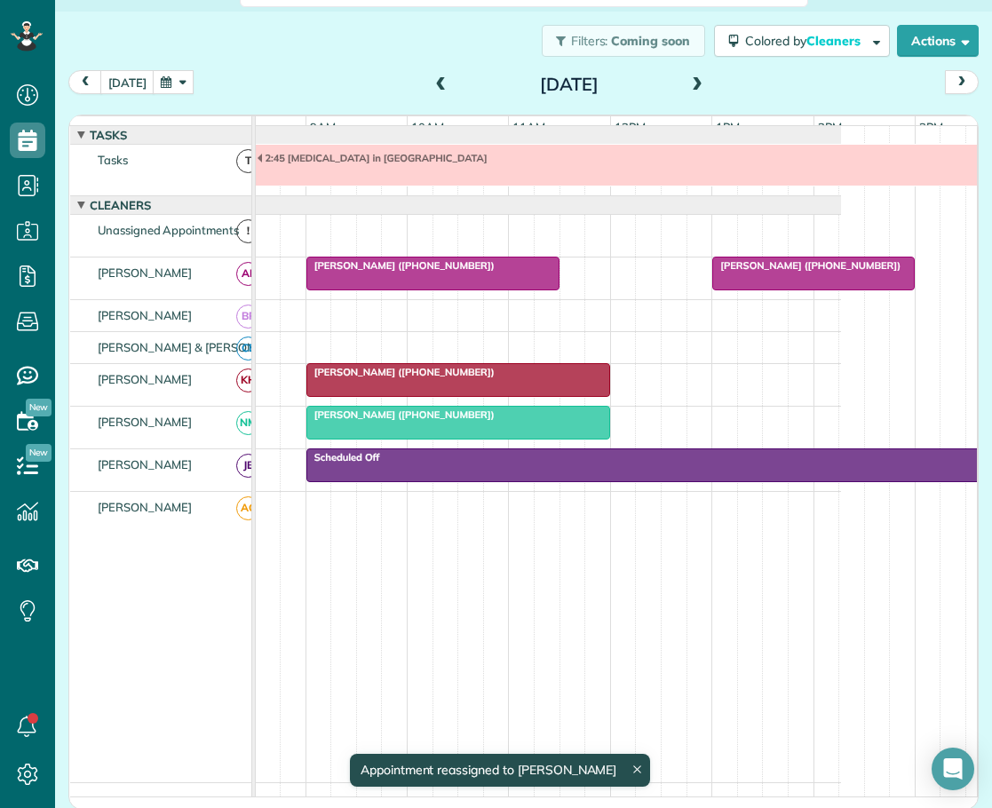
click at [385, 272] on span "[PERSON_NAME] ([PHONE_NUMBER])" at bounding box center [400, 265] width 190 height 12
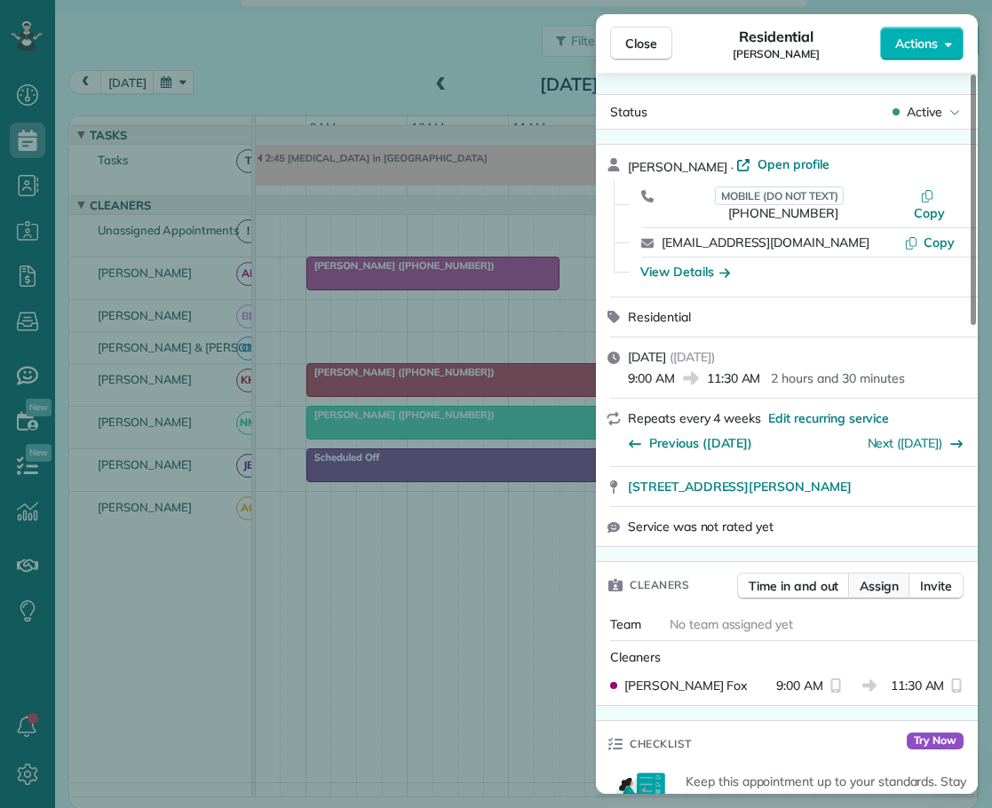
click at [872, 577] on span "Assign" at bounding box center [879, 586] width 39 height 18
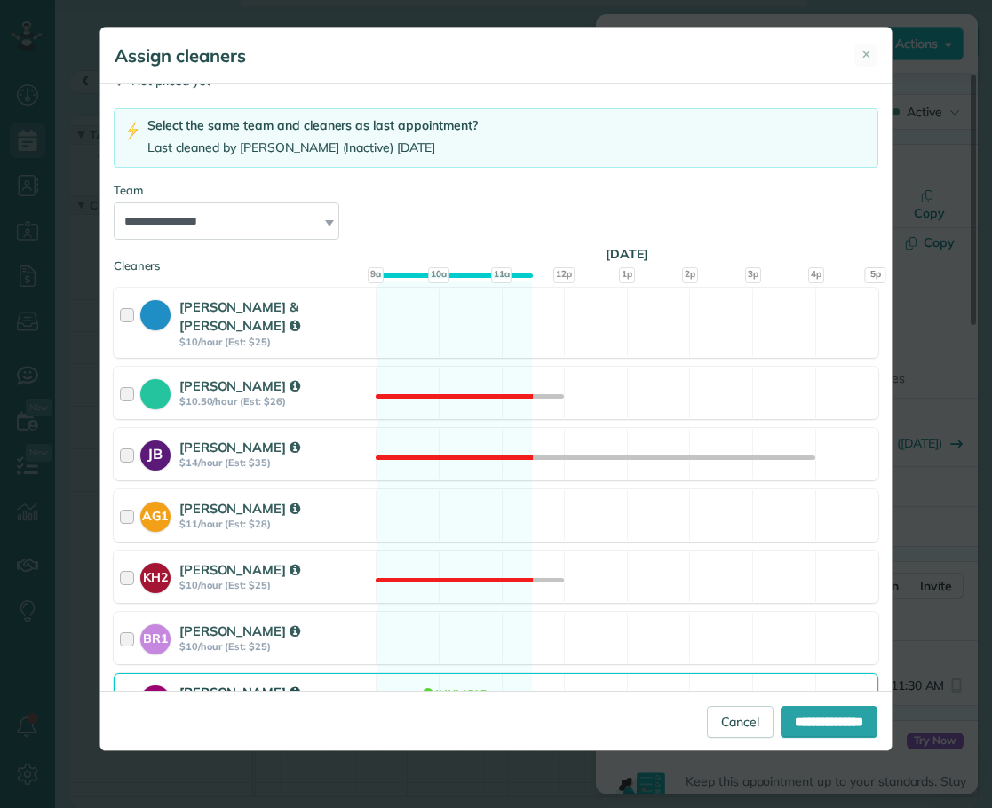
scroll to position [178, 0]
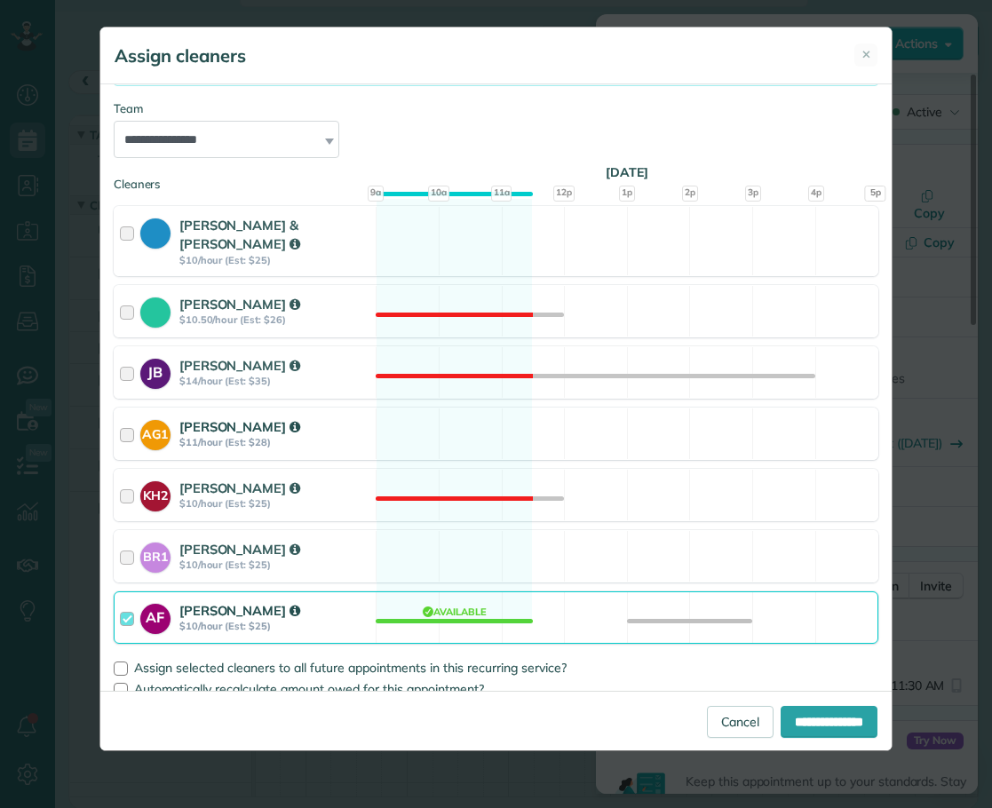
click at [128, 421] on div at bounding box center [130, 433] width 20 height 33
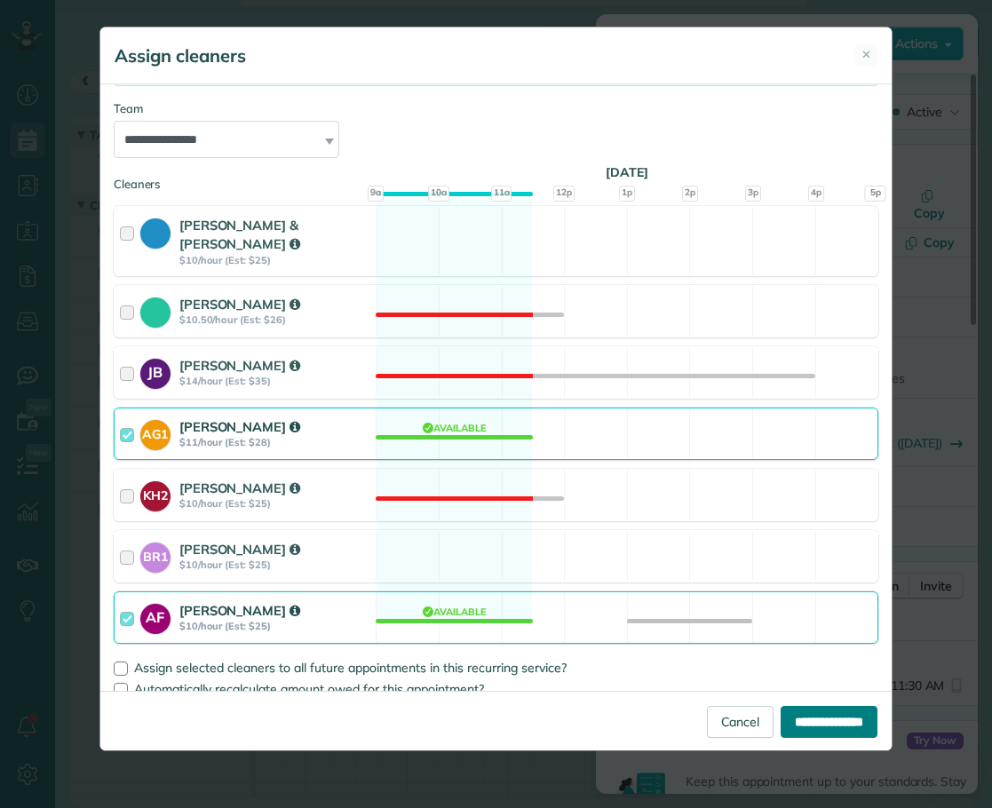
click at [828, 725] on input "**********" at bounding box center [829, 722] width 97 height 32
type input "**********"
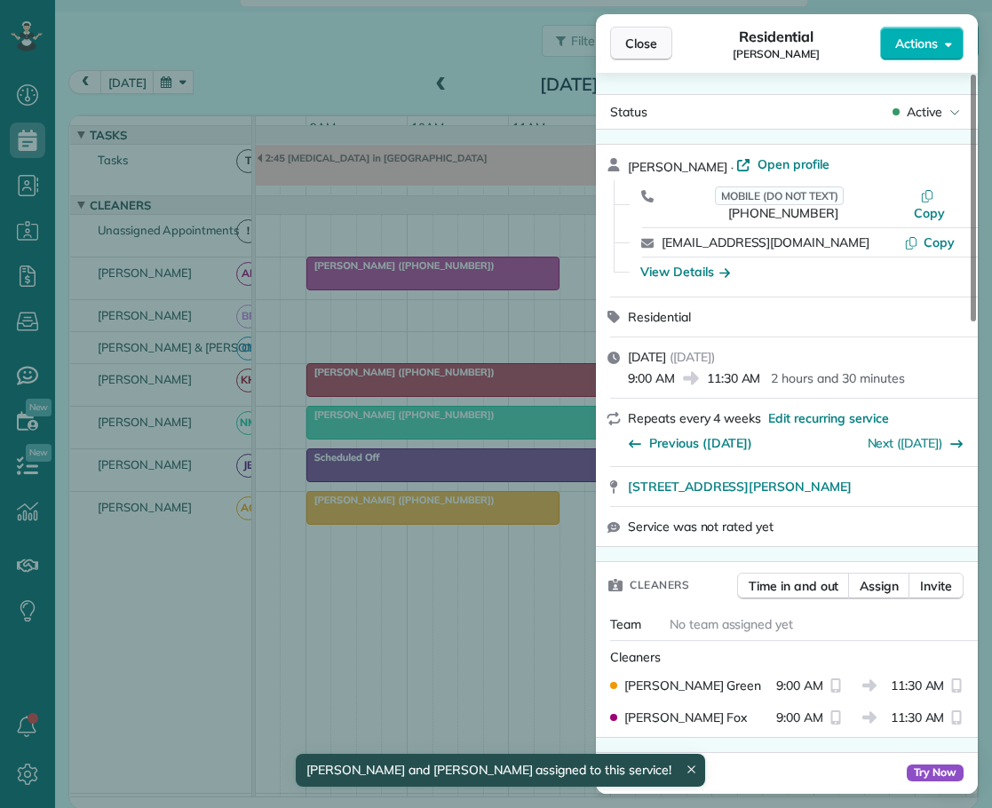
click at [646, 40] on span "Close" at bounding box center [641, 44] width 32 height 18
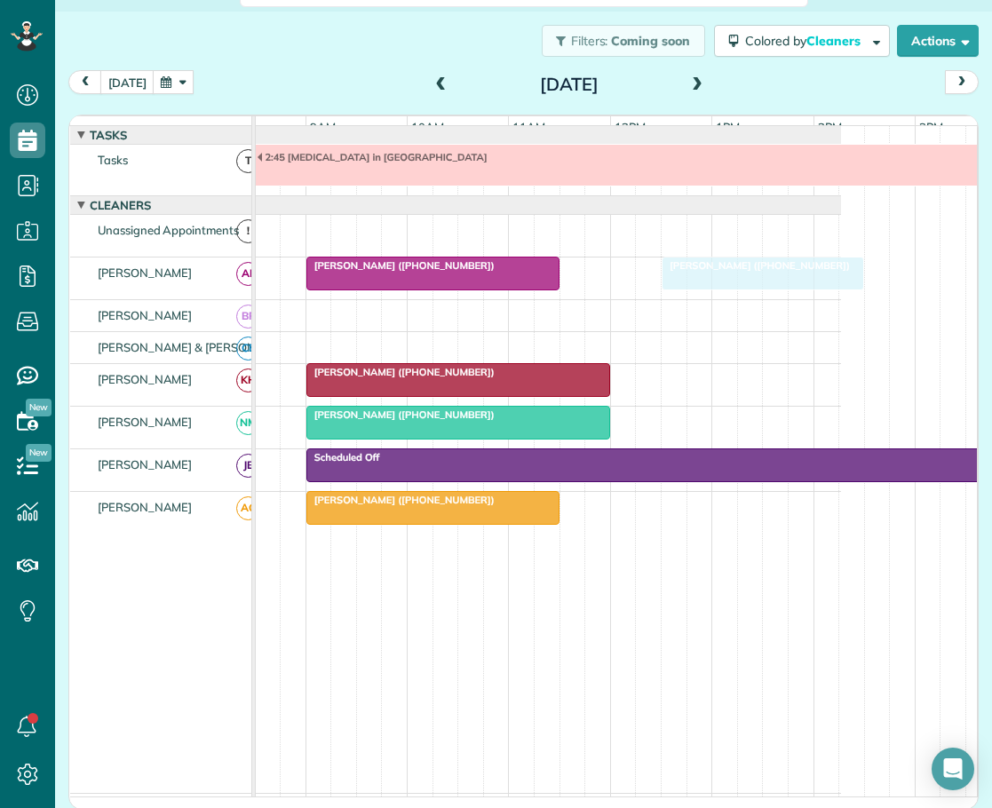
drag, startPoint x: 770, startPoint y: 274, endPoint x: 707, endPoint y: 281, distance: 63.4
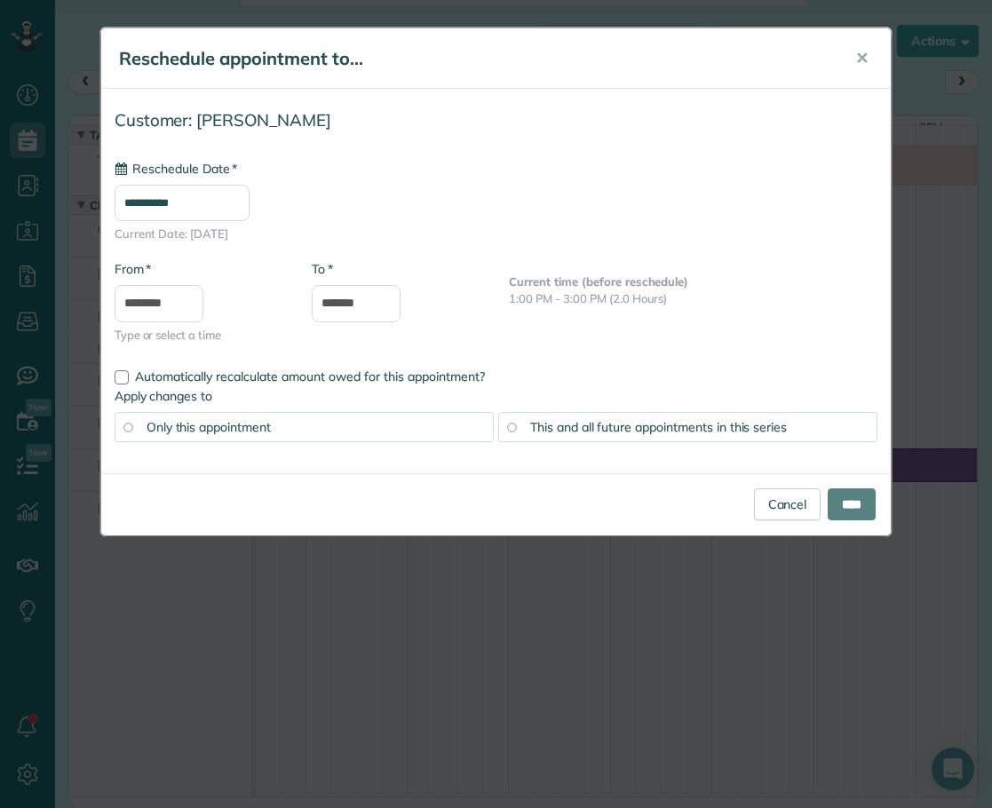
type input "**********"
click at [847, 499] on input "****" at bounding box center [852, 504] width 48 height 32
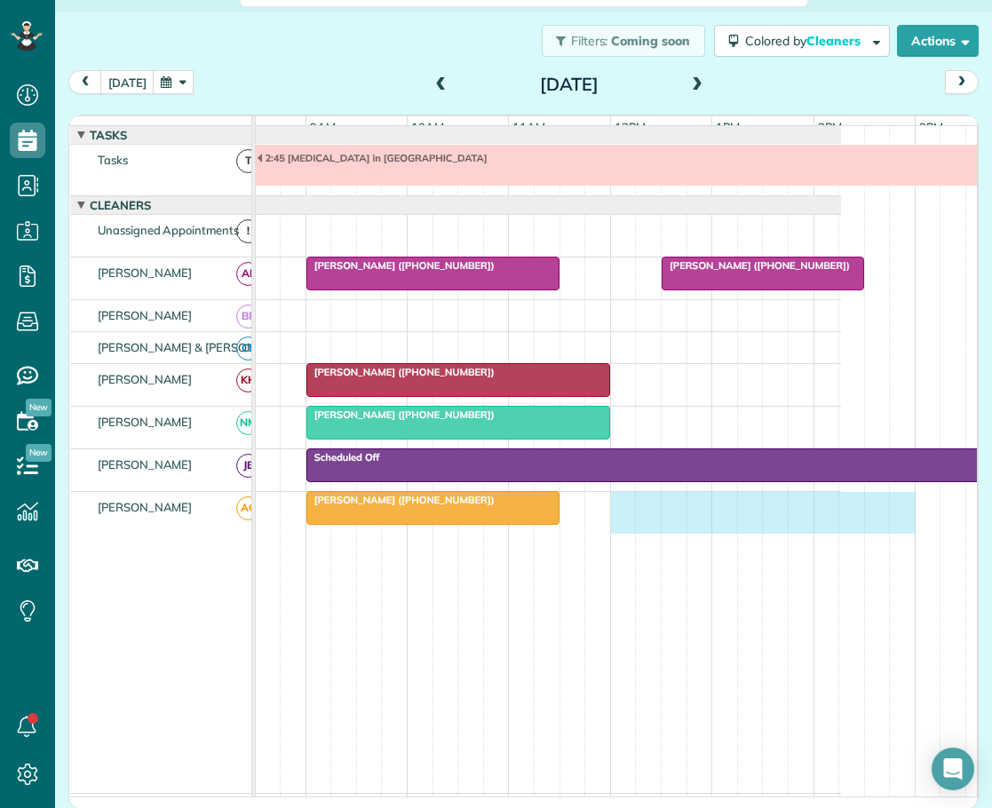
drag, startPoint x: 616, startPoint y: 518, endPoint x: 890, endPoint y: 525, distance: 273.6
click at [841, 525] on div "[PERSON_NAME] ([PHONE_NUMBER])" at bounding box center [471, 513] width 739 height 42
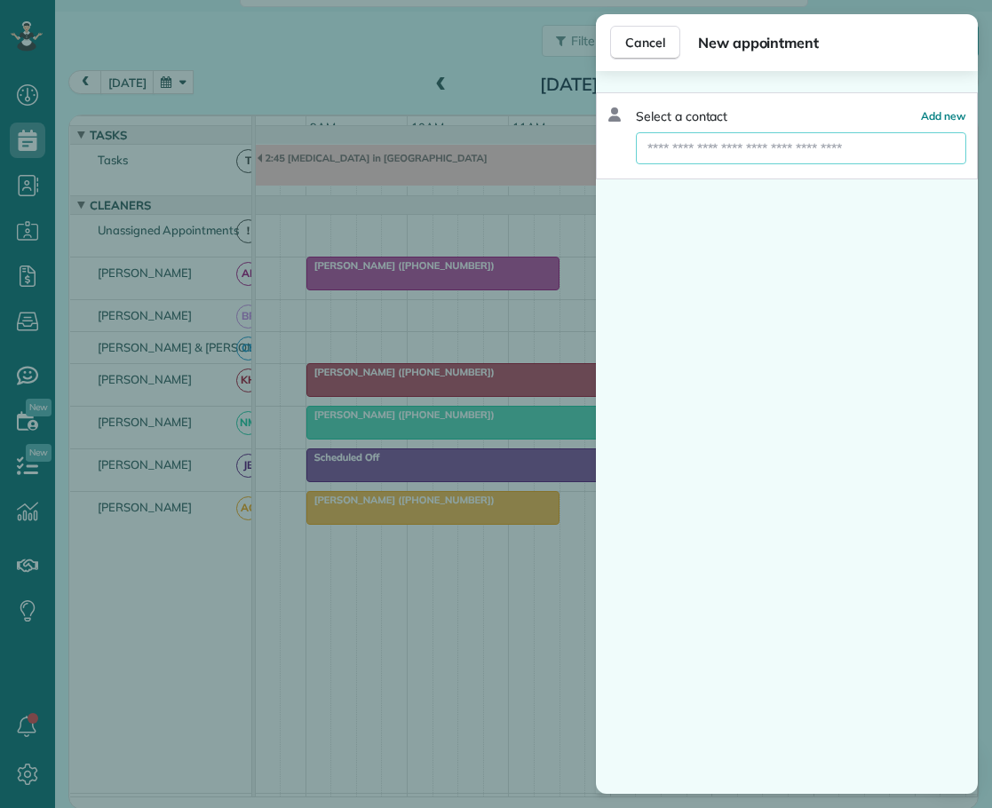
click at [703, 157] on input "text" at bounding box center [801, 148] width 330 height 32
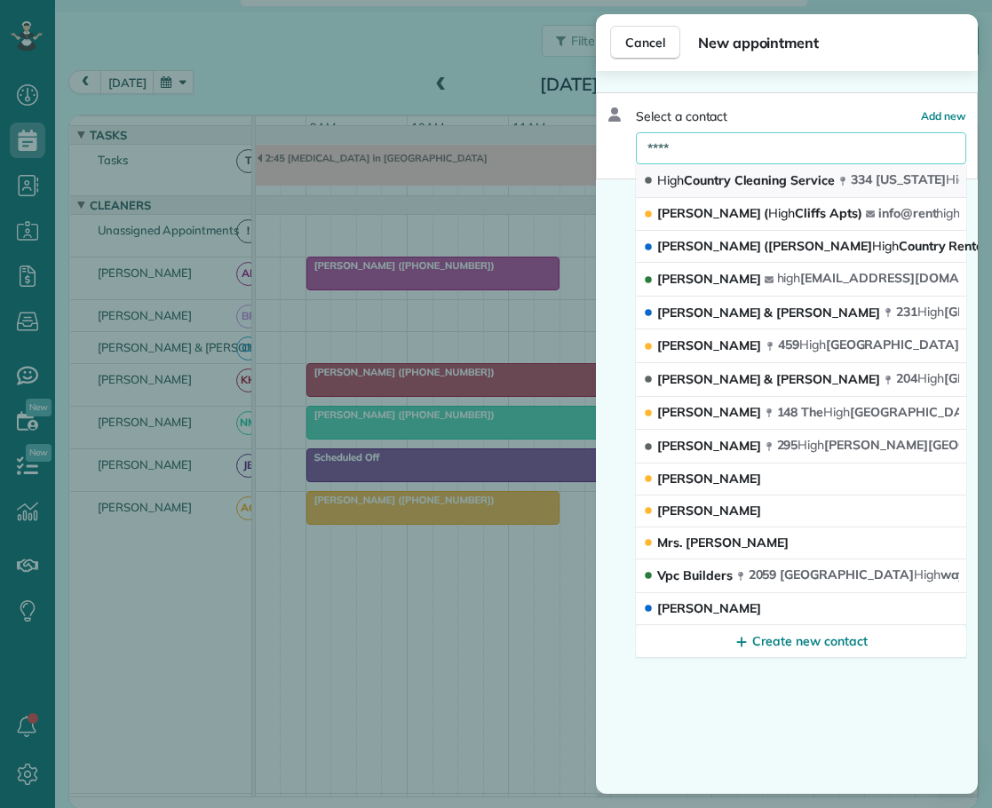
type input "****"
click at [706, 178] on span "High Country Cleaning Service" at bounding box center [746, 180] width 178 height 16
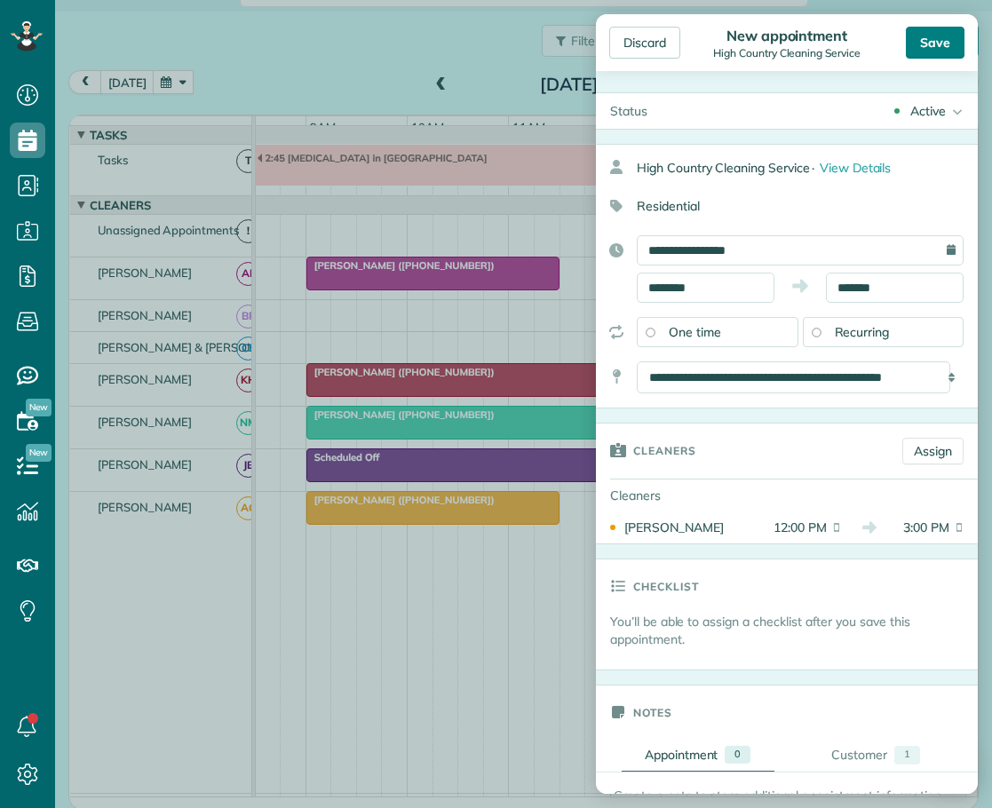
click at [925, 38] on div "Save" at bounding box center [935, 43] width 59 height 32
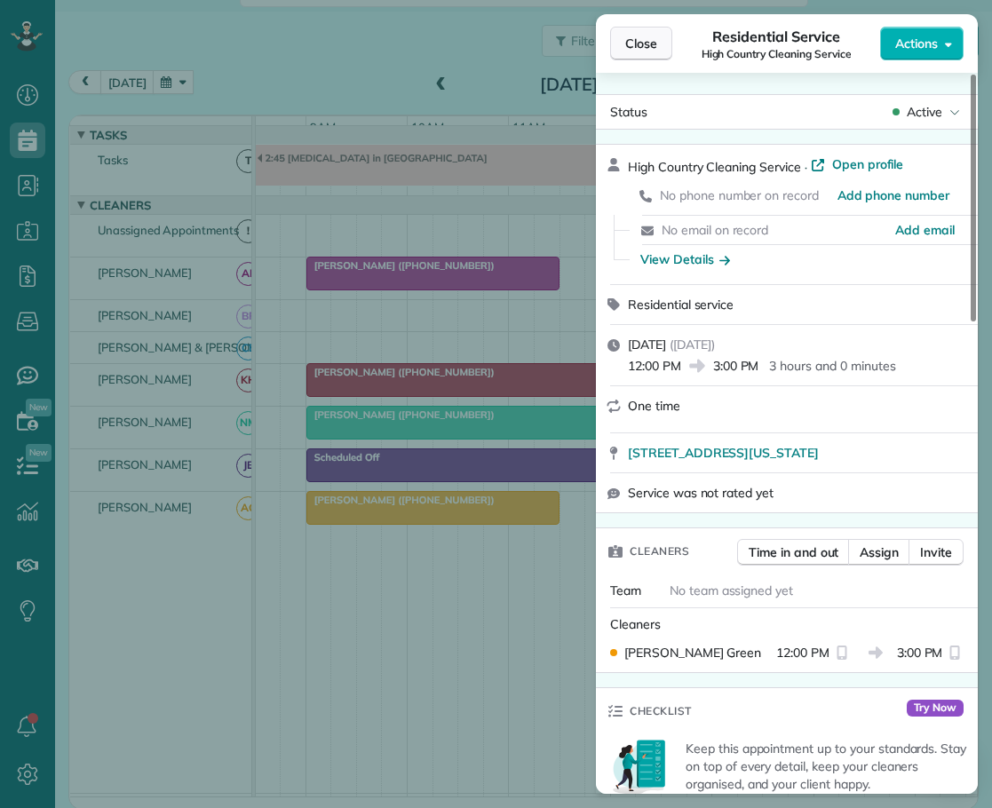
click at [643, 51] on span "Close" at bounding box center [641, 44] width 32 height 18
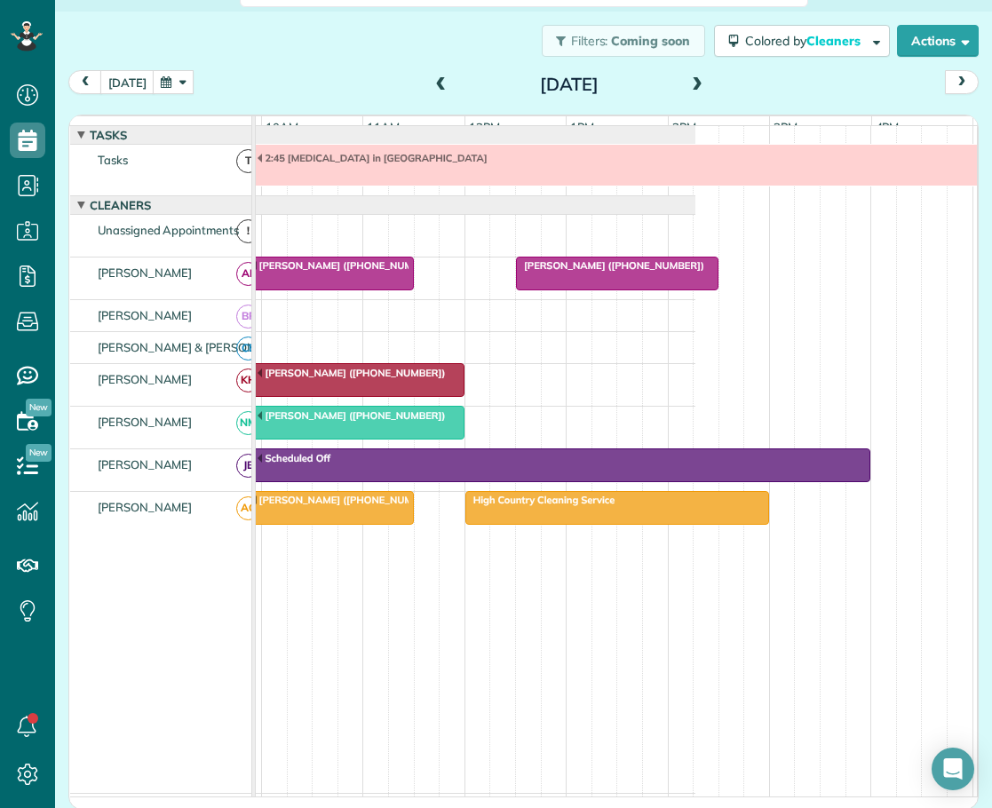
scroll to position [0, 301]
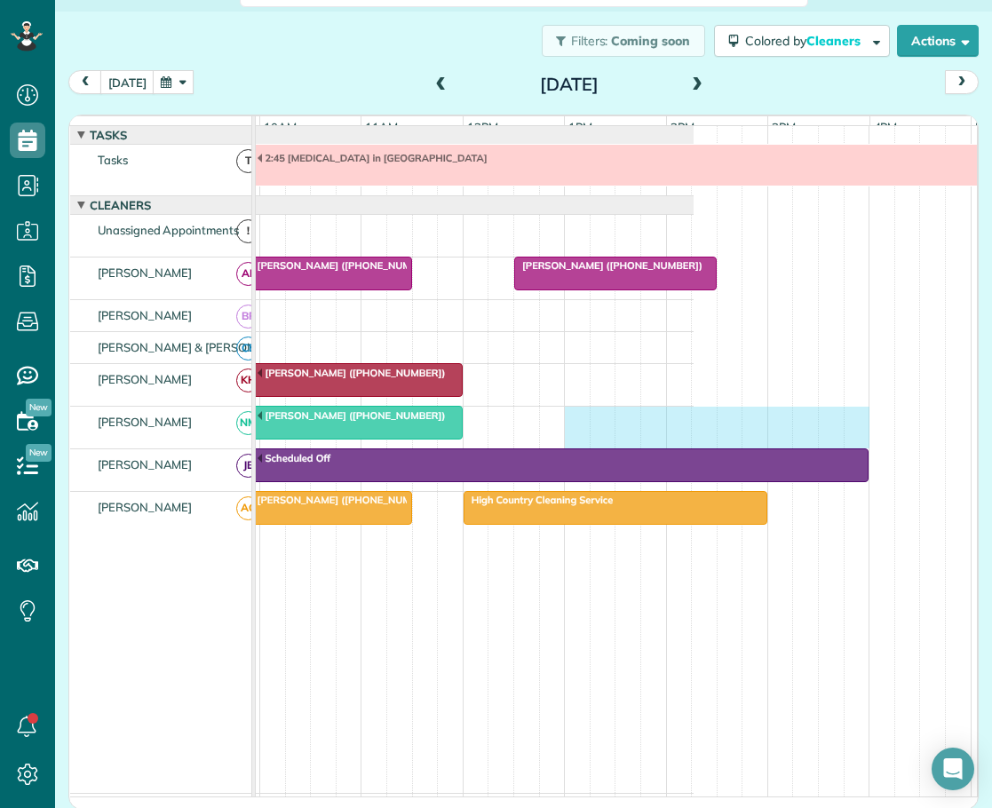
drag, startPoint x: 572, startPoint y: 427, endPoint x: 857, endPoint y: 428, distance: 285.1
click at [694, 428] on div "[PERSON_NAME] ([PHONE_NUMBER])" at bounding box center [324, 428] width 739 height 42
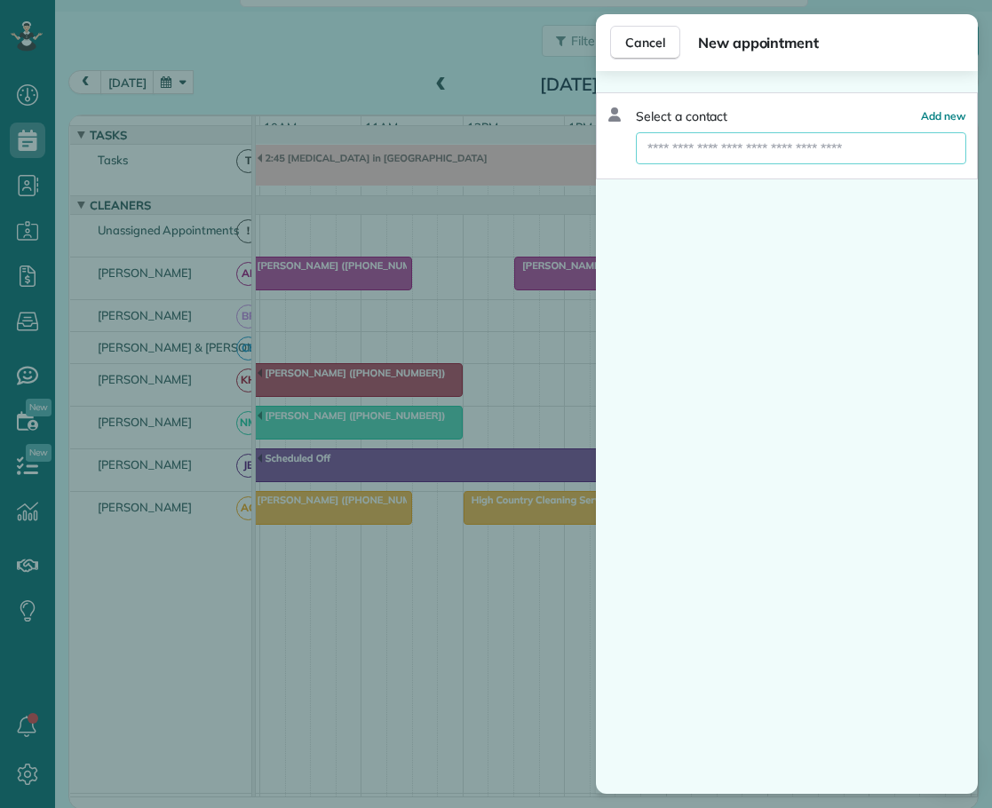
click at [752, 147] on input "text" at bounding box center [801, 148] width 330 height 32
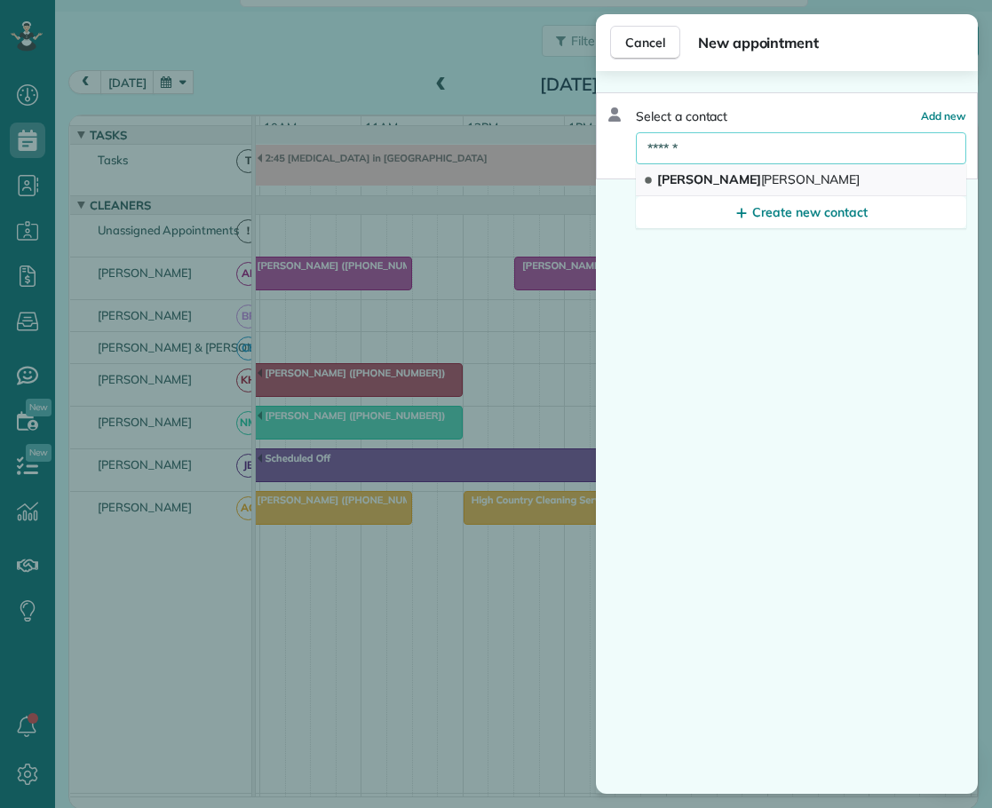
type input "******"
click at [704, 186] on span "[PERSON_NAME]" at bounding box center [758, 179] width 202 height 16
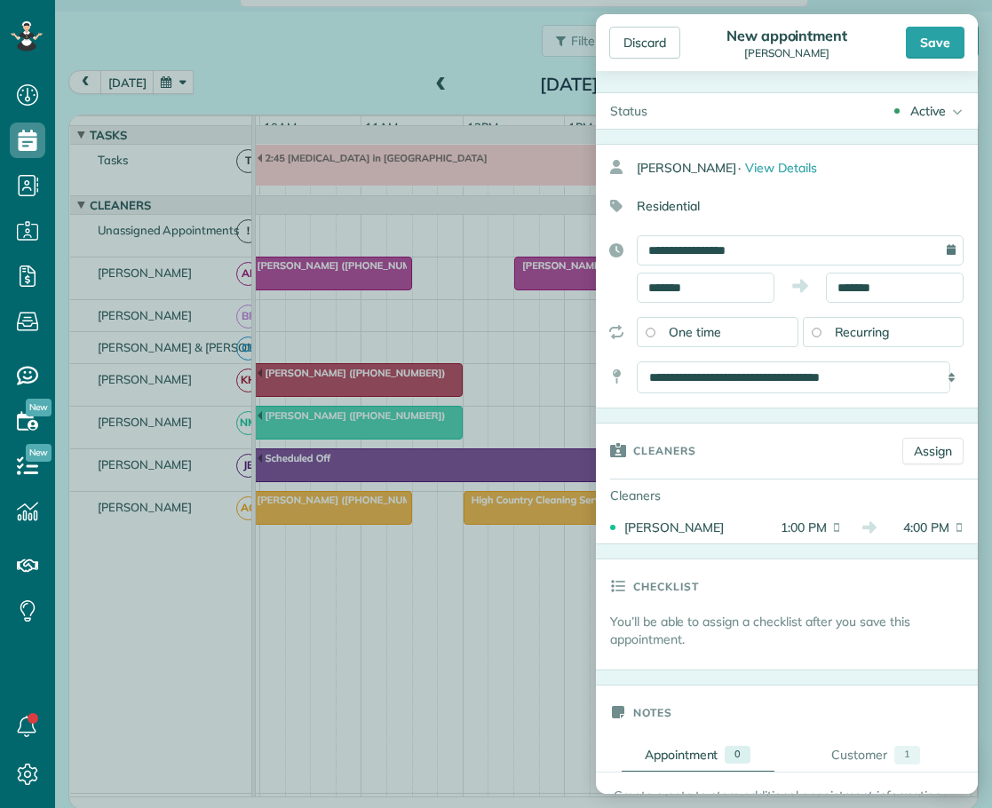
click at [943, 40] on div "Save" at bounding box center [935, 43] width 59 height 32
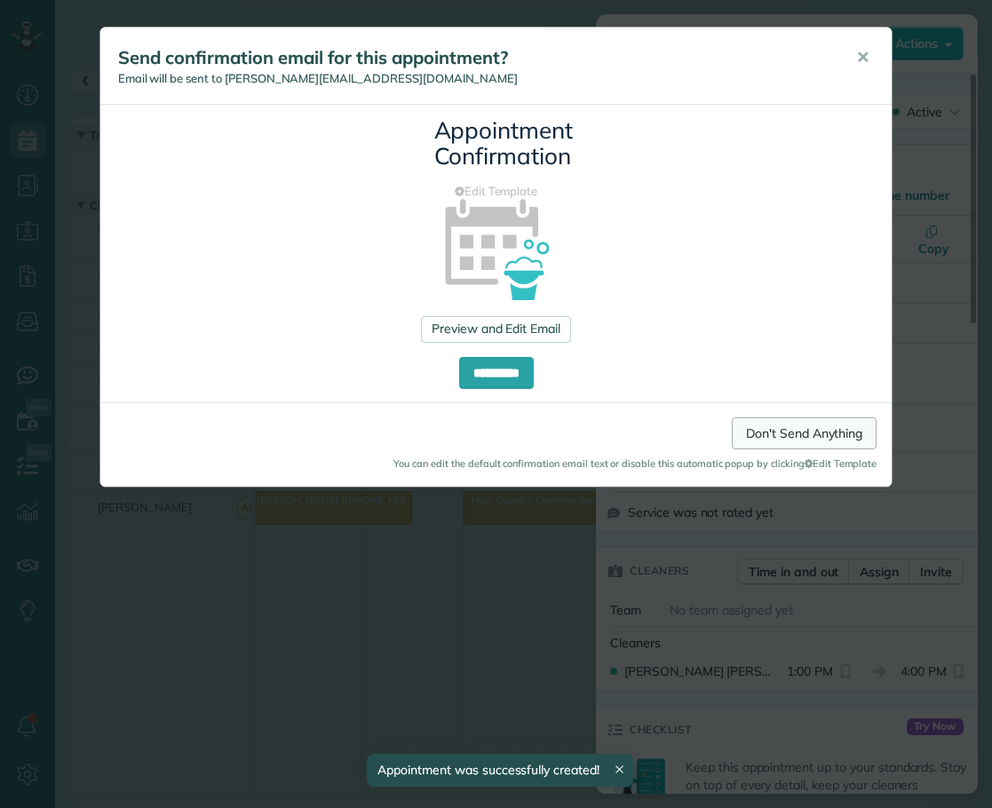
click at [767, 427] on link "Don't Send Anything" at bounding box center [804, 433] width 145 height 32
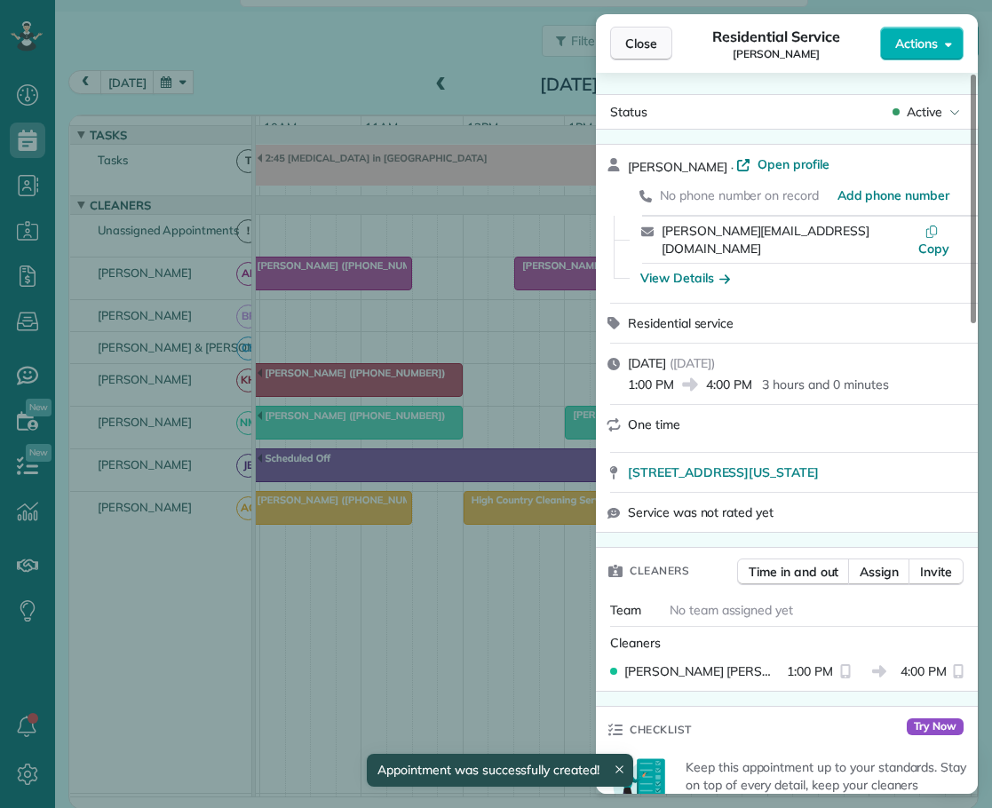
click at [656, 38] on span "Close" at bounding box center [641, 44] width 32 height 18
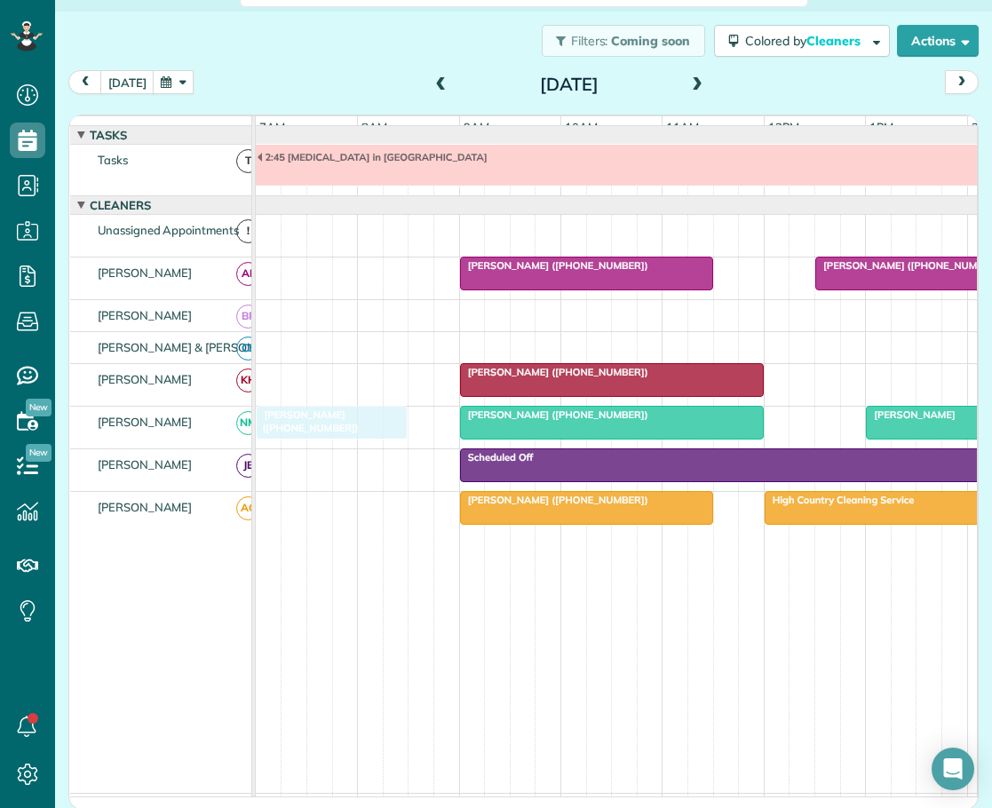
drag, startPoint x: 289, startPoint y: 237, endPoint x: 282, endPoint y: 417, distance: 180.4
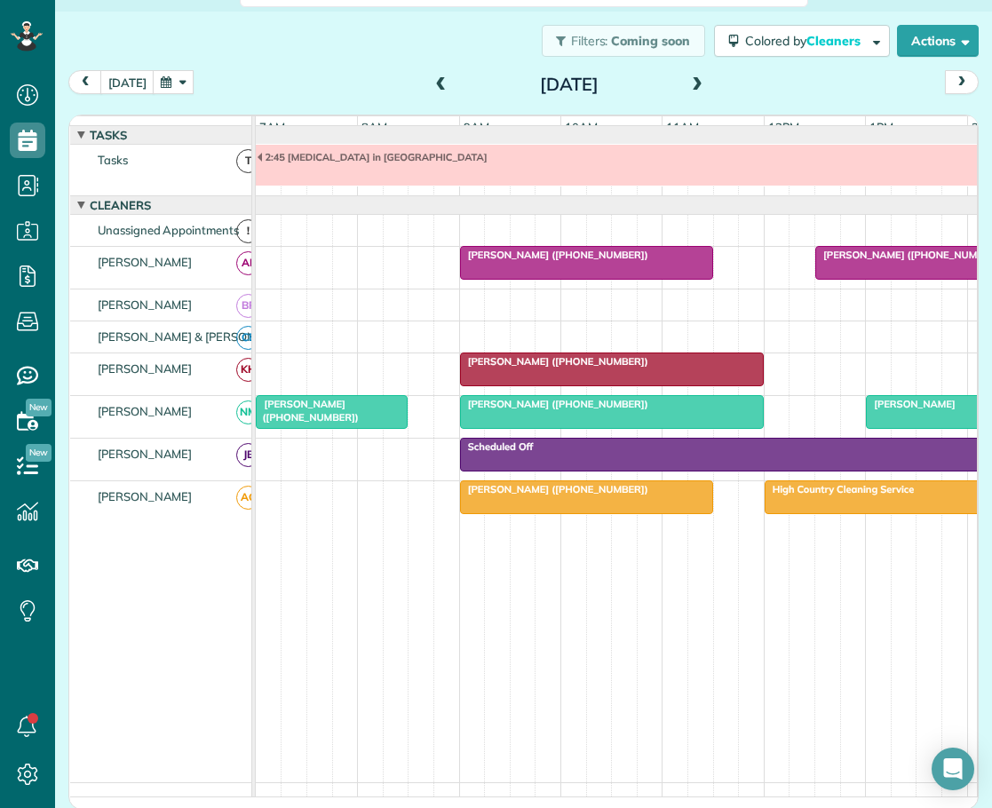
click at [434, 79] on span at bounding box center [442, 85] width 20 height 16
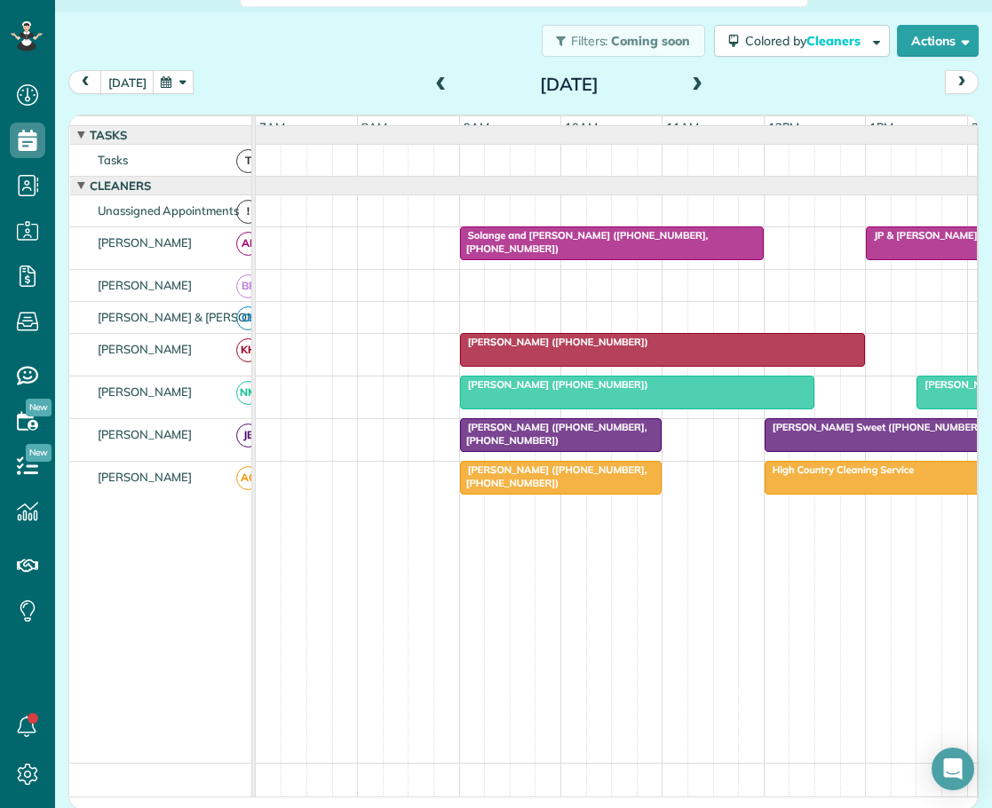
click at [687, 83] on span at bounding box center [697, 85] width 20 height 16
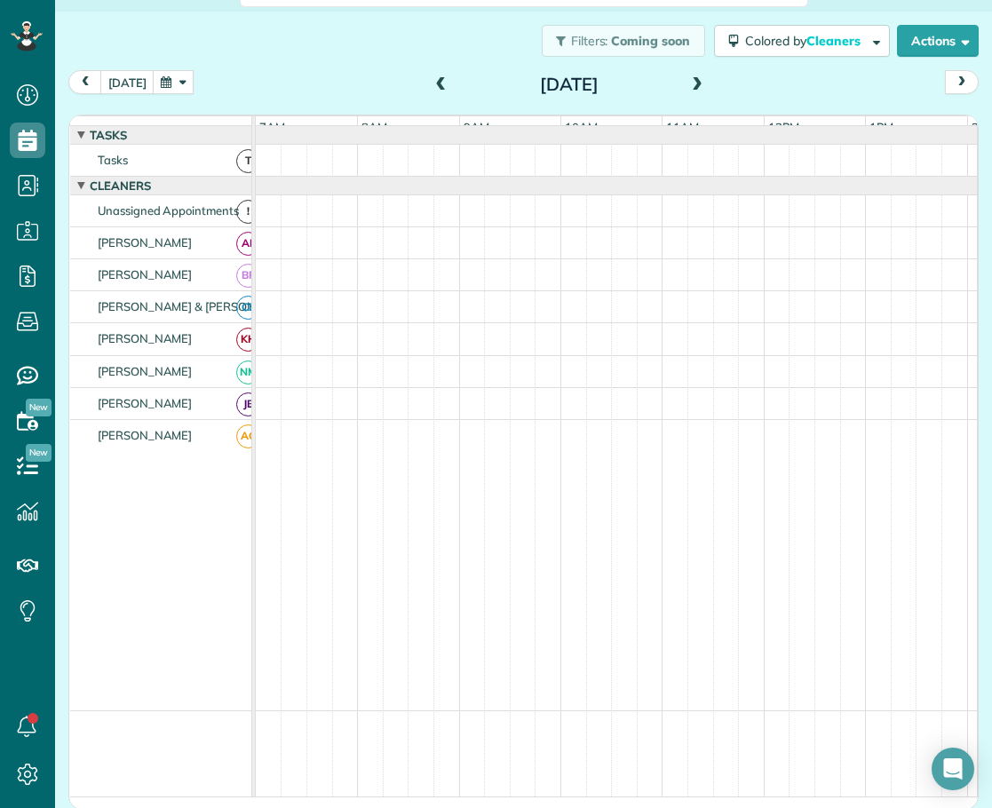
scroll to position [13, 0]
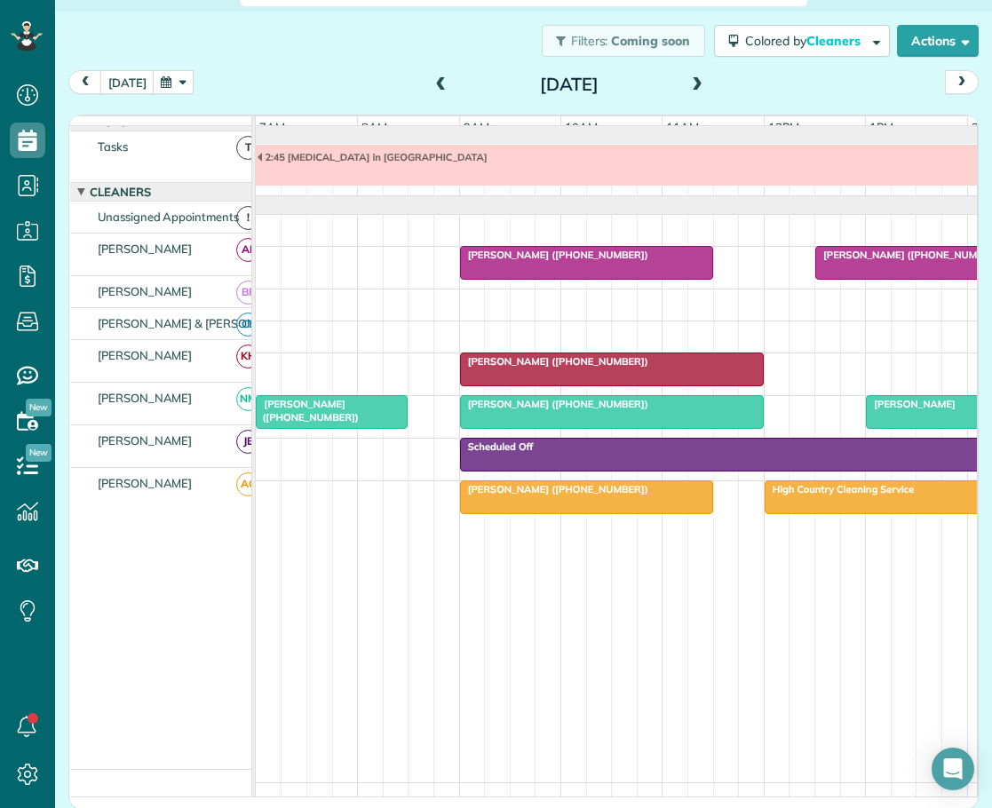
click at [432, 83] on span at bounding box center [442, 85] width 20 height 16
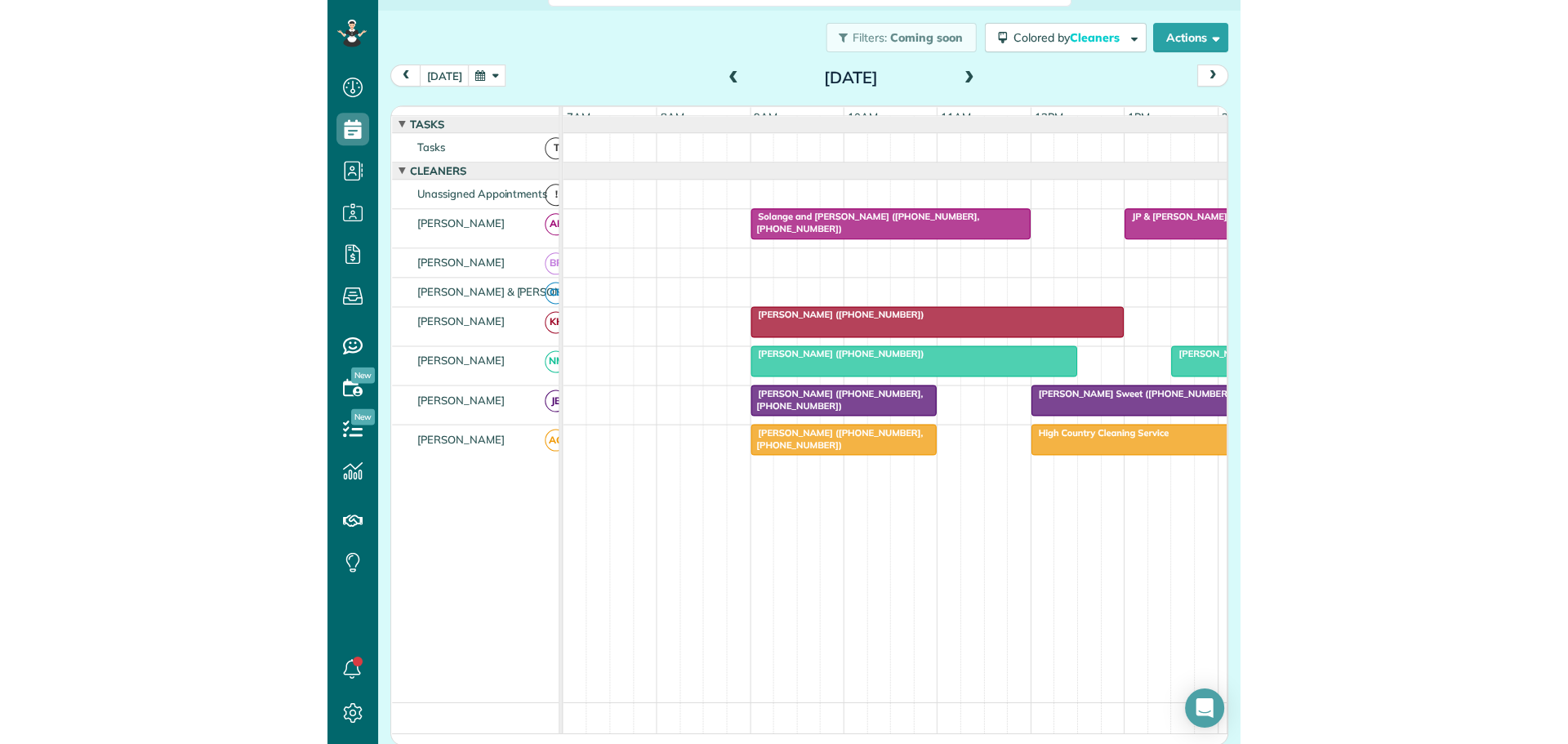
scroll to position [744, 51]
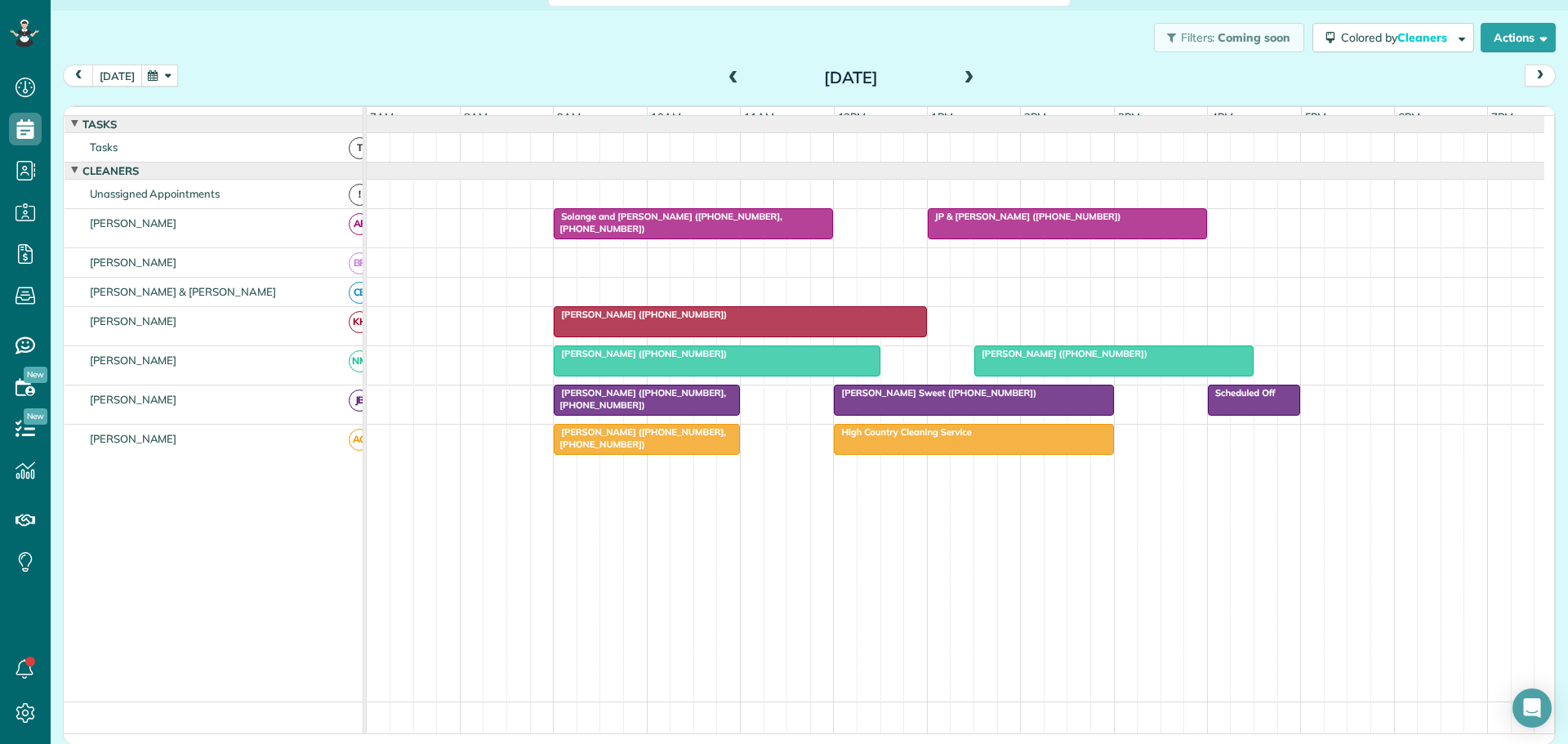
click at [119, 72] on button "[DATE]" at bounding box center [117, 75] width 50 height 22
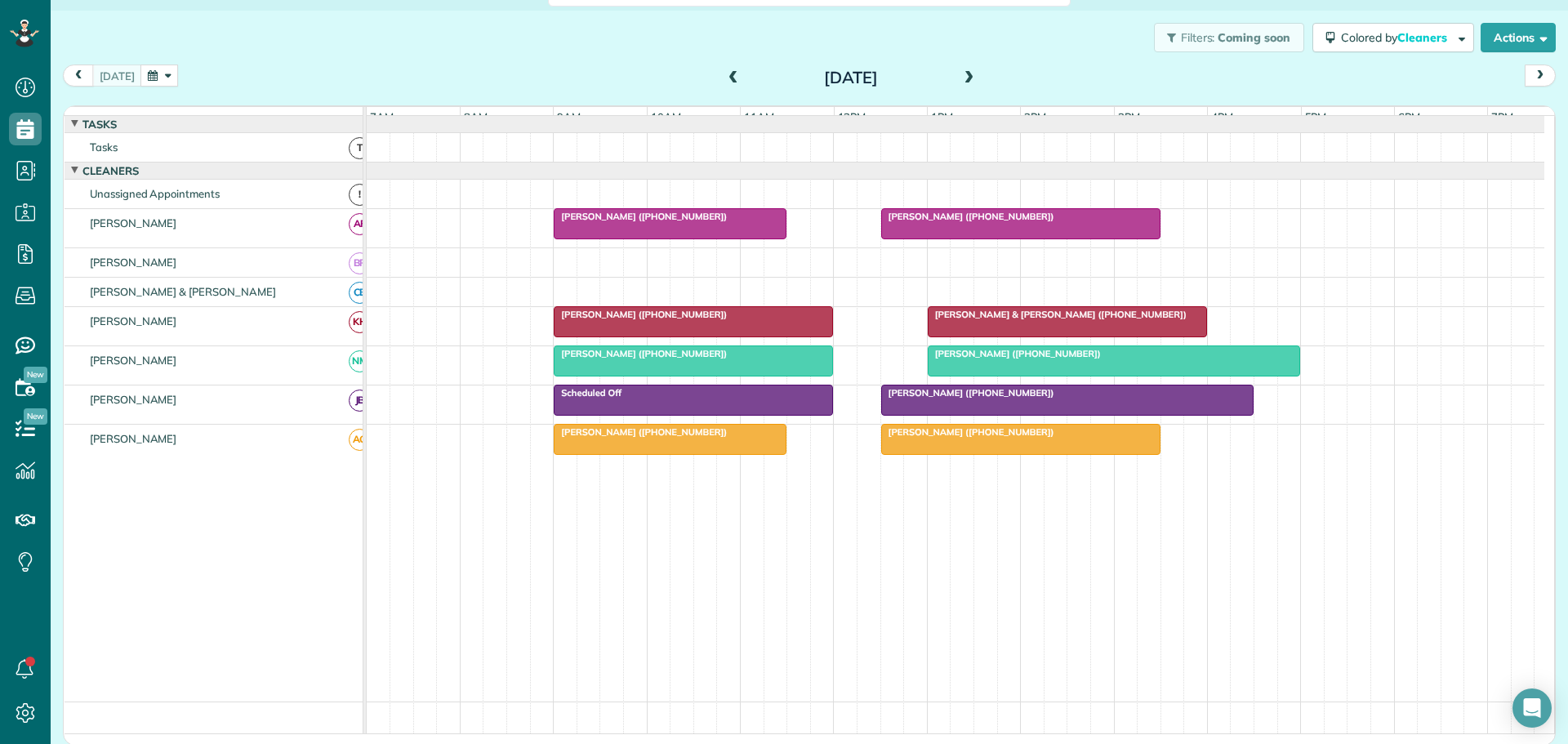
click at [963, 75] on span at bounding box center [969, 78] width 18 height 15
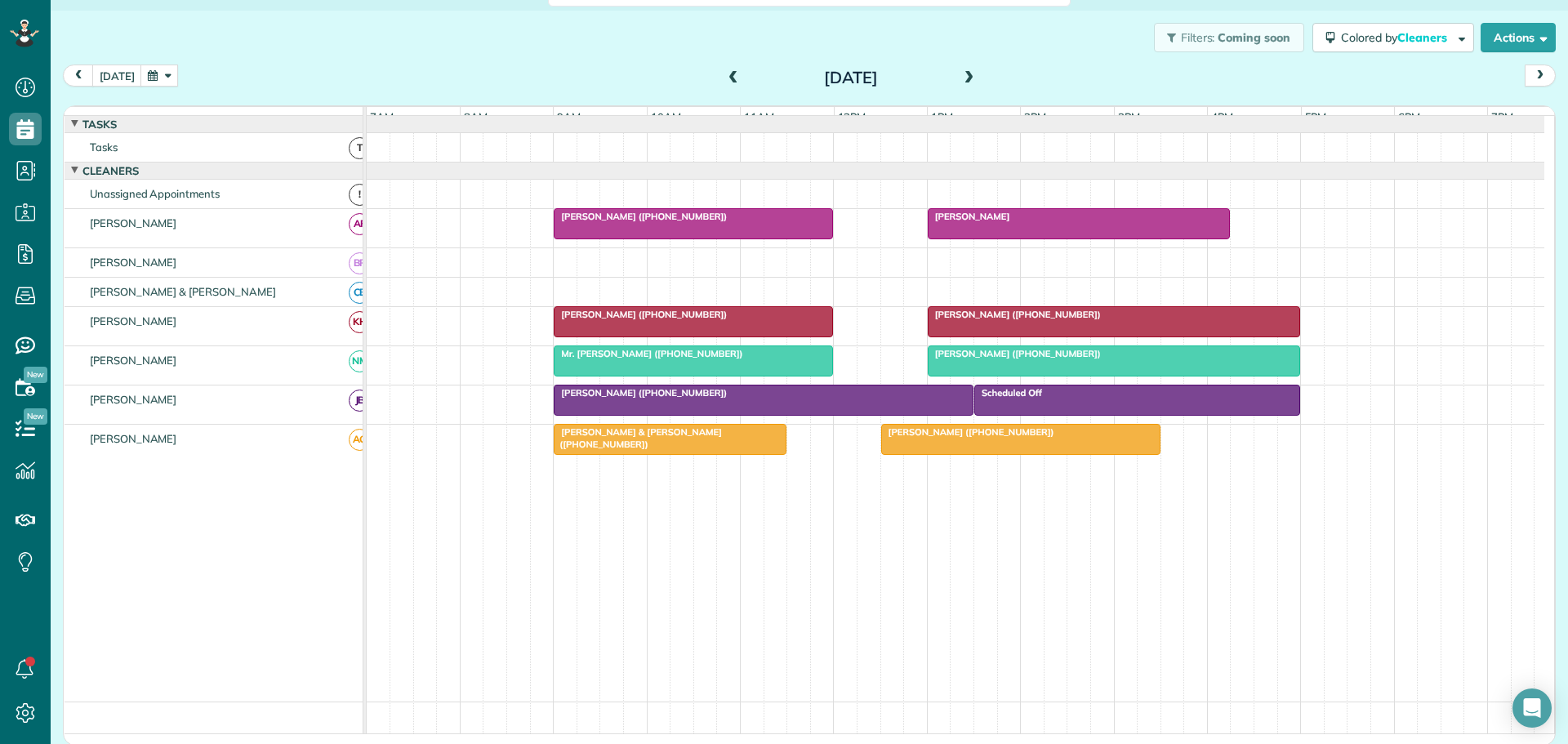
click at [960, 75] on span at bounding box center [969, 78] width 18 height 15
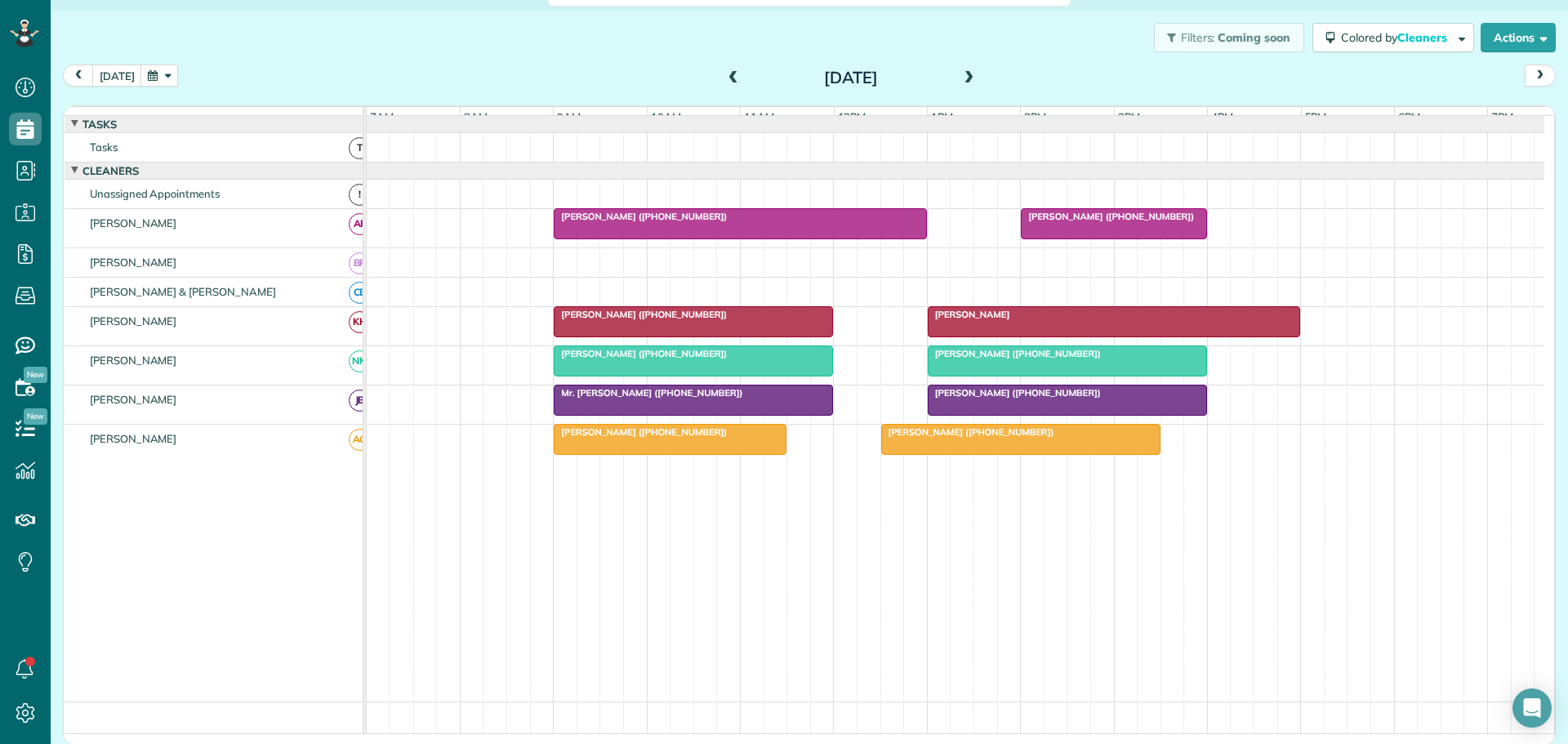
click at [673, 162] on div at bounding box center [956, 147] width 1178 height 29
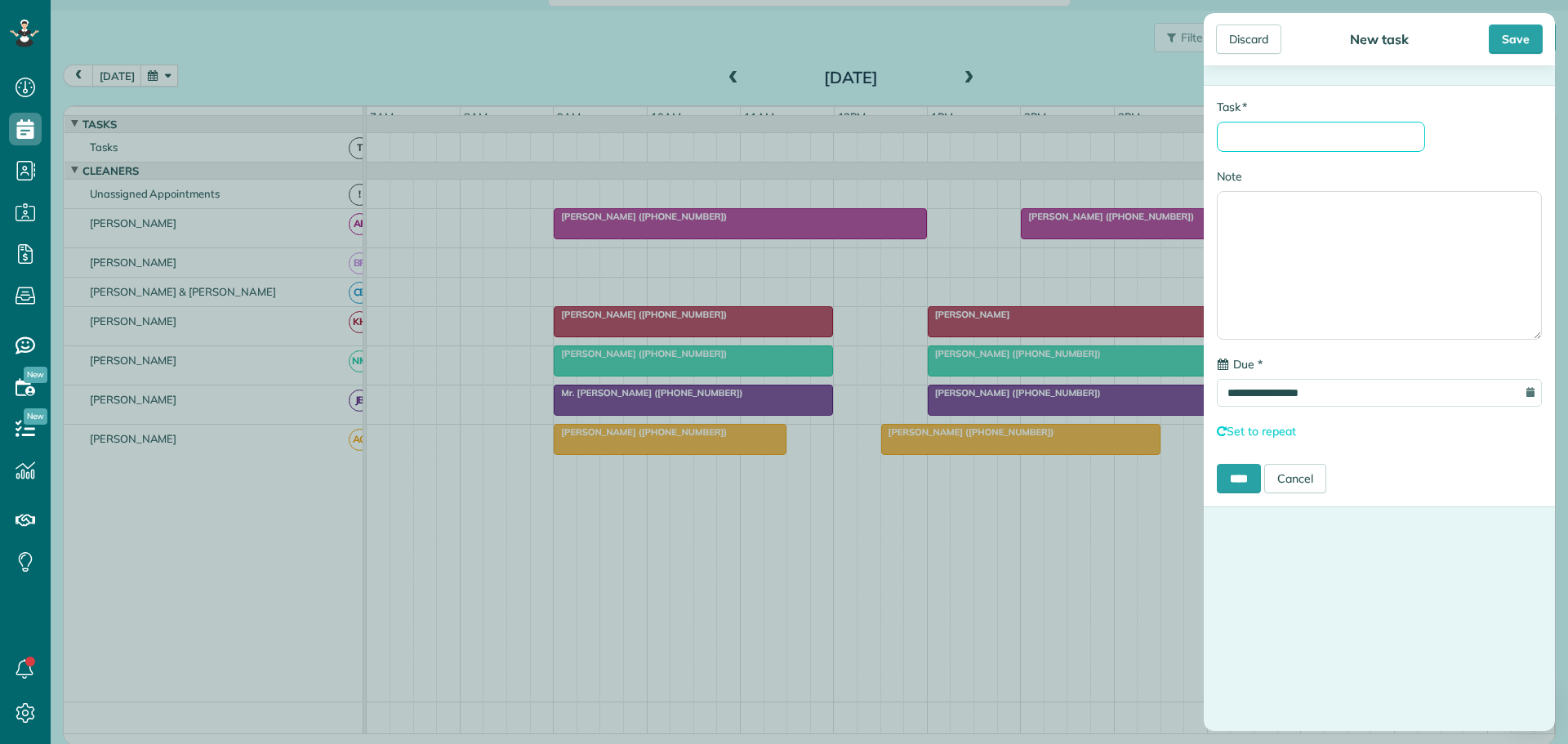
click at [1236, 140] on input "* Task" at bounding box center [1321, 136] width 208 height 30
type input "**********"
click at [1261, 485] on input "****" at bounding box center [1239, 478] width 44 height 29
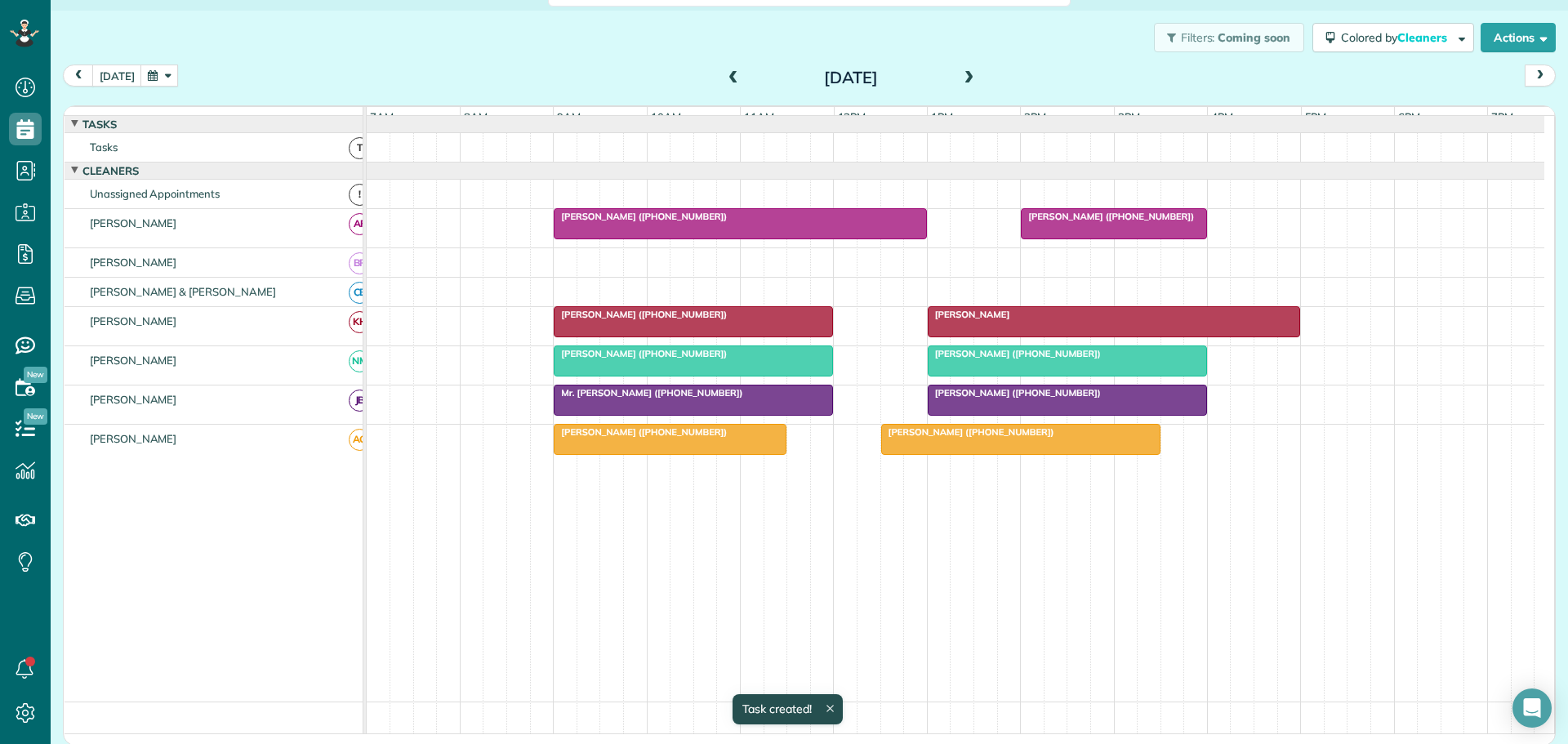
scroll to position [12, 0]
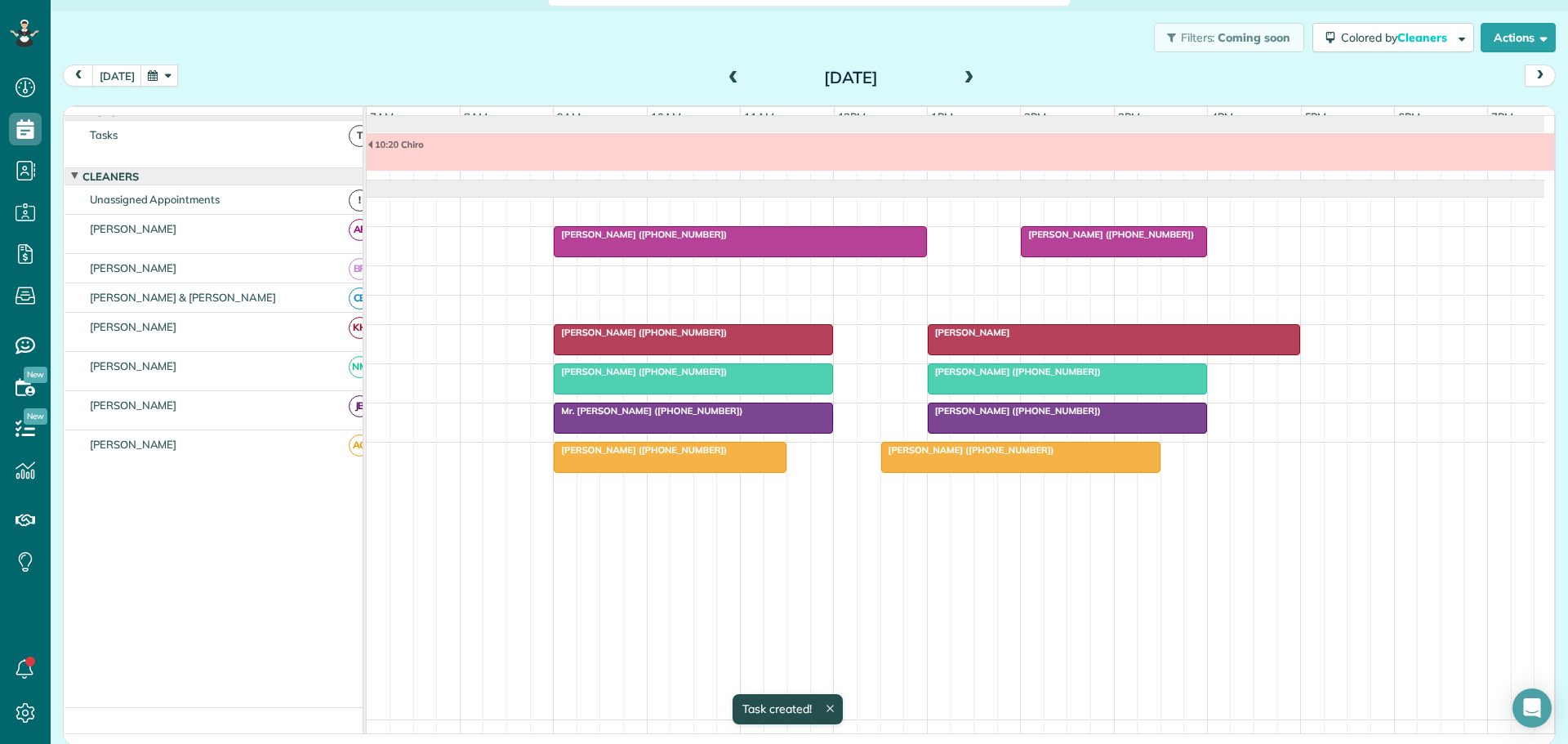
click at [963, 74] on span at bounding box center [969, 78] width 18 height 15
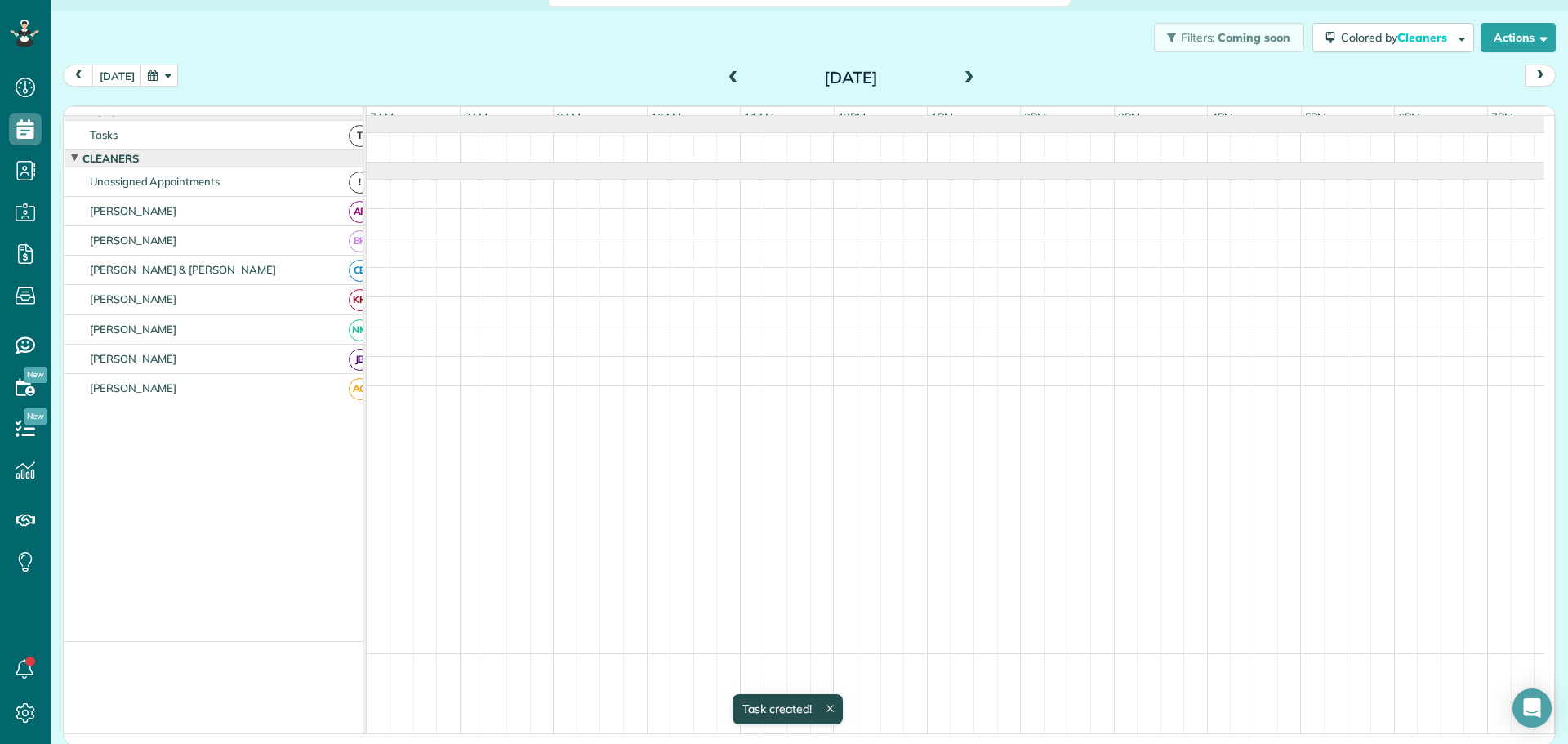
scroll to position [0, 0]
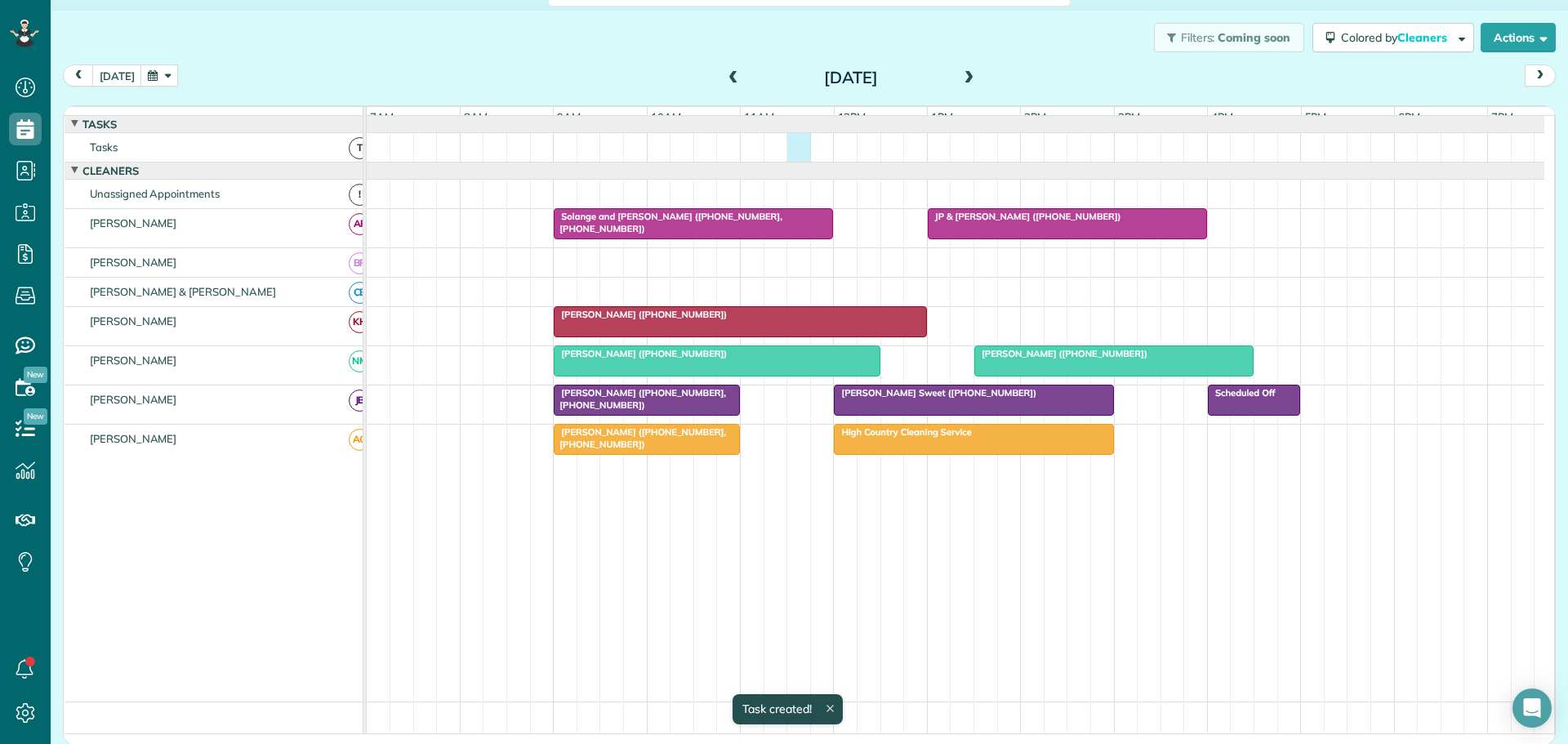
click at [785, 156] on div at bounding box center [956, 147] width 1178 height 29
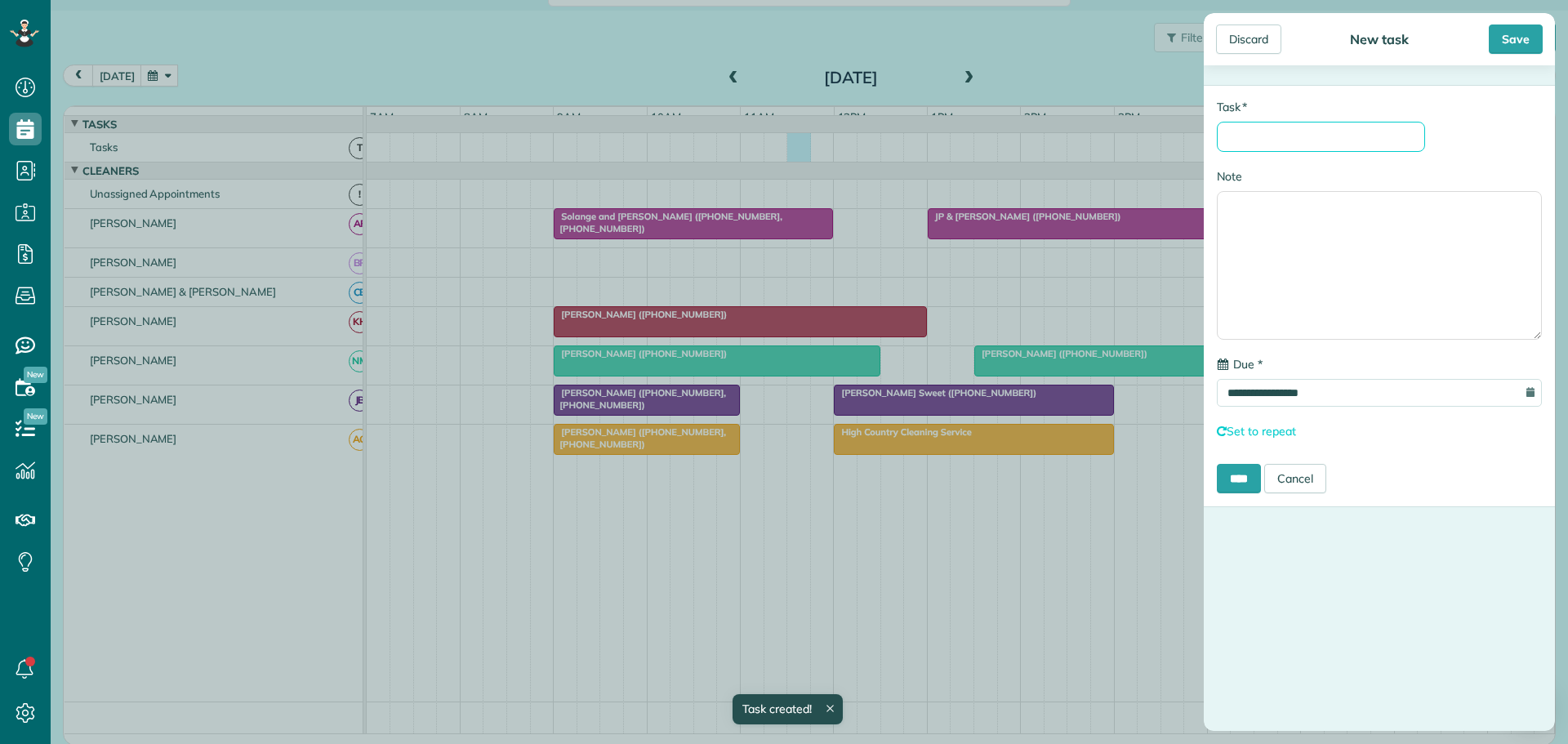
click at [1238, 132] on input "* Task" at bounding box center [1321, 136] width 208 height 30
type input "*********"
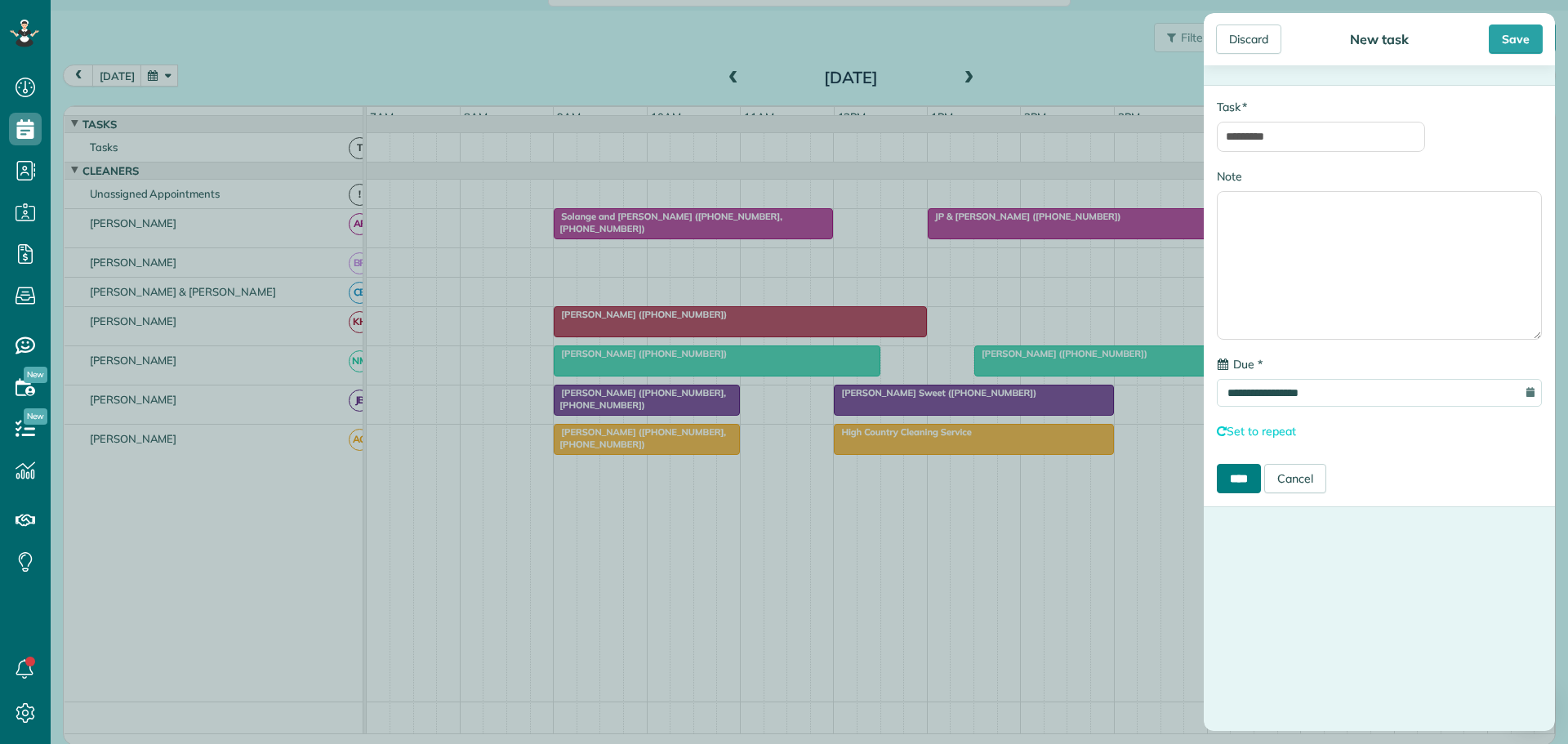
click at [1242, 482] on input "****" at bounding box center [1239, 478] width 44 height 29
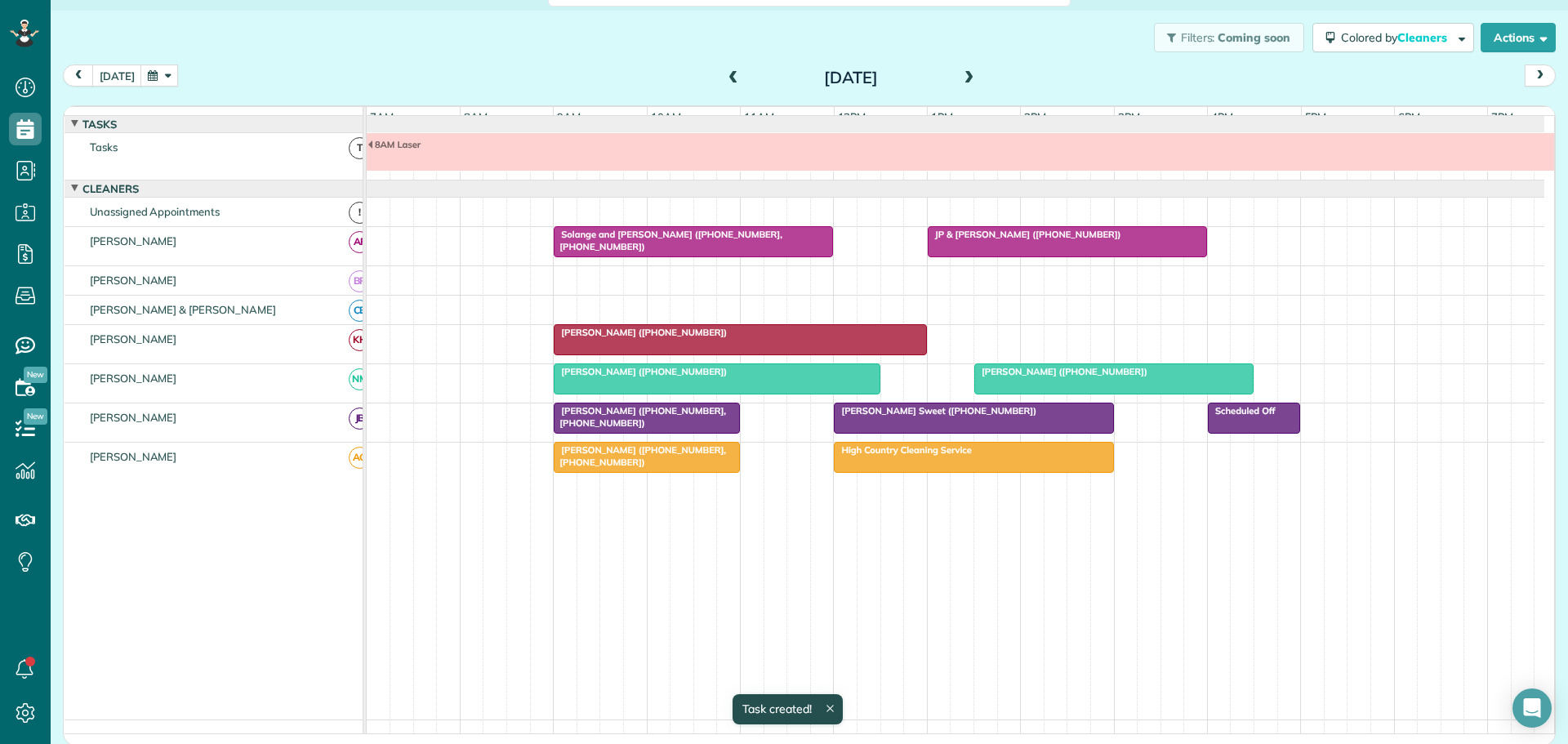
scroll to position [12, 0]
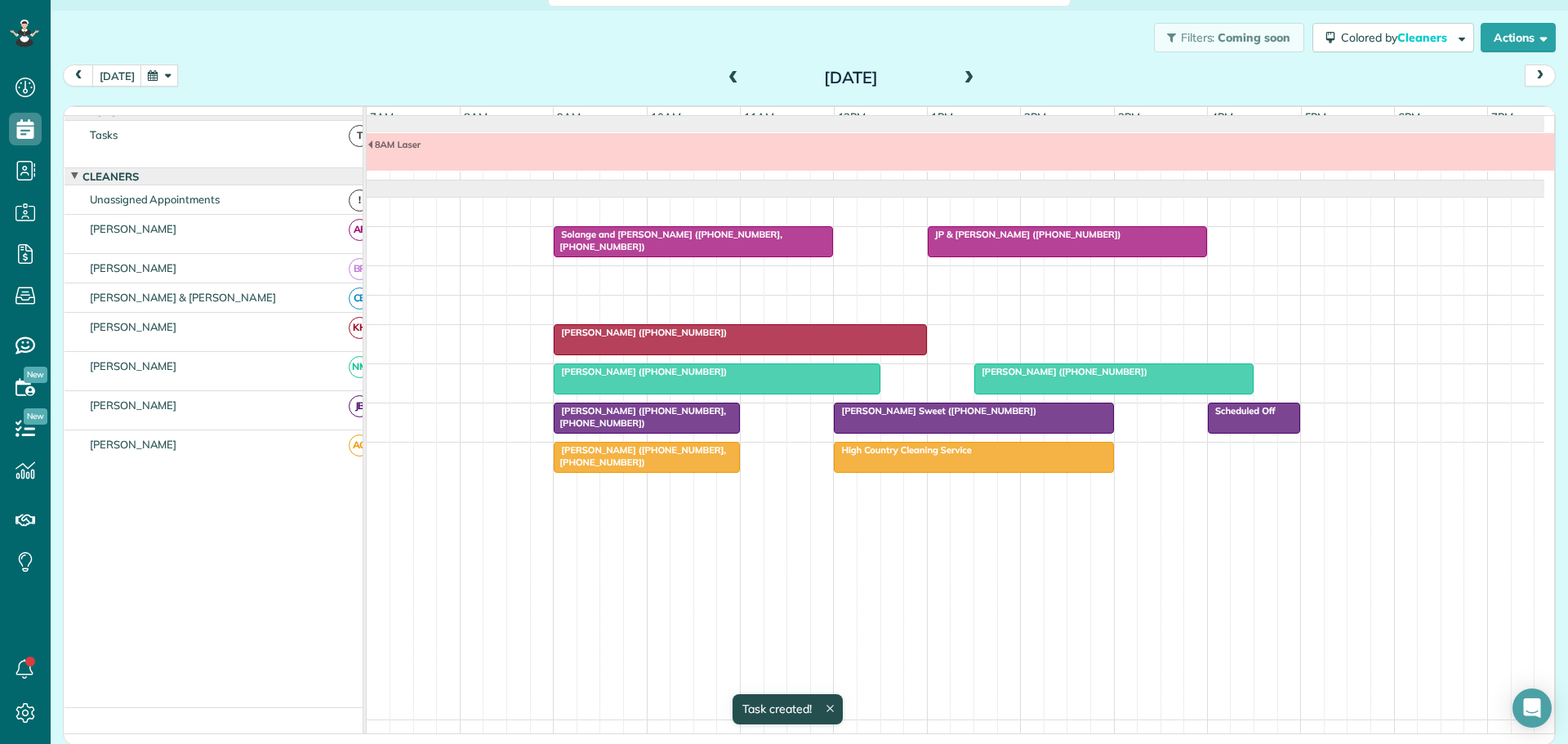
click at [961, 79] on span at bounding box center [969, 78] width 18 height 15
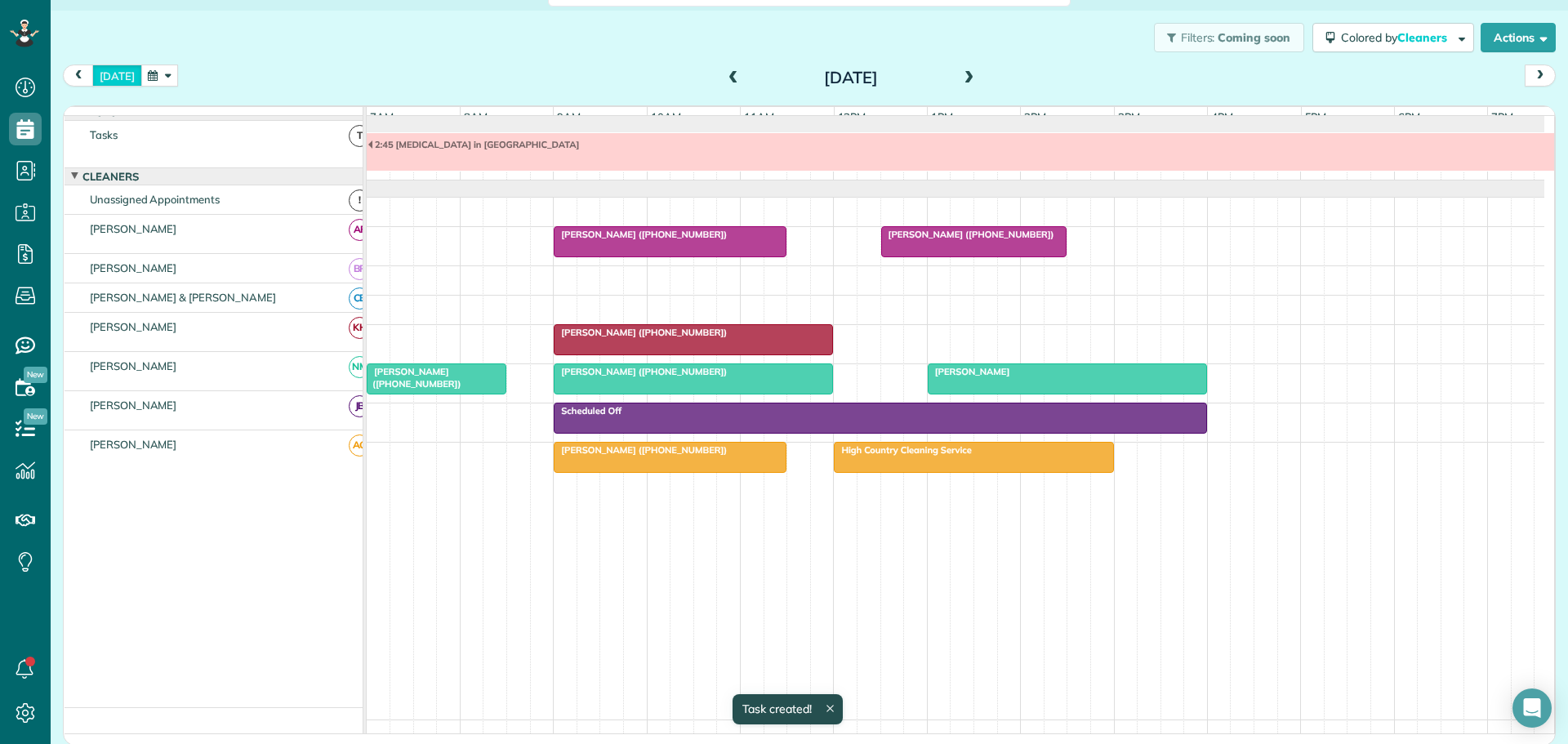
click at [120, 68] on button "[DATE]" at bounding box center [117, 75] width 50 height 22
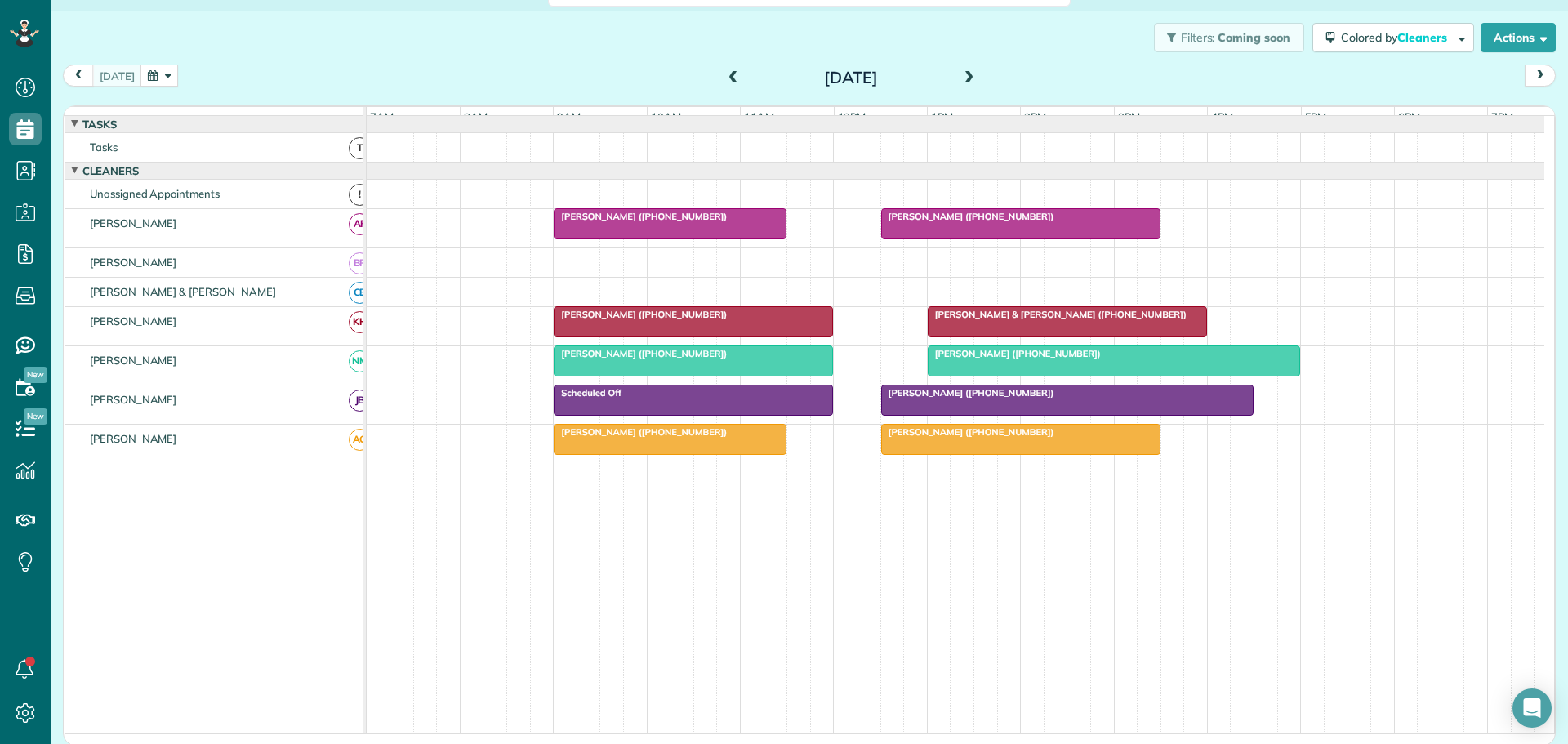
click at [1029, 237] on div at bounding box center [1021, 223] width 278 height 29
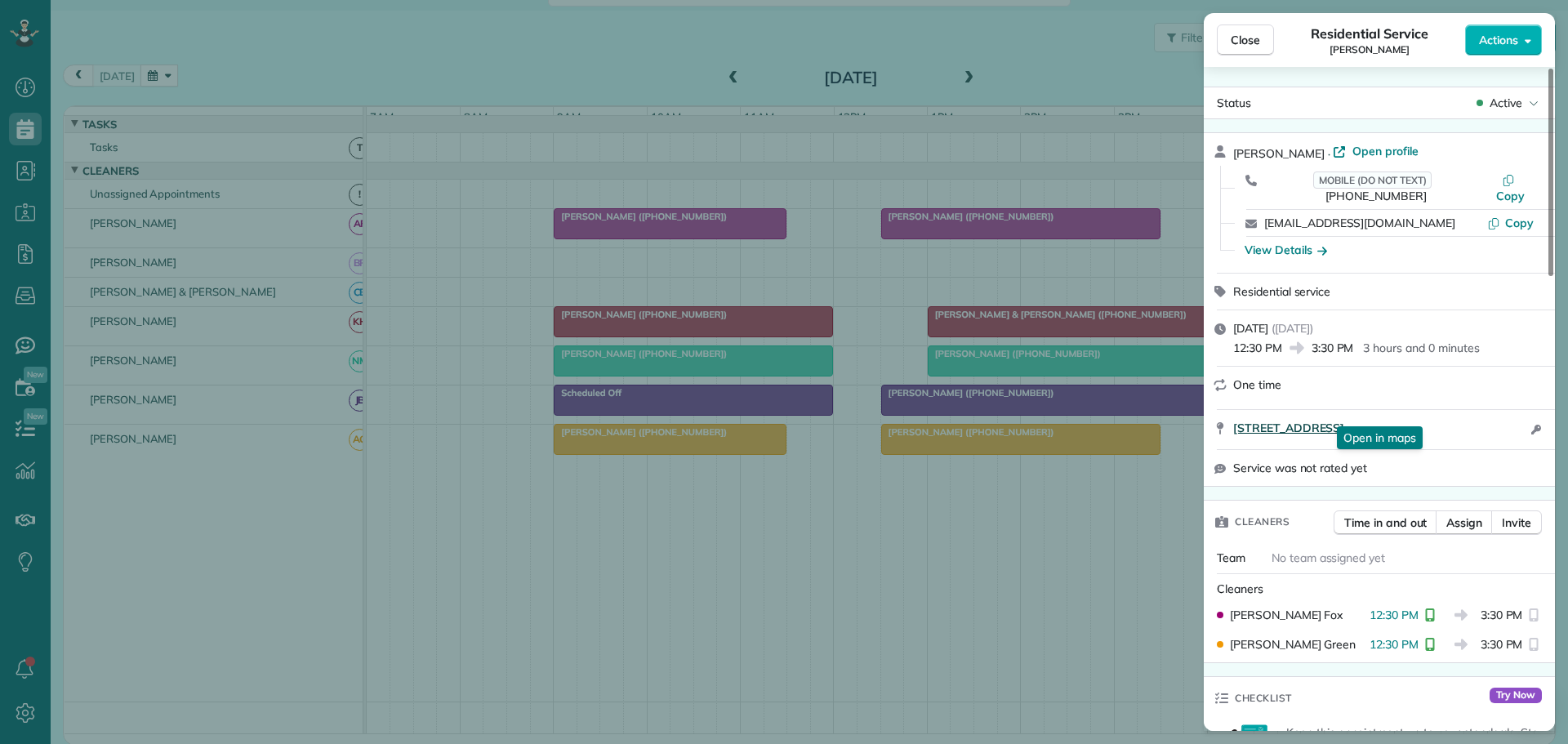
click at [1345, 419] on span "[STREET_ADDRESS]" at bounding box center [1288, 428] width 111 height 17
click at [1267, 419] on span "[STREET_ADDRESS]" at bounding box center [1288, 428] width 111 height 17
click at [1254, 32] on span "Close" at bounding box center [1245, 40] width 29 height 17
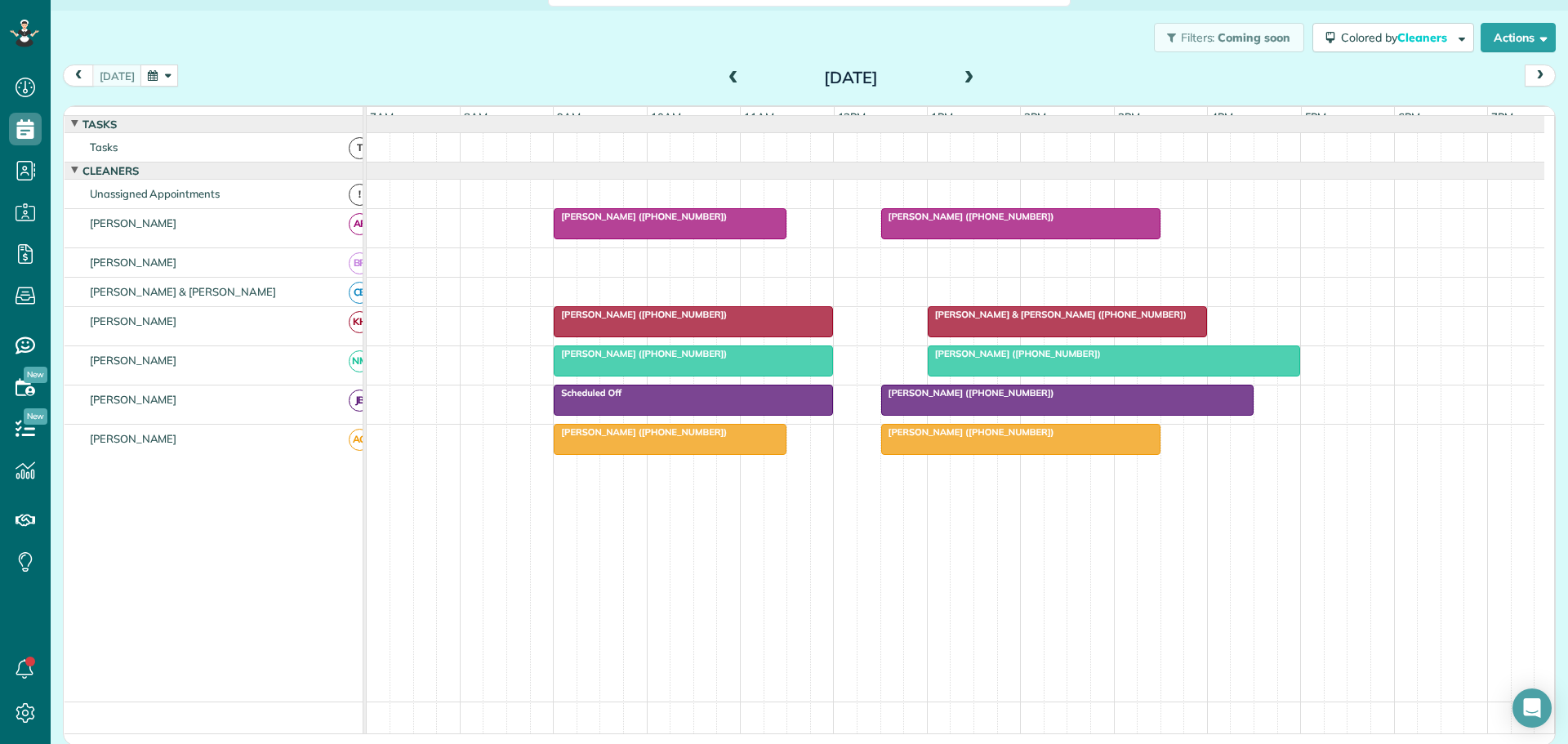
click at [647, 320] on span "[PERSON_NAME] ([PHONE_NUMBER])" at bounding box center [640, 315] width 175 height 11
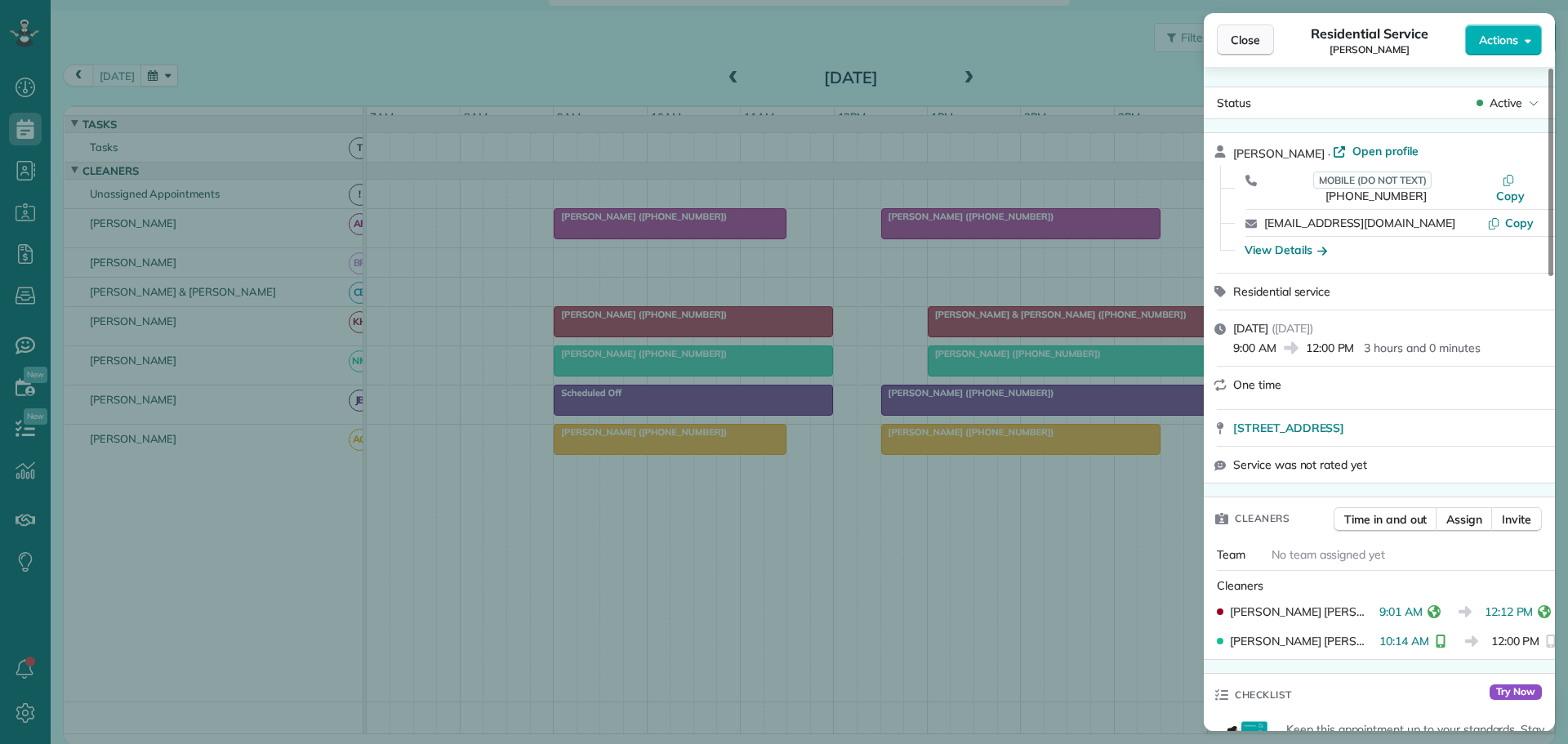
click at [1244, 41] on span "Close" at bounding box center [1245, 40] width 29 height 17
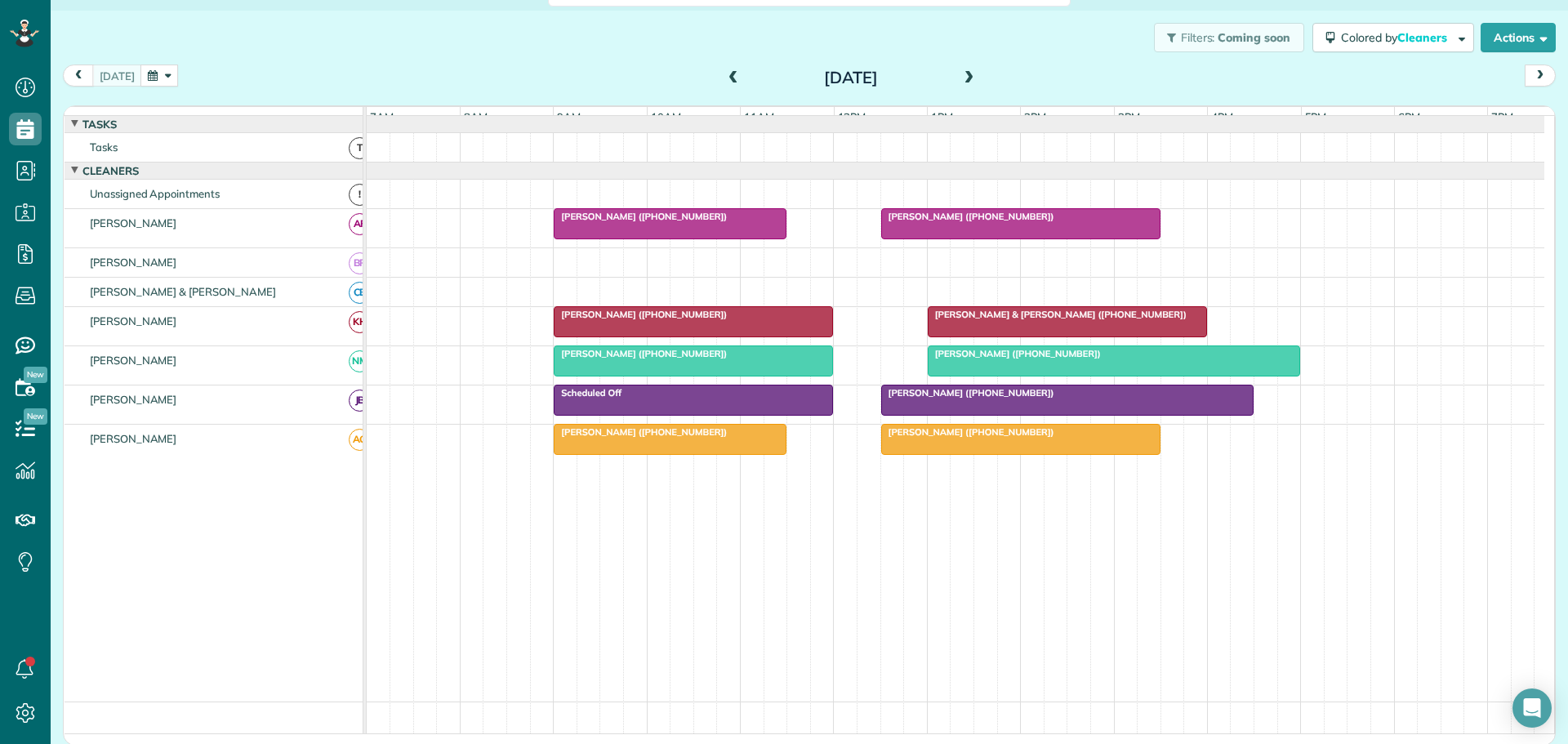
click at [1013, 320] on span "[PERSON_NAME] & [PERSON_NAME] ([PHONE_NUMBER])" at bounding box center [1057, 315] width 260 height 11
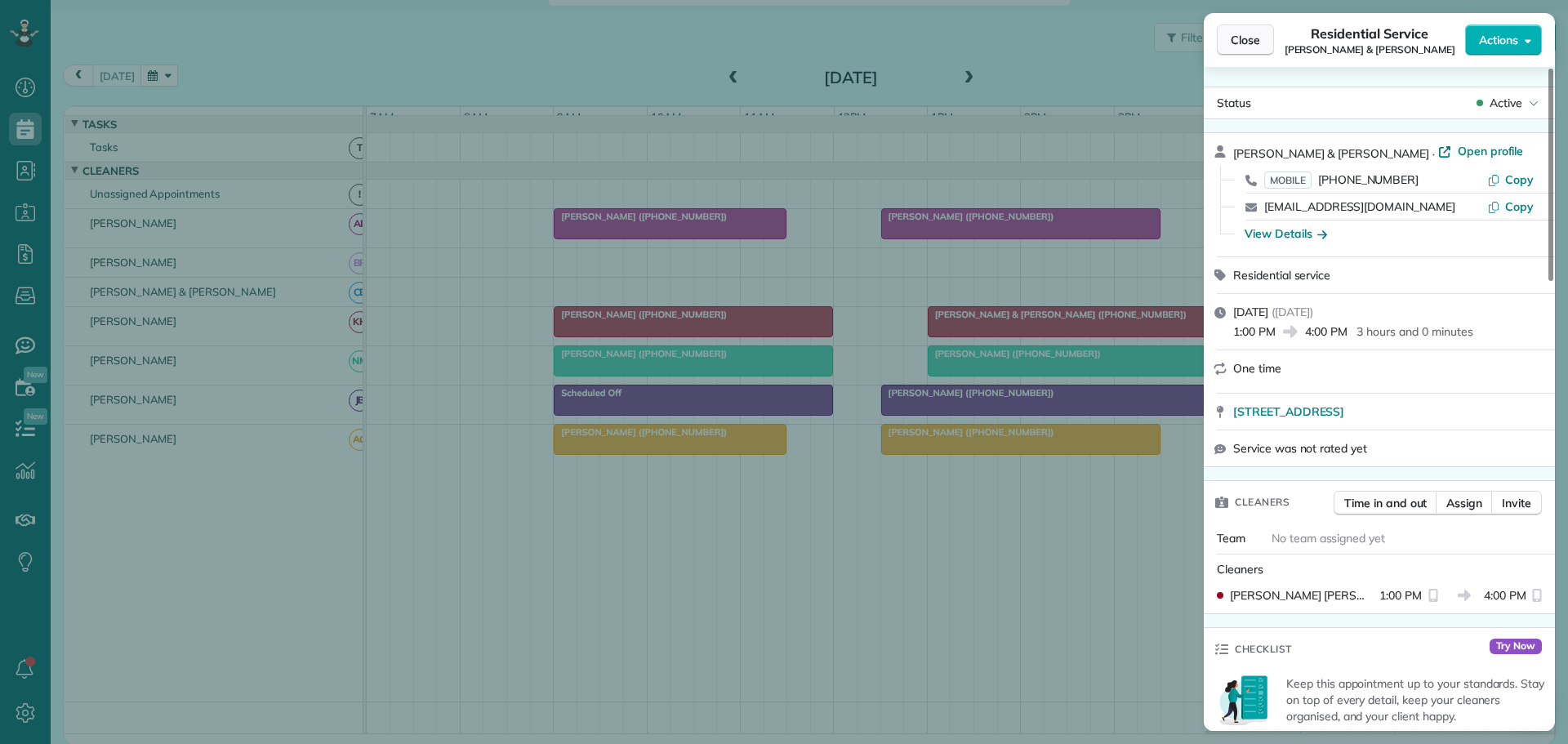
click at [1248, 34] on span "Close" at bounding box center [1245, 40] width 29 height 17
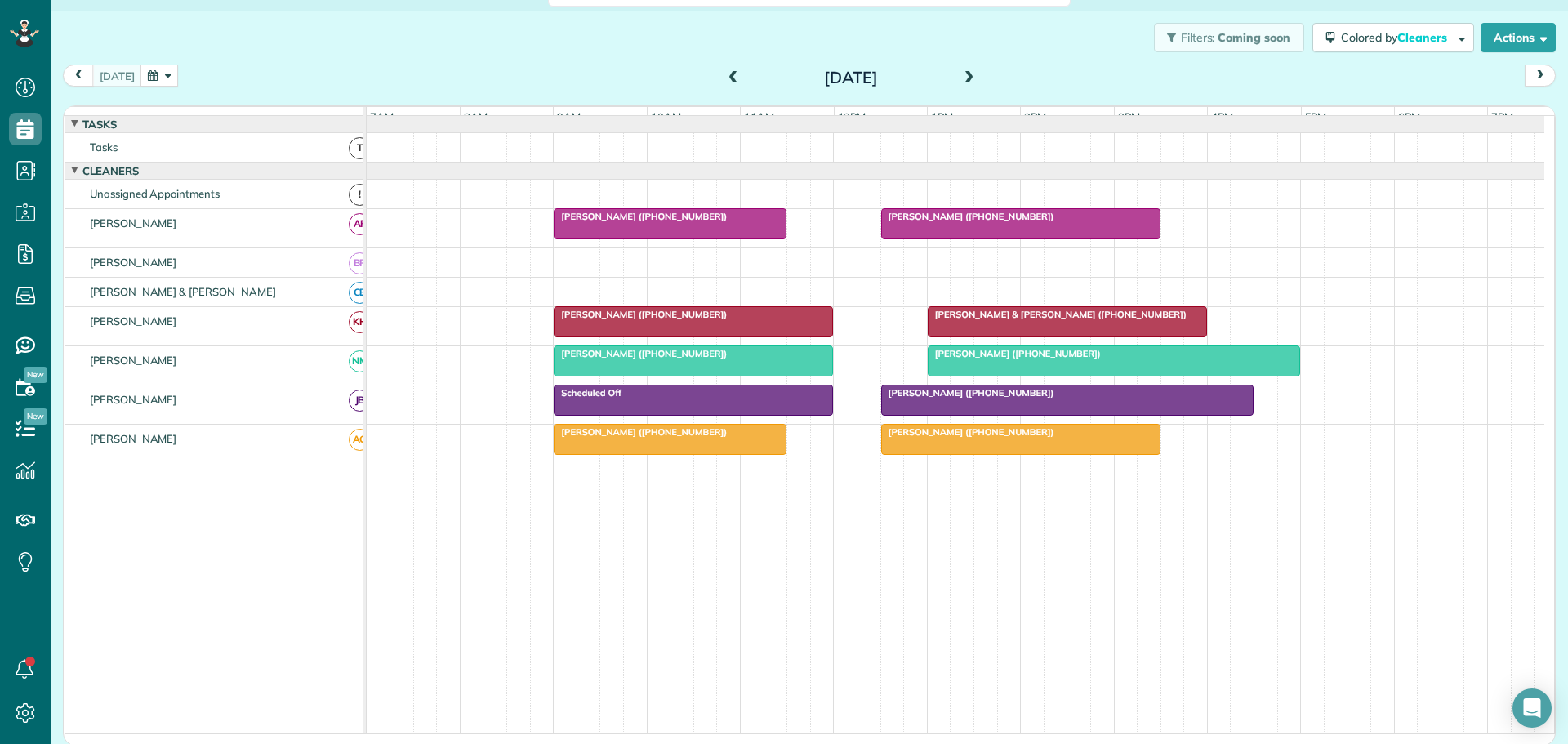
click at [1068, 360] on div "[PERSON_NAME] ([PHONE_NUMBER])" at bounding box center [1114, 353] width 363 height 11
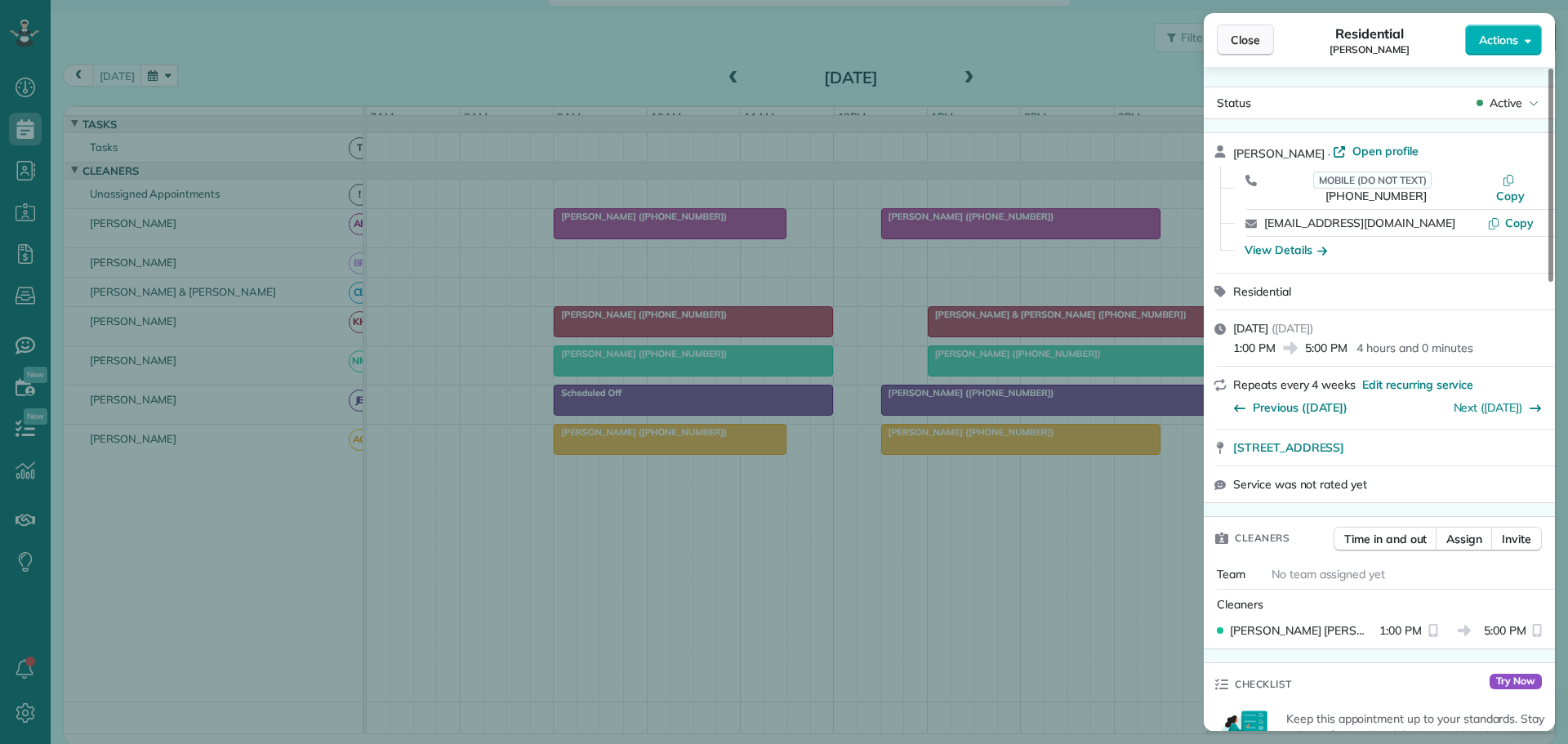
click at [1240, 34] on span "Close" at bounding box center [1245, 40] width 29 height 17
